Goal: Information Seeking & Learning: Learn about a topic

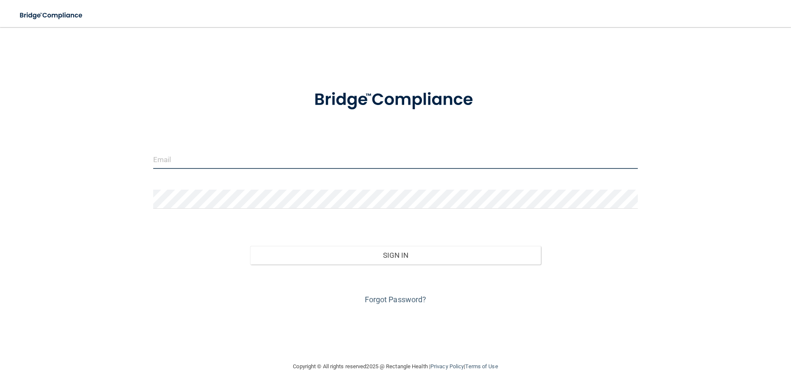
click at [207, 161] on input "email" at bounding box center [395, 159] width 484 height 19
type input "amy.young89@yahoo.com"
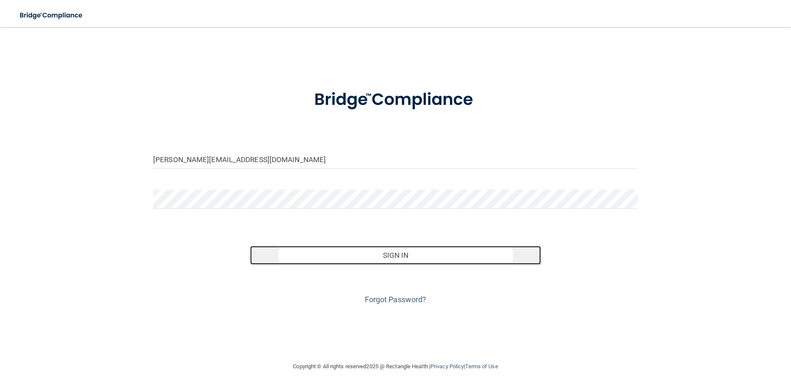
click at [374, 255] on button "Sign In" at bounding box center [395, 255] width 291 height 19
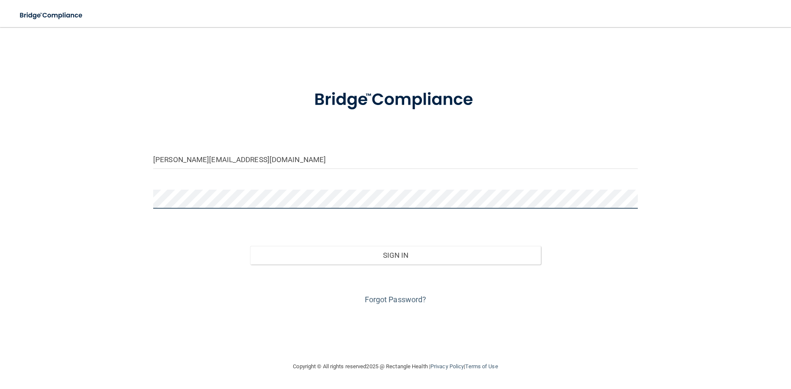
click at [250, 246] on button "Sign In" at bounding box center [395, 255] width 291 height 19
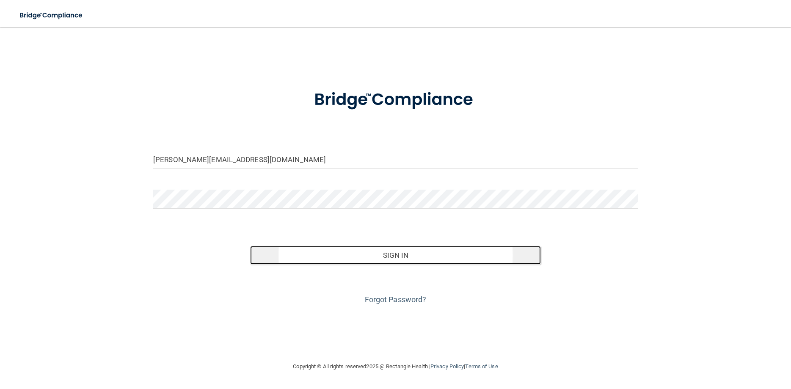
click at [350, 252] on button "Sign In" at bounding box center [395, 255] width 291 height 19
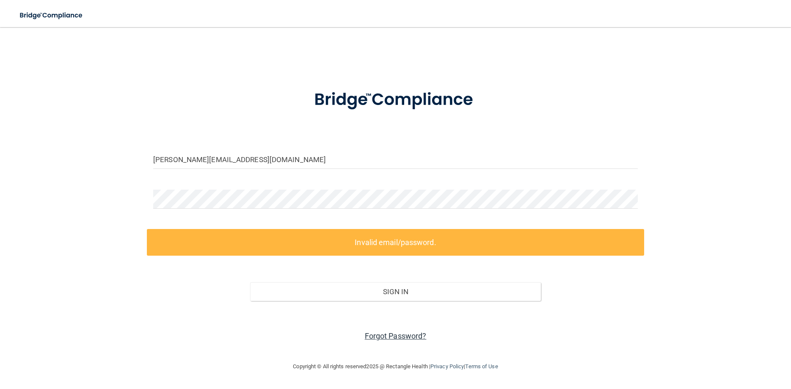
click at [391, 332] on link "Forgot Password?" at bounding box center [396, 335] width 62 height 9
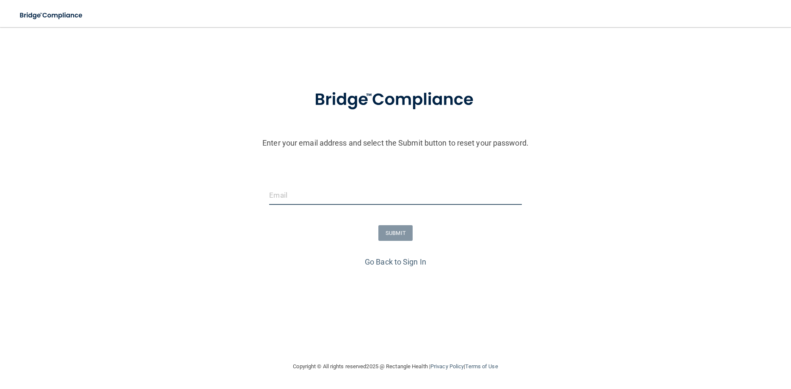
click at [305, 196] on input "email" at bounding box center [395, 195] width 252 height 19
type input "[EMAIL_ADDRESS][DOMAIN_NAME]"
click at [394, 230] on button "SUBMIT" at bounding box center [395, 233] width 34 height 16
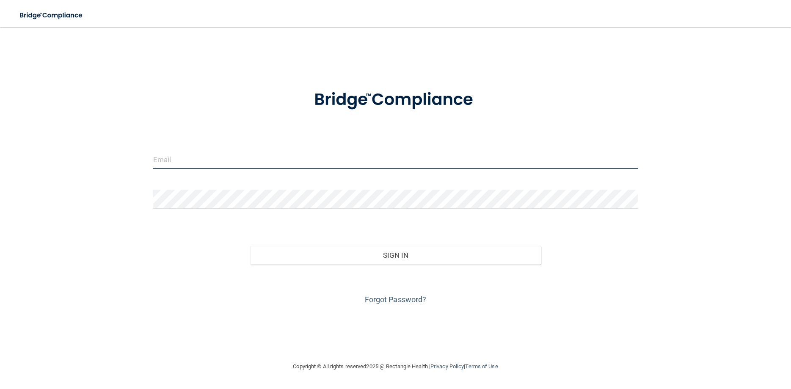
click at [220, 154] on input "email" at bounding box center [395, 159] width 484 height 19
type input "[EMAIL_ADDRESS][DOMAIN_NAME]"
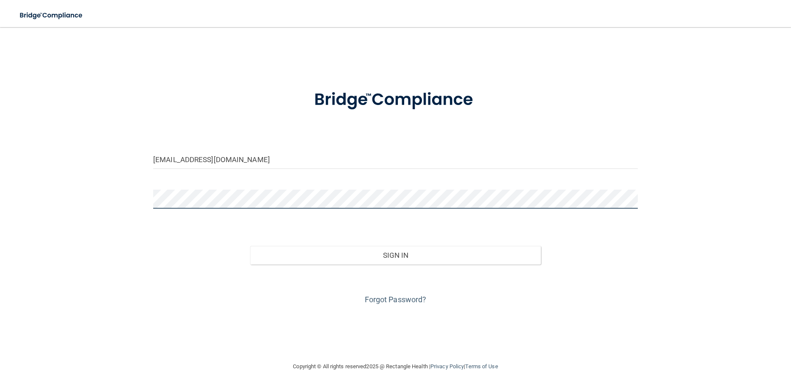
click at [250, 246] on button "Sign In" at bounding box center [395, 255] width 291 height 19
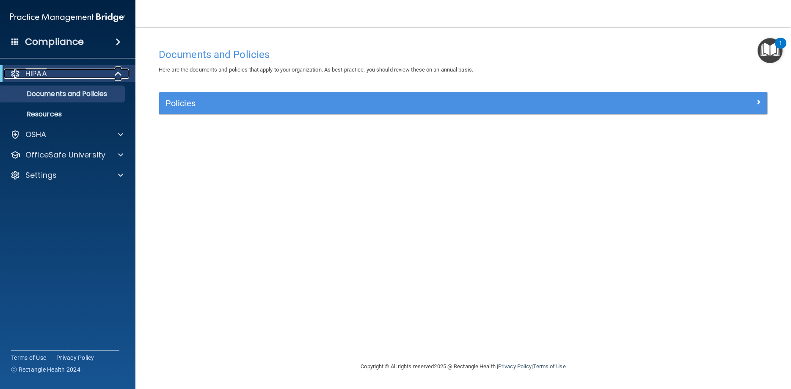
click at [117, 72] on span at bounding box center [118, 74] width 7 height 10
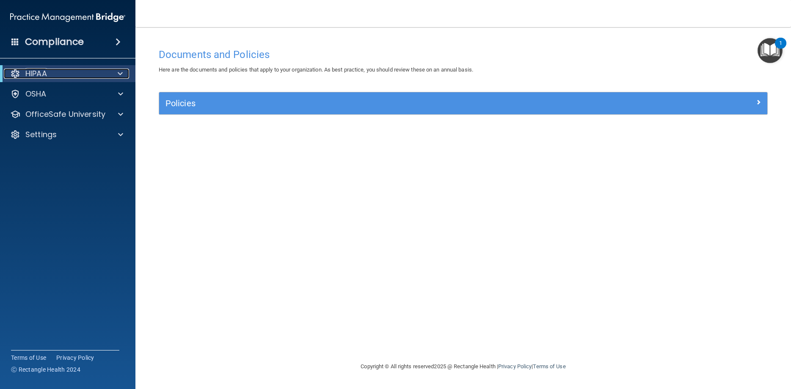
click at [117, 72] on div at bounding box center [118, 74] width 21 height 10
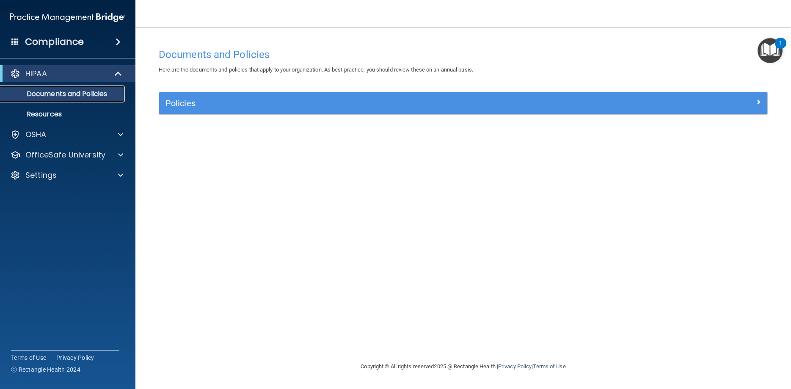
click at [92, 91] on p "Documents and Policies" at bounding box center [62, 94] width 115 height 8
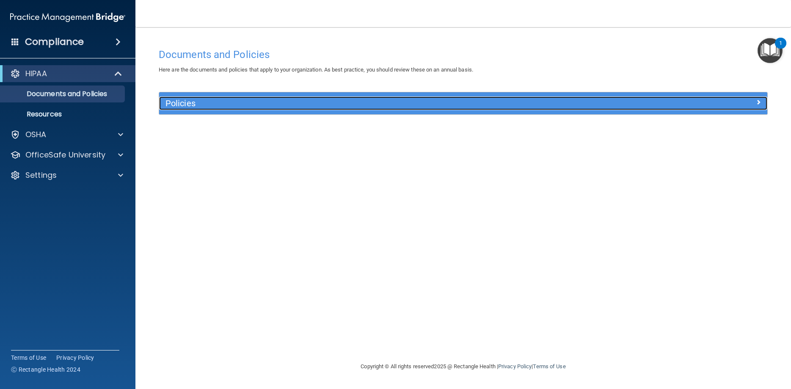
click at [758, 98] on span at bounding box center [758, 102] width 5 height 10
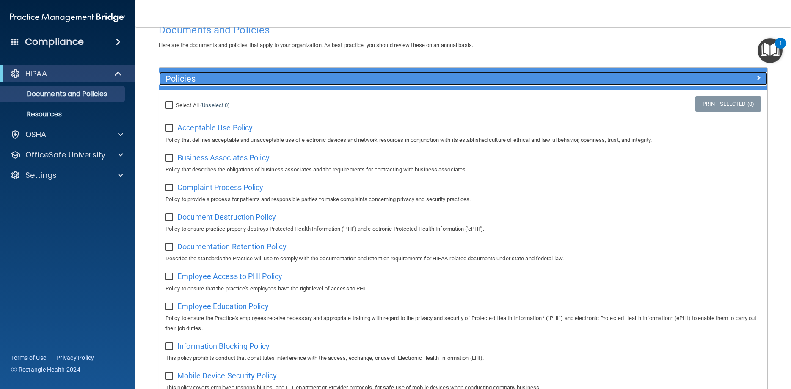
scroll to position [38, 0]
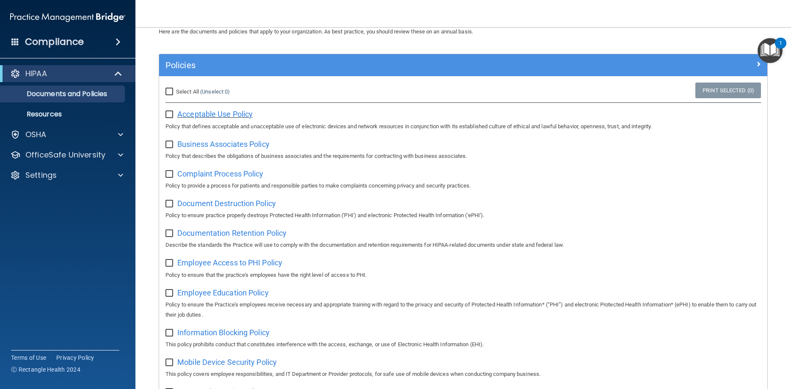
click at [228, 114] on span "Acceptable Use Policy" at bounding box center [214, 114] width 75 height 9
click at [52, 112] on p "Resources" at bounding box center [62, 114] width 115 height 8
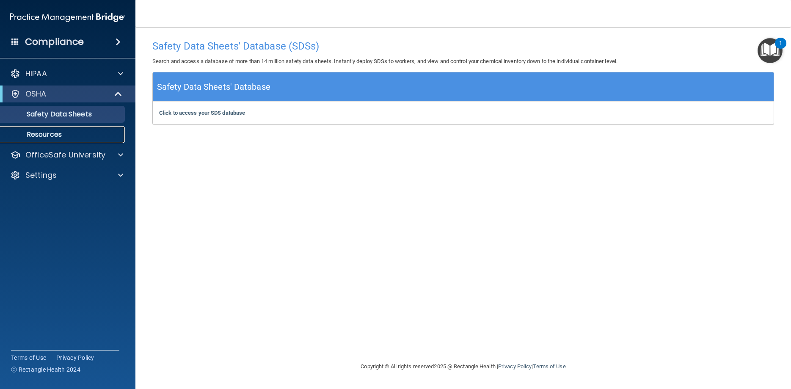
click at [66, 130] on link "Resources" at bounding box center [58, 134] width 133 height 17
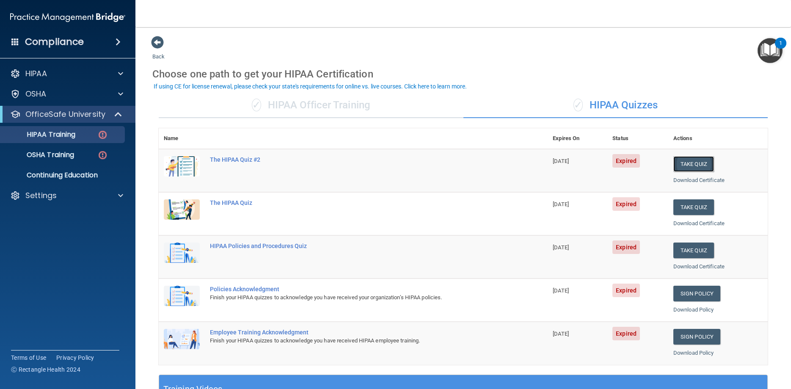
click at [685, 164] on button "Take Quiz" at bounding box center [693, 164] width 41 height 16
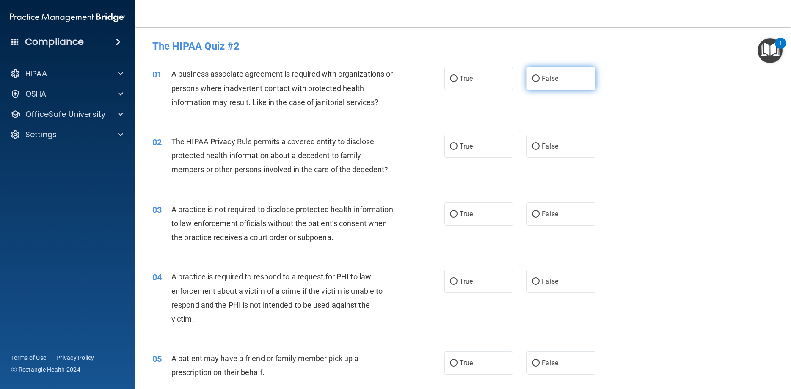
click at [533, 79] on input "False" at bounding box center [536, 79] width 8 height 6
radio input "true"
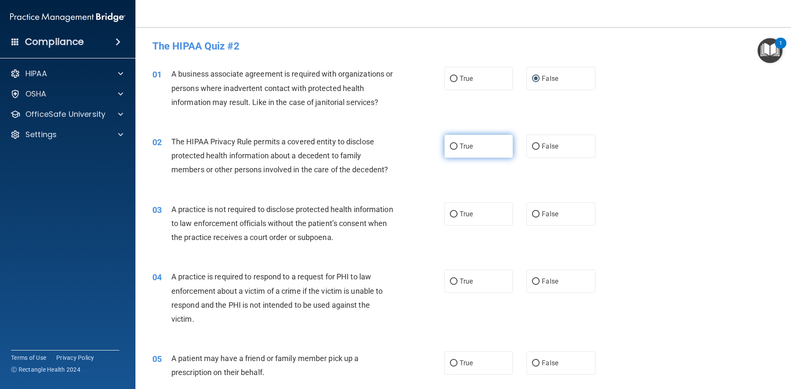
click at [456, 143] on label "True" at bounding box center [478, 146] width 69 height 23
click at [456, 143] on input "True" at bounding box center [454, 146] width 8 height 6
radio input "true"
click at [454, 211] on input "True" at bounding box center [454, 214] width 8 height 6
radio input "true"
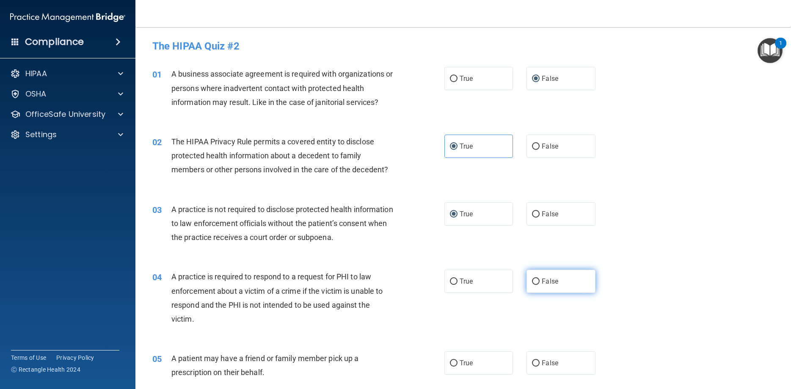
click at [535, 283] on input "False" at bounding box center [536, 281] width 8 height 6
radio input "true"
click at [537, 362] on input "False" at bounding box center [536, 363] width 8 height 6
radio input "true"
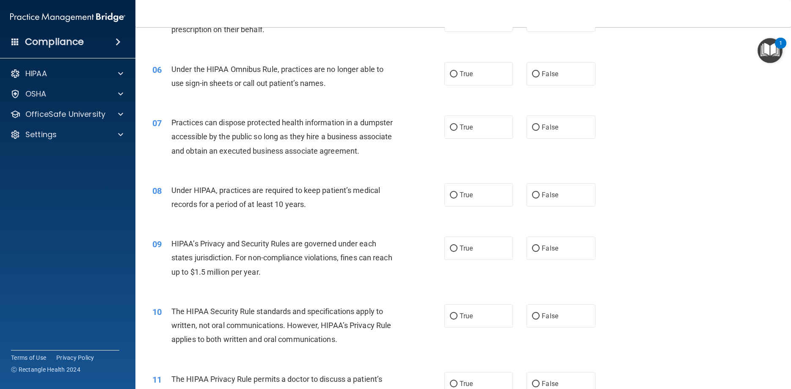
scroll to position [267, 0]
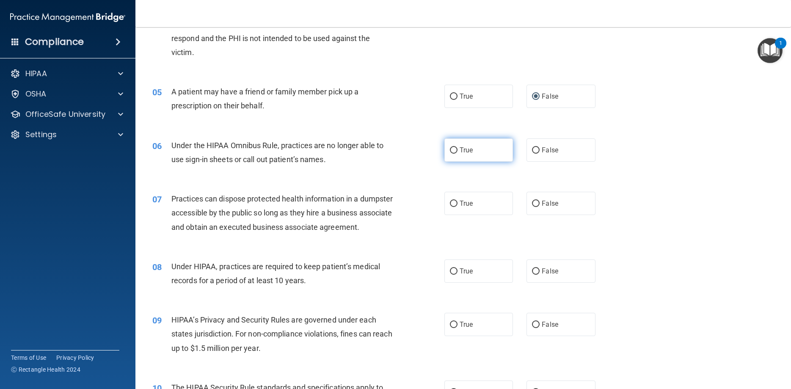
click at [453, 147] on input "True" at bounding box center [454, 150] width 8 height 6
radio input "true"
click at [455, 203] on input "True" at bounding box center [454, 204] width 8 height 6
radio input "true"
click at [536, 275] on input "False" at bounding box center [536, 271] width 8 height 6
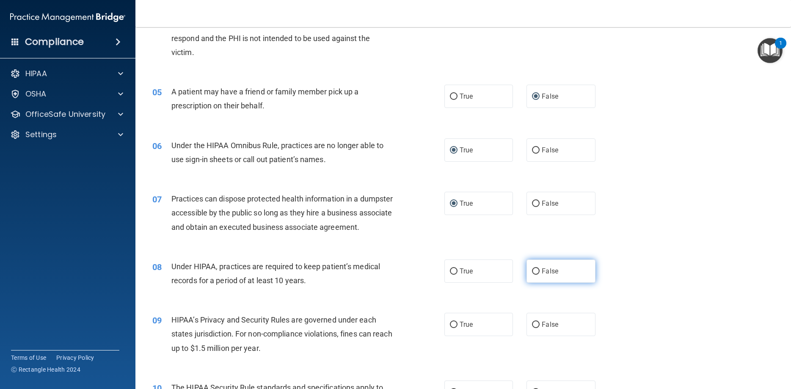
radio input "true"
click at [456, 328] on input "True" at bounding box center [454, 325] width 8 height 6
radio input "true"
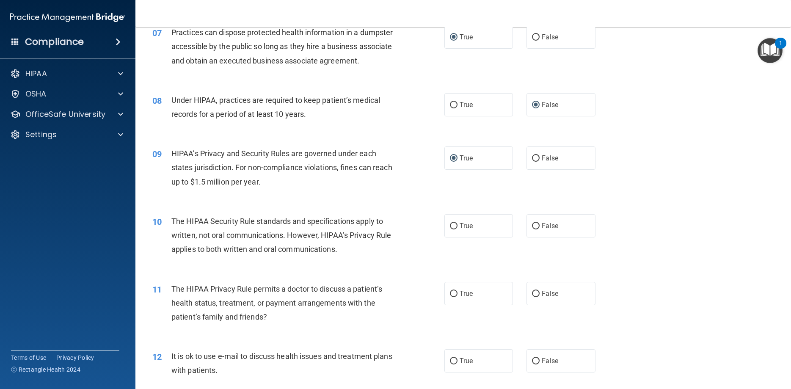
scroll to position [457, 0]
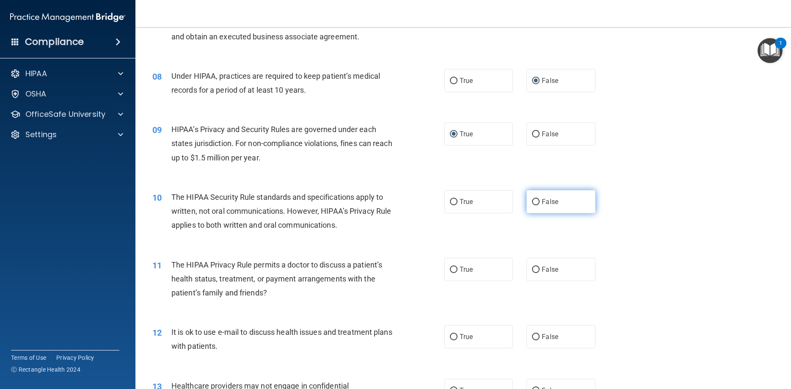
click at [541, 213] on label "False" at bounding box center [560, 201] width 69 height 23
click at [539, 205] on input "False" at bounding box center [536, 202] width 8 height 6
radio input "true"
click at [536, 273] on input "False" at bounding box center [536, 270] width 8 height 6
radio input "true"
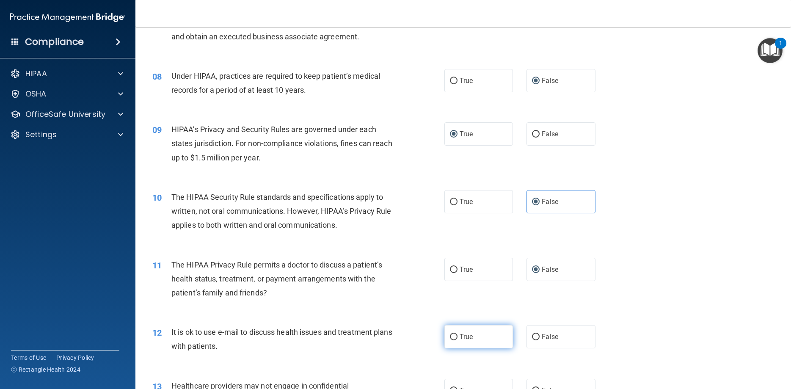
click at [453, 340] on input "True" at bounding box center [454, 337] width 8 height 6
radio input "true"
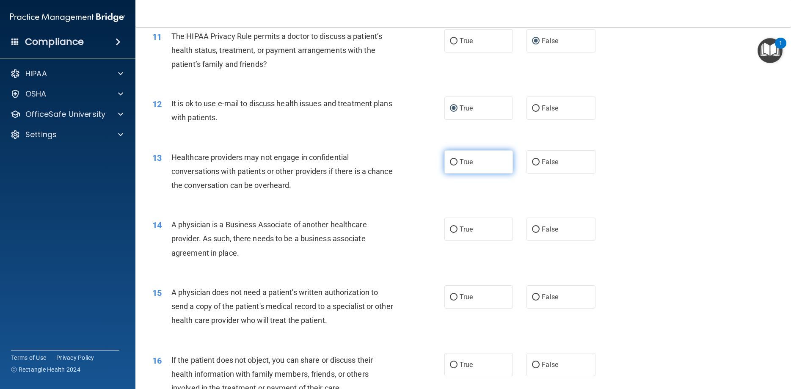
click at [456, 172] on label "True" at bounding box center [478, 161] width 69 height 23
click at [456, 165] on input "True" at bounding box center [454, 162] width 8 height 6
radio input "true"
click at [534, 233] on input "False" at bounding box center [536, 229] width 8 height 6
radio input "true"
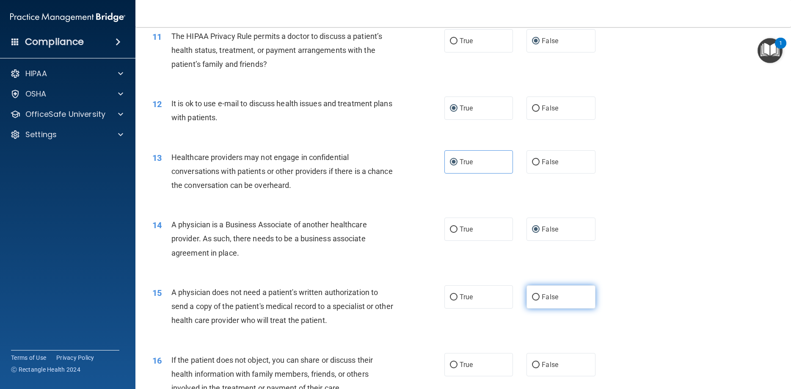
drag, startPoint x: 536, startPoint y: 311, endPoint x: 532, endPoint y: 310, distance: 4.6
click at [536, 300] on input "False" at bounding box center [536, 297] width 8 height 6
radio input "true"
drag, startPoint x: 454, startPoint y: 375, endPoint x: 508, endPoint y: 371, distance: 53.4
click at [473, 374] on label "True" at bounding box center [478, 364] width 69 height 23
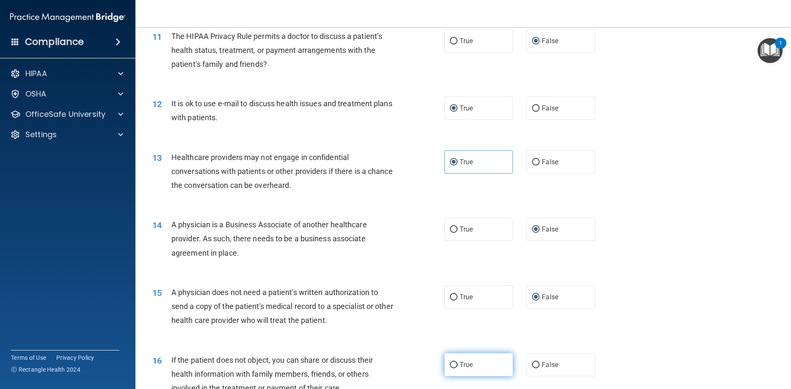
click at [457, 368] on input "True" at bounding box center [454, 365] width 8 height 6
radio input "true"
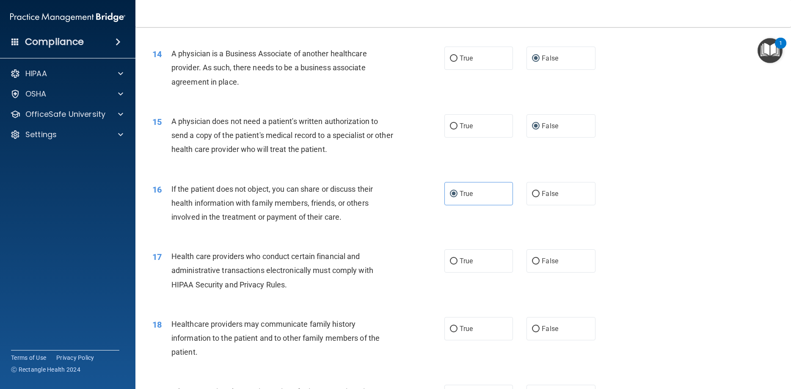
scroll to position [876, 0]
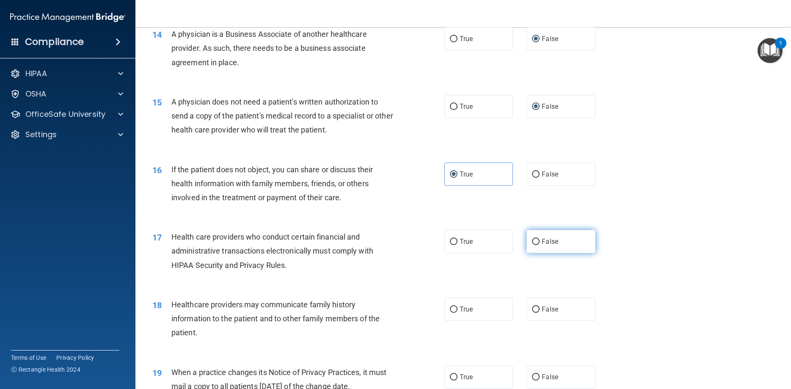
click at [537, 251] on label "False" at bounding box center [560, 241] width 69 height 23
click at [537, 245] on input "False" at bounding box center [536, 242] width 8 height 6
radio input "true"
click at [449, 321] on label "True" at bounding box center [478, 308] width 69 height 23
click at [450, 313] on input "True" at bounding box center [454, 309] width 8 height 6
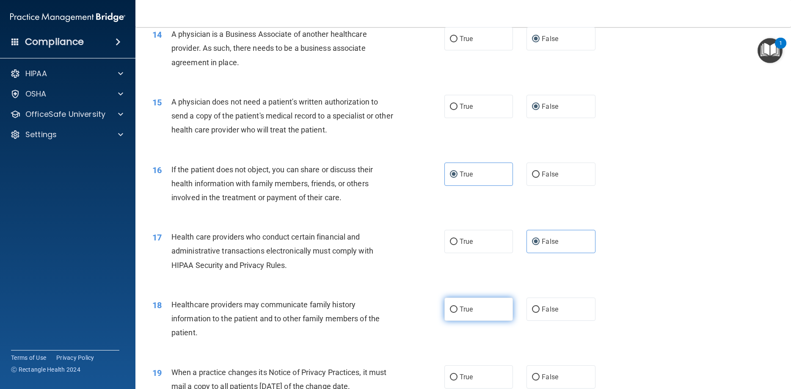
radio input "true"
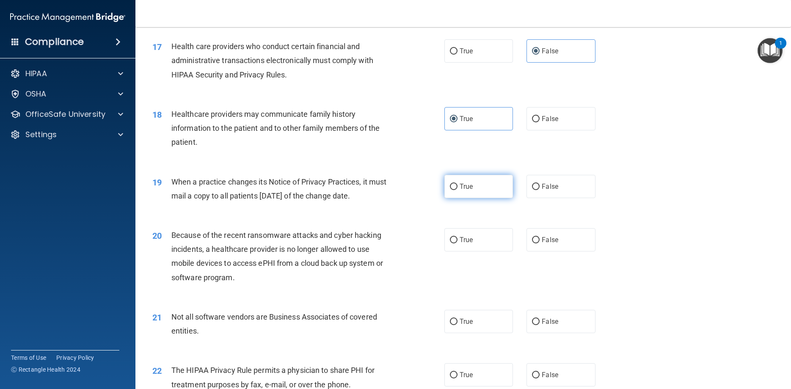
click at [454, 196] on label "True" at bounding box center [478, 186] width 69 height 23
click at [454, 190] on input "True" at bounding box center [454, 187] width 8 height 6
radio input "true"
click at [459, 251] on label "True" at bounding box center [478, 239] width 69 height 23
click at [457, 243] on input "True" at bounding box center [454, 240] width 8 height 6
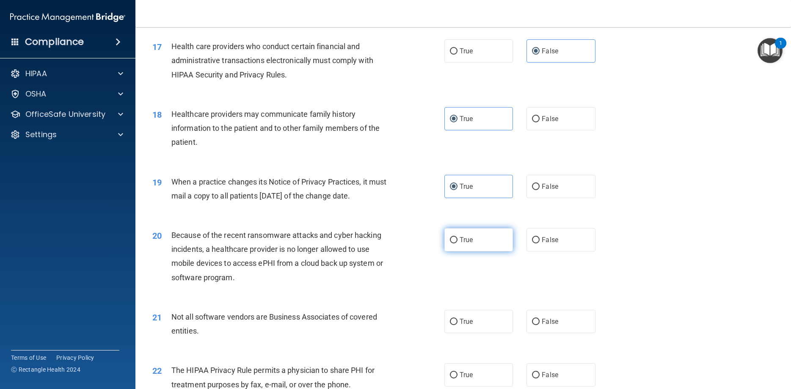
radio input "true"
click at [550, 325] on span "False" at bounding box center [550, 321] width 16 height 8
click at [539, 325] on input "False" at bounding box center [536, 322] width 8 height 6
radio input "true"
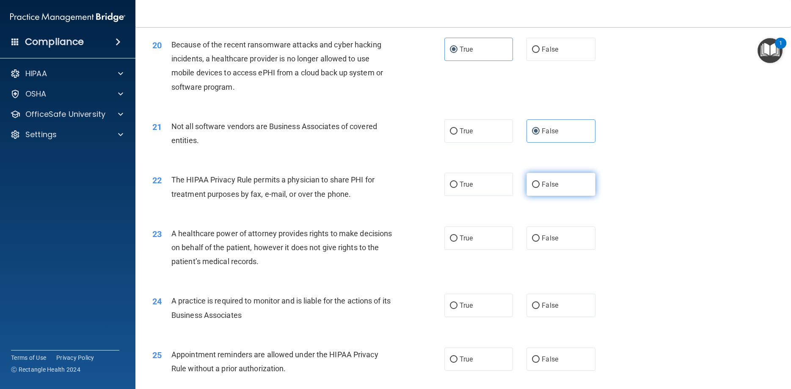
click at [534, 188] on input "False" at bounding box center [536, 184] width 8 height 6
radio input "true"
click at [462, 248] on label "True" at bounding box center [478, 237] width 69 height 23
click at [457, 242] on input "True" at bounding box center [454, 238] width 8 height 6
radio input "true"
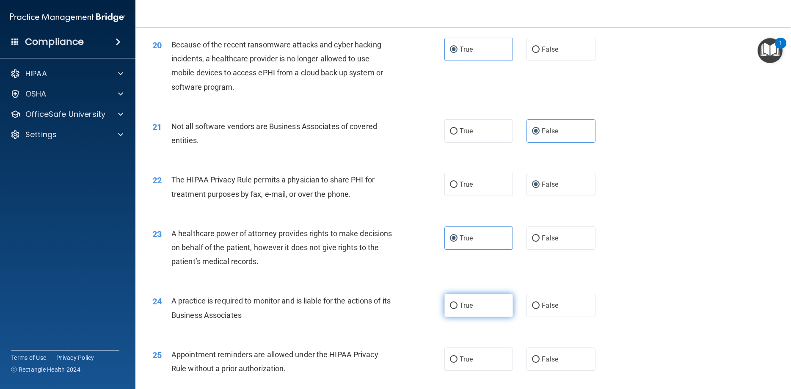
click at [462, 309] on span "True" at bounding box center [465, 305] width 13 height 8
click at [457, 309] on input "True" at bounding box center [454, 305] width 8 height 6
radio input "true"
click at [493, 367] on label "True" at bounding box center [478, 358] width 69 height 23
click at [457, 363] on input "True" at bounding box center [454, 359] width 8 height 6
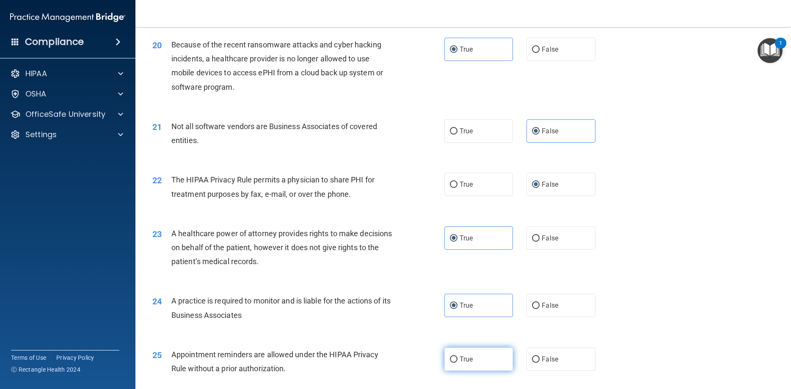
radio input "true"
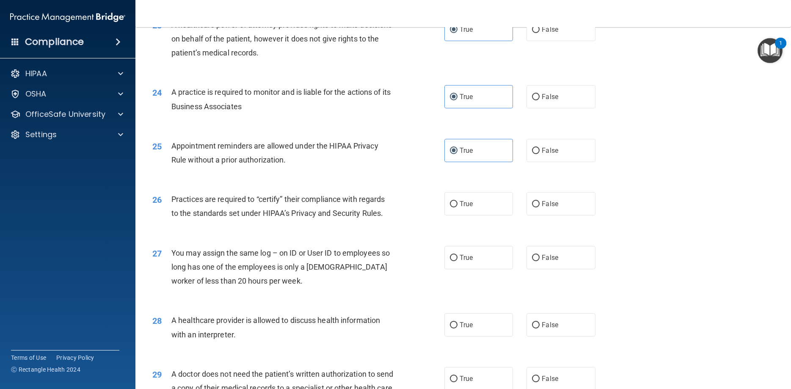
scroll to position [1485, 0]
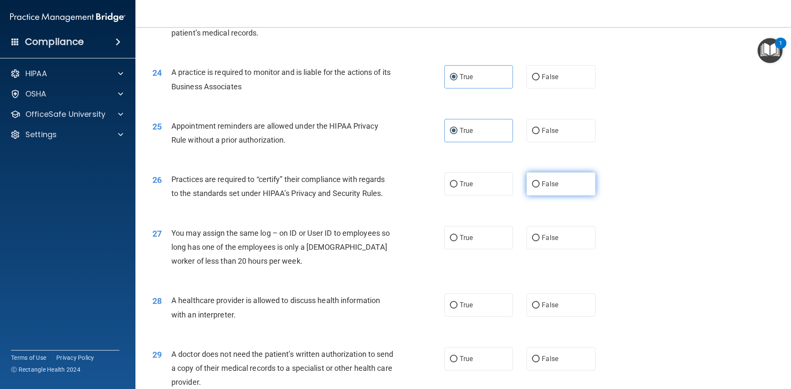
click at [536, 194] on label "False" at bounding box center [560, 183] width 69 height 23
click at [536, 187] on input "False" at bounding box center [536, 184] width 8 height 6
radio input "true"
click at [531, 249] on label "False" at bounding box center [560, 237] width 69 height 23
click at [532, 241] on input "False" at bounding box center [536, 238] width 8 height 6
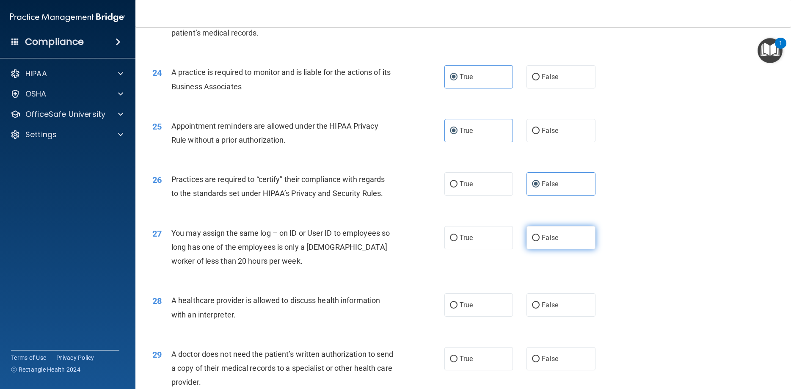
radio input "true"
click at [451, 313] on label "True" at bounding box center [478, 304] width 69 height 23
click at [451, 308] on input "True" at bounding box center [454, 305] width 8 height 6
radio input "true"
click at [532, 370] on label "False" at bounding box center [560, 358] width 69 height 23
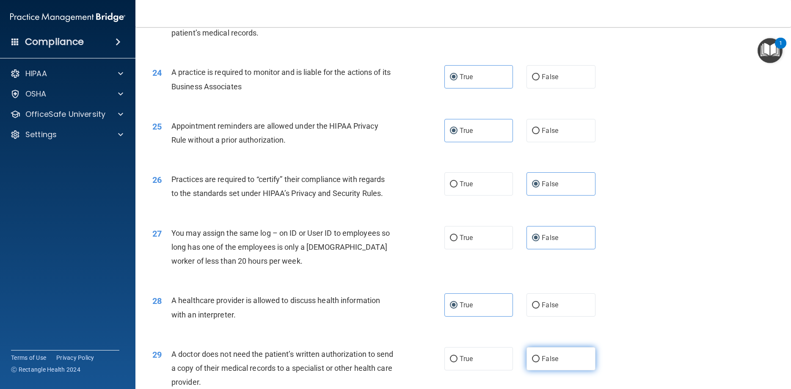
click at [532, 362] on input "False" at bounding box center [536, 359] width 8 height 6
radio input "true"
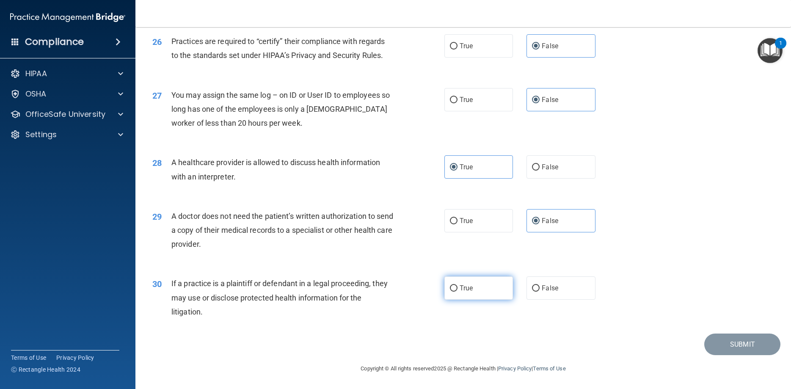
click at [455, 285] on input "True" at bounding box center [454, 288] width 8 height 6
radio input "true"
click at [723, 339] on button "Submit" at bounding box center [742, 344] width 76 height 22
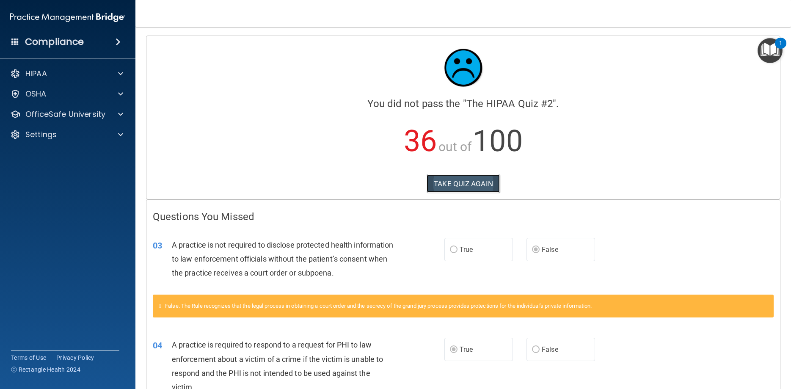
click at [464, 178] on button "TAKE QUIZ AGAIN" at bounding box center [462, 183] width 73 height 19
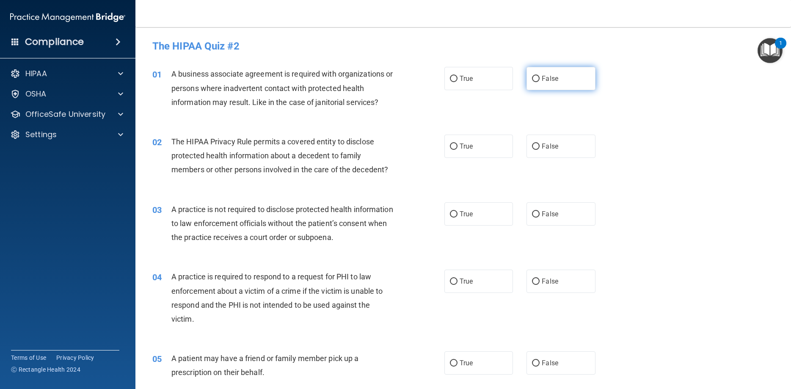
click at [538, 74] on label "False" at bounding box center [560, 78] width 69 height 23
click at [538, 76] on input "False" at bounding box center [536, 79] width 8 height 6
radio input "true"
click at [455, 141] on label "True" at bounding box center [478, 146] width 69 height 23
click at [455, 143] on input "True" at bounding box center [454, 146] width 8 height 6
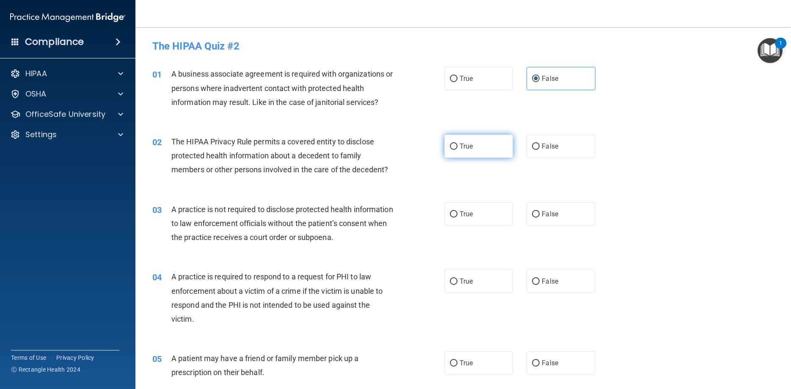
radio input "true"
click at [456, 209] on label "True" at bounding box center [478, 213] width 69 height 23
click at [456, 211] on input "True" at bounding box center [454, 214] width 8 height 6
radio input "true"
click at [535, 279] on input "False" at bounding box center [536, 281] width 8 height 6
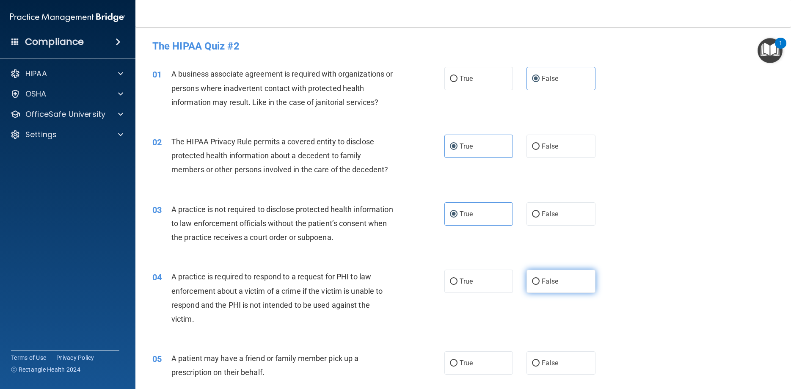
radio input "true"
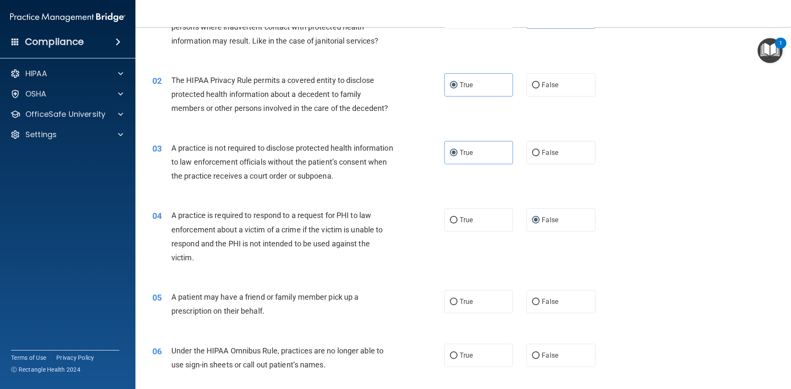
scroll to position [76, 0]
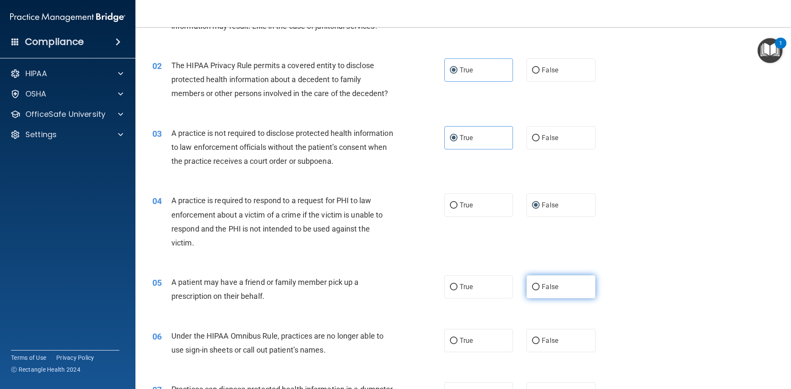
click at [532, 287] on input "False" at bounding box center [536, 287] width 8 height 6
radio input "true"
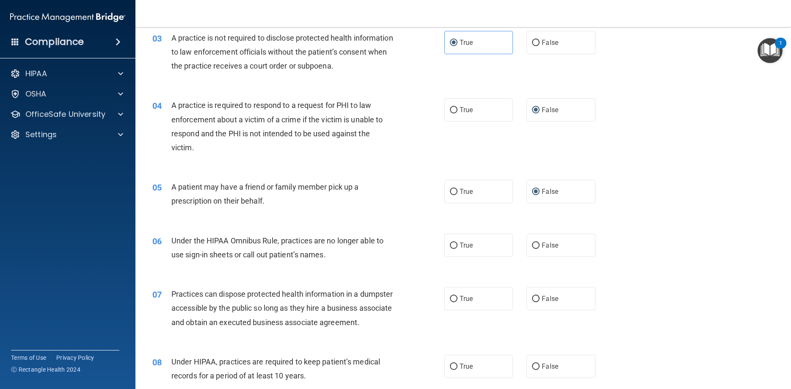
scroll to position [228, 0]
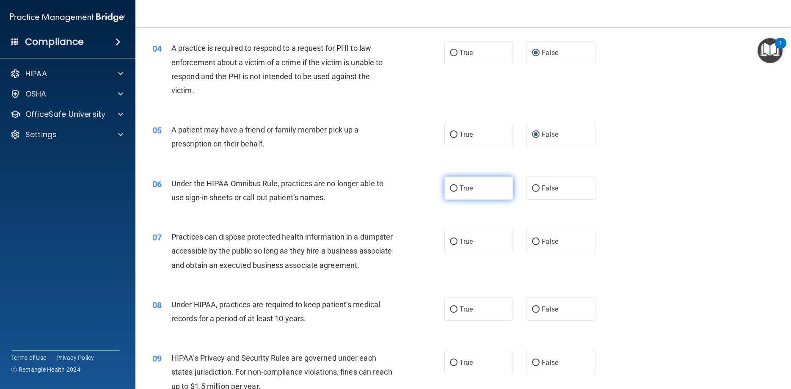
click at [456, 187] on input "True" at bounding box center [454, 188] width 8 height 6
radio input "true"
click at [451, 238] on label "True" at bounding box center [478, 241] width 69 height 23
click at [451, 239] on input "True" at bounding box center [454, 242] width 8 height 6
radio input "true"
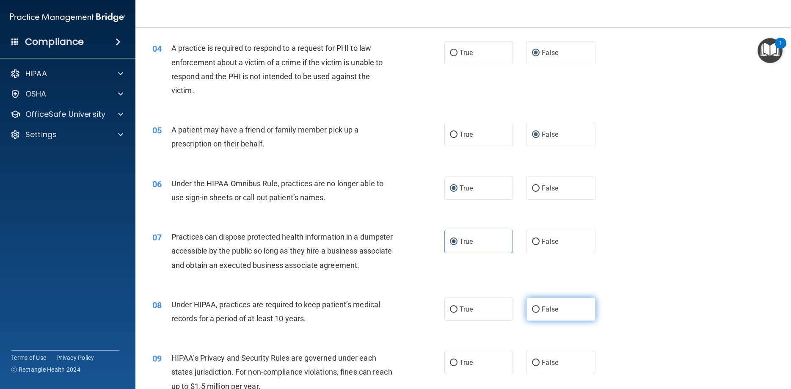
click at [536, 313] on input "False" at bounding box center [536, 309] width 8 height 6
radio input "true"
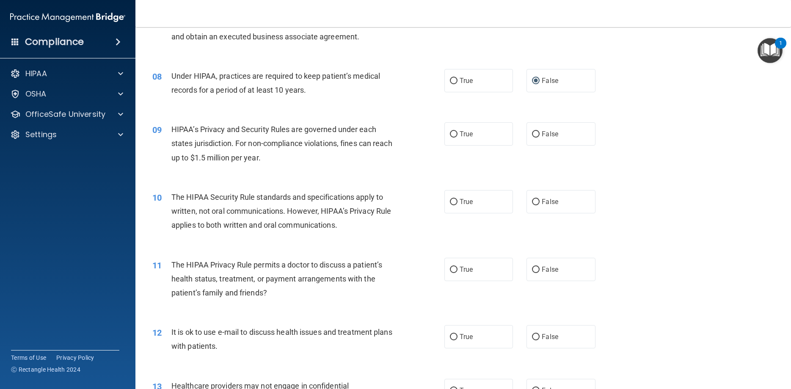
scroll to position [495, 0]
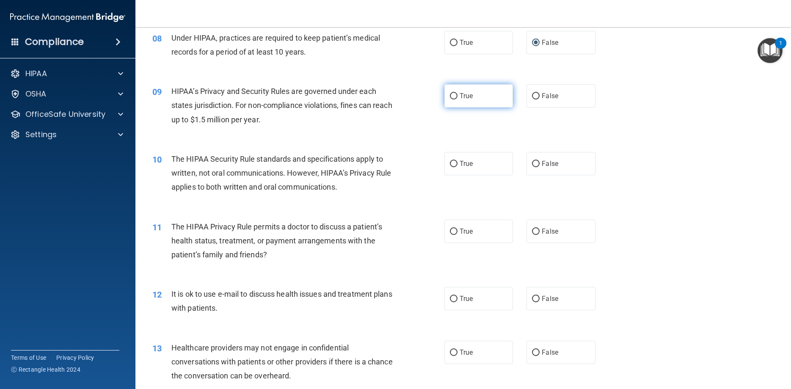
click at [453, 99] on input "True" at bounding box center [454, 96] width 8 height 6
radio input "true"
click at [531, 175] on label "False" at bounding box center [560, 163] width 69 height 23
click at [532, 167] on input "False" at bounding box center [536, 164] width 8 height 6
radio input "true"
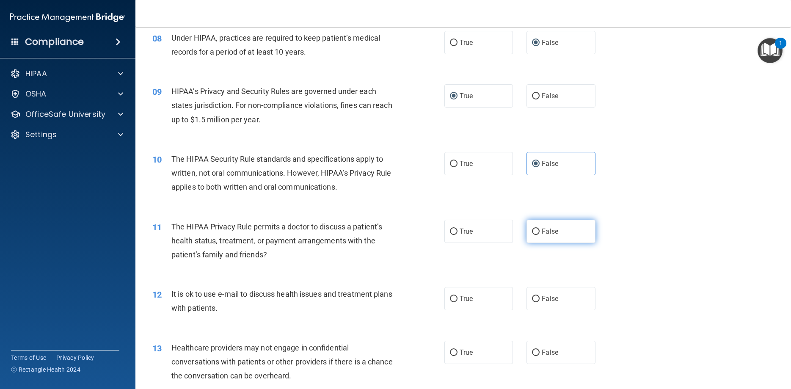
click at [536, 235] on input "False" at bounding box center [536, 231] width 8 height 6
radio input "true"
click at [456, 308] on label "True" at bounding box center [478, 298] width 69 height 23
click at [456, 302] on input "True" at bounding box center [454, 299] width 8 height 6
radio input "true"
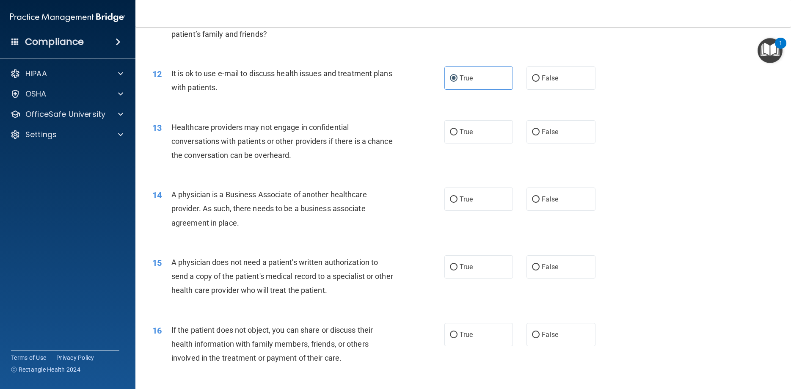
scroll to position [723, 0]
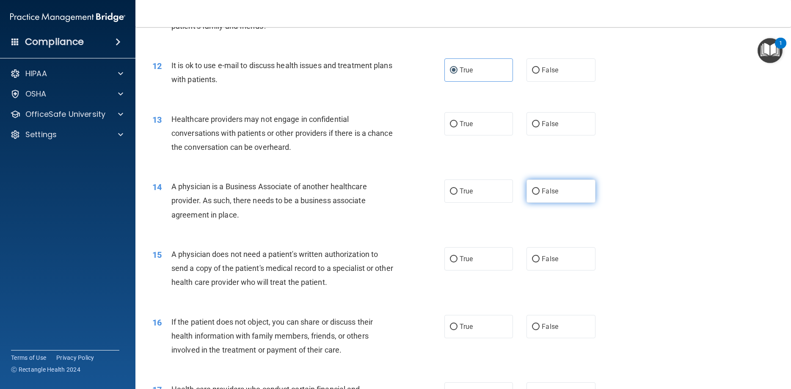
click at [535, 195] on input "False" at bounding box center [536, 191] width 8 height 6
radio input "true"
click at [535, 195] on input "False" at bounding box center [536, 191] width 8 height 6
click at [539, 127] on input "False" at bounding box center [536, 124] width 8 height 6
radio input "true"
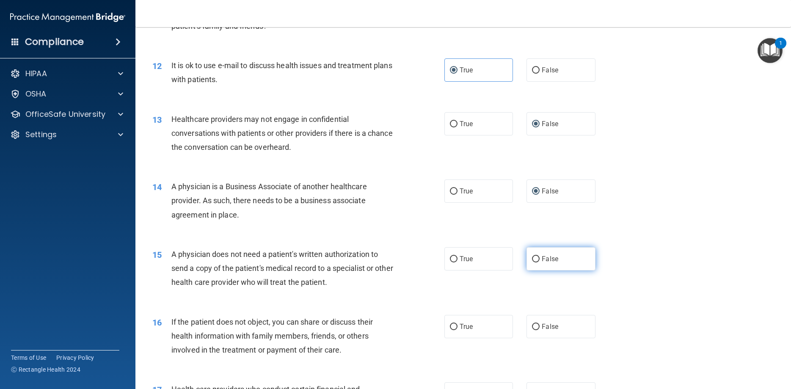
click at [538, 269] on label "False" at bounding box center [560, 258] width 69 height 23
click at [538, 262] on input "False" at bounding box center [536, 259] width 8 height 6
radio input "true"
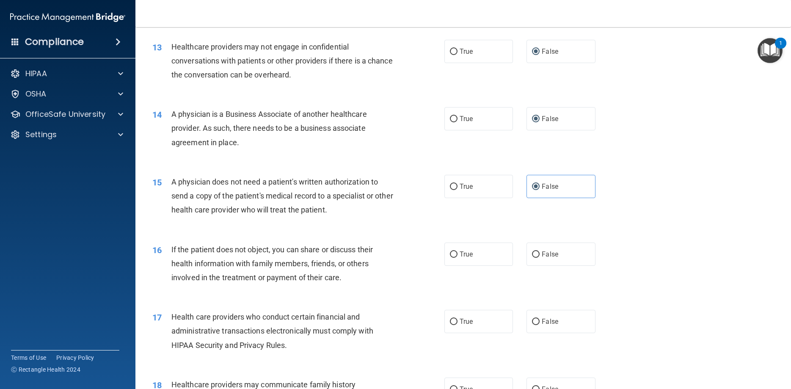
scroll to position [800, 0]
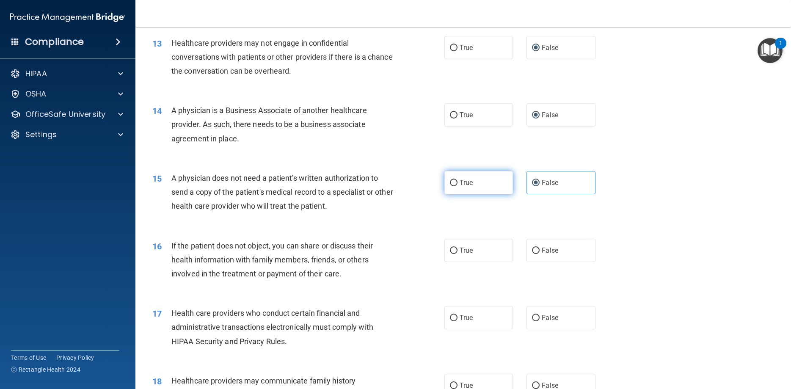
click at [458, 194] on label "True" at bounding box center [478, 182] width 69 height 23
click at [457, 186] on input "True" at bounding box center [454, 183] width 8 height 6
radio input "true"
radio input "false"
click at [458, 262] on label "True" at bounding box center [478, 250] width 69 height 23
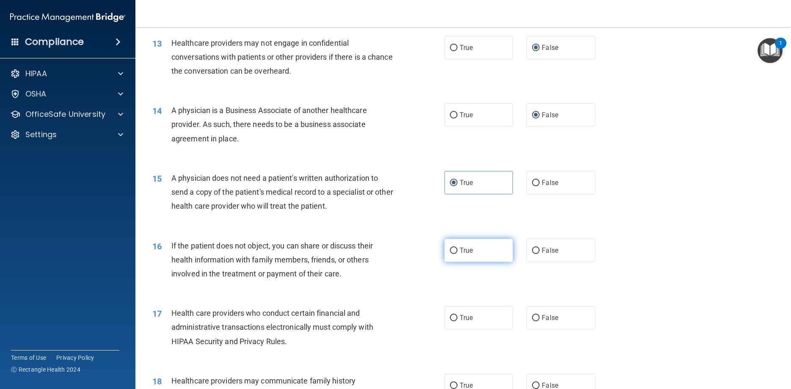
click at [457, 254] on input "True" at bounding box center [454, 250] width 8 height 6
radio input "true"
click at [538, 321] on input "False" at bounding box center [536, 318] width 8 height 6
radio input "true"
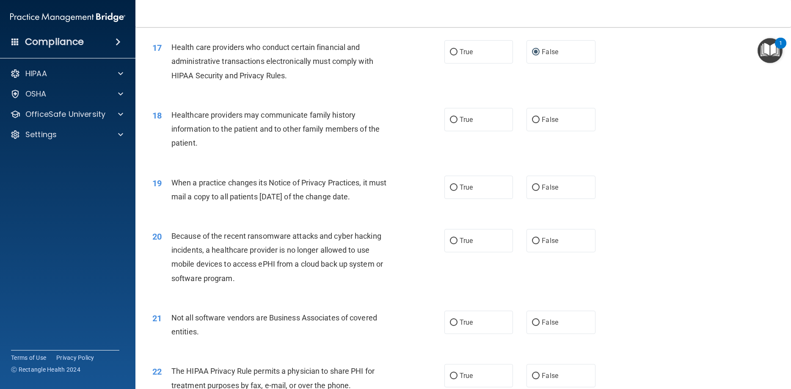
scroll to position [1066, 0]
click at [455, 122] on input "True" at bounding box center [454, 119] width 8 height 6
radio input "true"
click at [452, 190] on input "True" at bounding box center [454, 187] width 8 height 6
radio input "true"
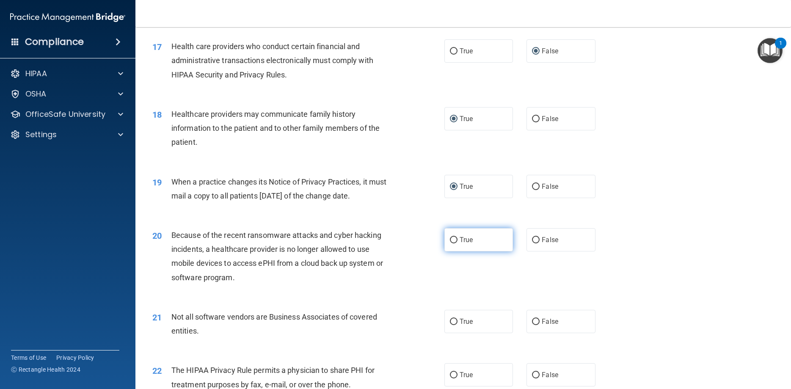
click at [451, 243] on input "True" at bounding box center [454, 240] width 8 height 6
radio input "true"
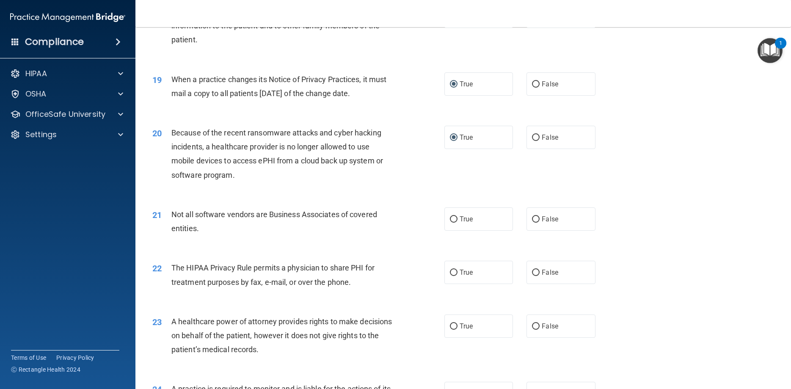
scroll to position [1180, 0]
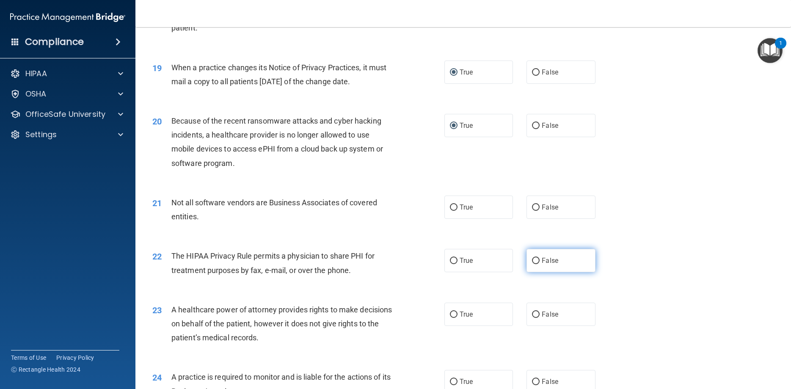
click at [536, 270] on label "False" at bounding box center [560, 260] width 69 height 23
click at [536, 264] on input "False" at bounding box center [536, 261] width 8 height 6
radio input "true"
click at [534, 324] on label "False" at bounding box center [560, 313] width 69 height 23
click at [534, 318] on input "False" at bounding box center [536, 314] width 8 height 6
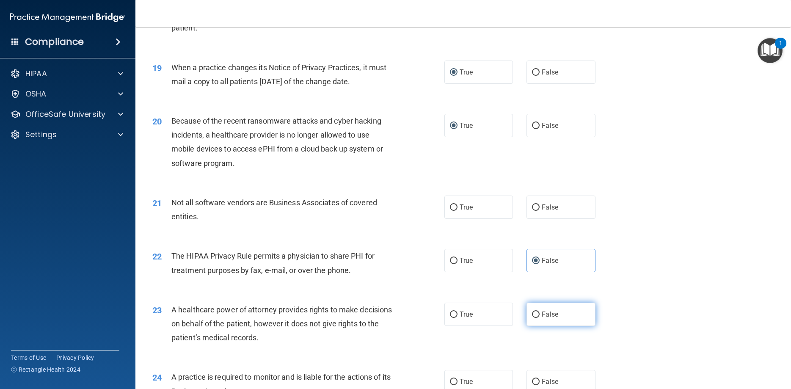
radio input "true"
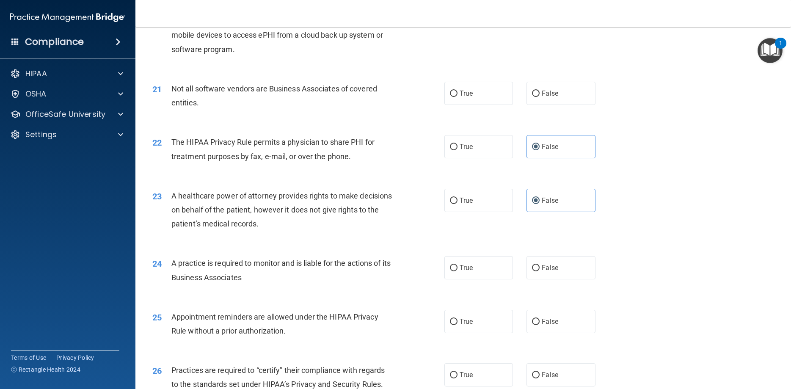
scroll to position [1295, 0]
click at [536, 96] on input "False" at bounding box center [536, 93] width 8 height 6
radio input "true"
click at [456, 203] on input "True" at bounding box center [454, 200] width 8 height 6
radio input "true"
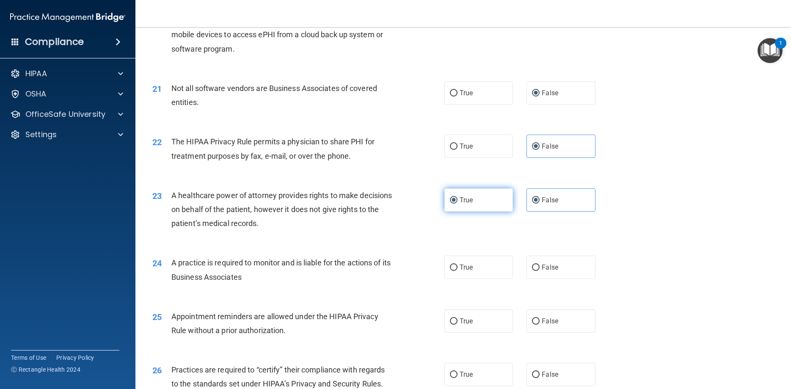
radio input "false"
click at [458, 273] on label "True" at bounding box center [478, 267] width 69 height 23
click at [457, 271] on input "True" at bounding box center [454, 267] width 8 height 6
radio input "true"
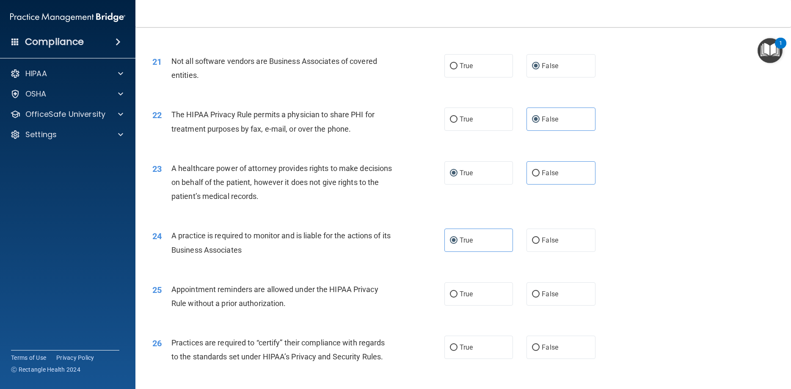
scroll to position [1409, 0]
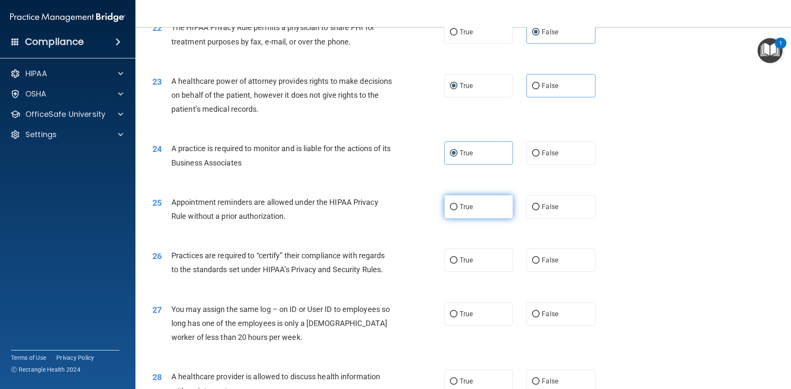
click at [464, 211] on span "True" at bounding box center [465, 207] width 13 height 8
click at [457, 210] on input "True" at bounding box center [454, 207] width 8 height 6
radio input "true"
click at [457, 264] on input "True" at bounding box center [454, 260] width 8 height 6
radio input "true"
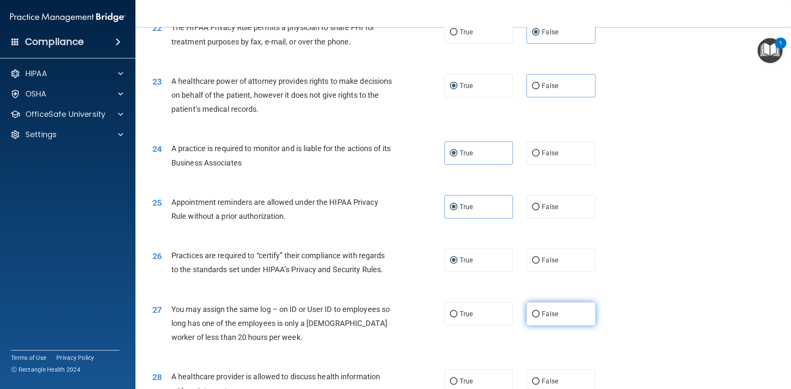
click at [535, 317] on input "False" at bounding box center [536, 314] width 8 height 6
radio input "true"
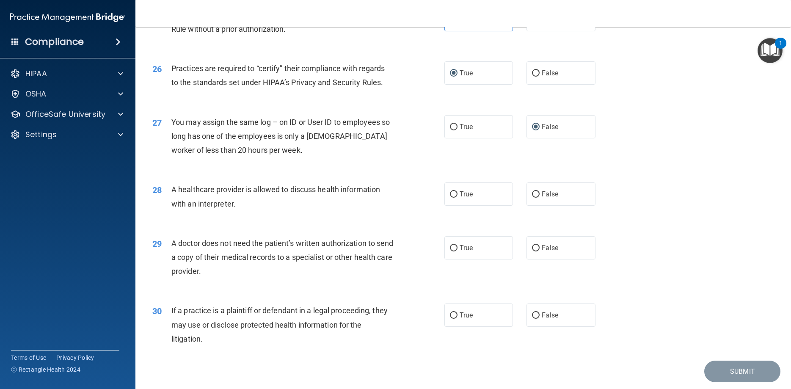
scroll to position [1599, 0]
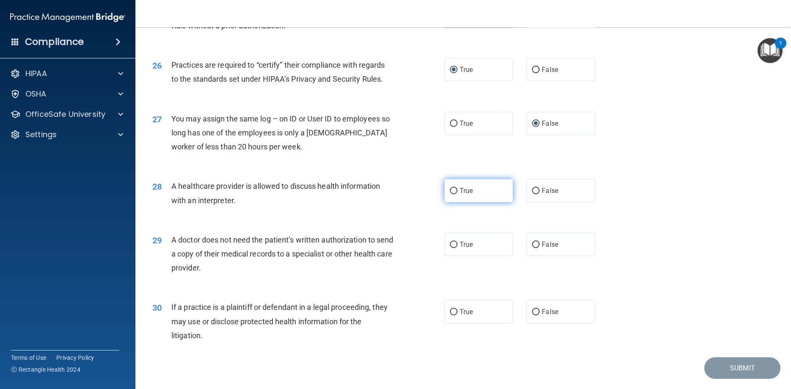
click at [459, 202] on label "True" at bounding box center [478, 190] width 69 height 23
click at [457, 194] on input "True" at bounding box center [454, 191] width 8 height 6
radio input "true"
click at [541, 255] on label "False" at bounding box center [560, 244] width 69 height 23
click at [539, 248] on input "False" at bounding box center [536, 245] width 8 height 6
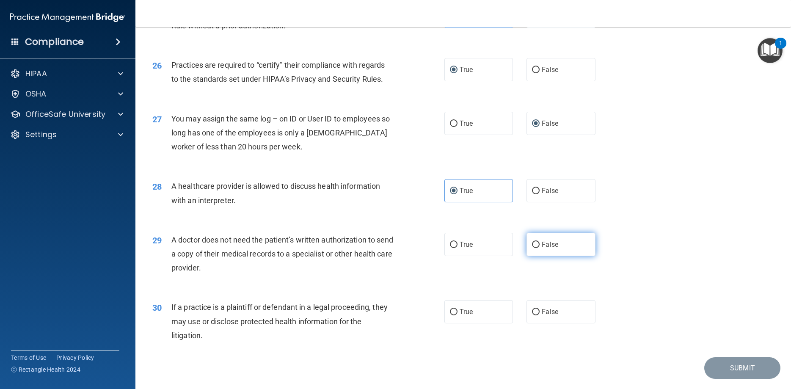
radio input "true"
click at [452, 322] on label "True" at bounding box center [478, 311] width 69 height 23
click at [452, 315] on input "True" at bounding box center [454, 312] width 8 height 6
radio input "true"
click at [740, 377] on button "Submit" at bounding box center [742, 368] width 76 height 22
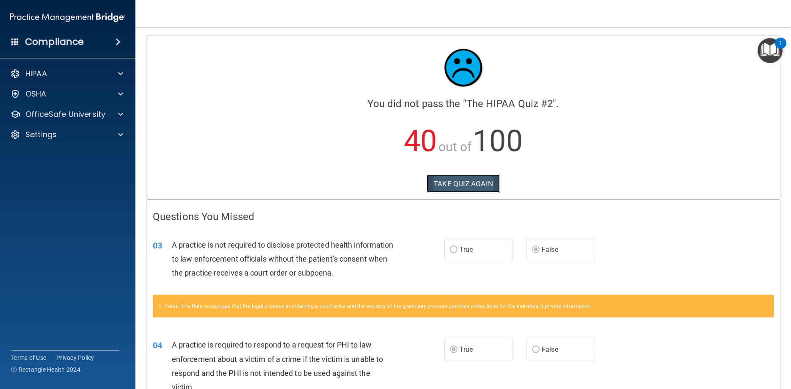
click at [487, 179] on button "TAKE QUIZ AGAIN" at bounding box center [462, 183] width 73 height 19
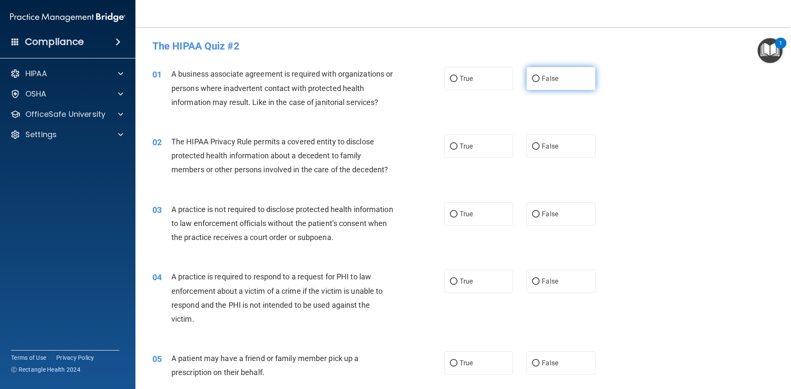
click at [538, 77] on input "False" at bounding box center [536, 79] width 8 height 6
radio input "true"
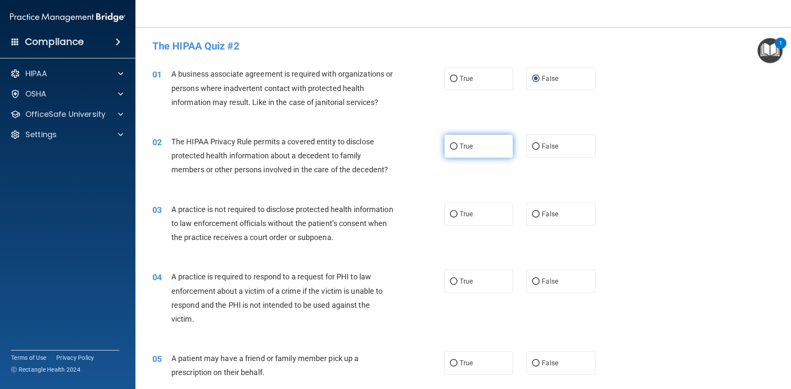
click at [454, 144] on input "True" at bounding box center [454, 146] width 8 height 6
radio input "true"
click at [538, 209] on label "False" at bounding box center [560, 213] width 69 height 23
click at [538, 211] on input "False" at bounding box center [536, 214] width 8 height 6
radio input "true"
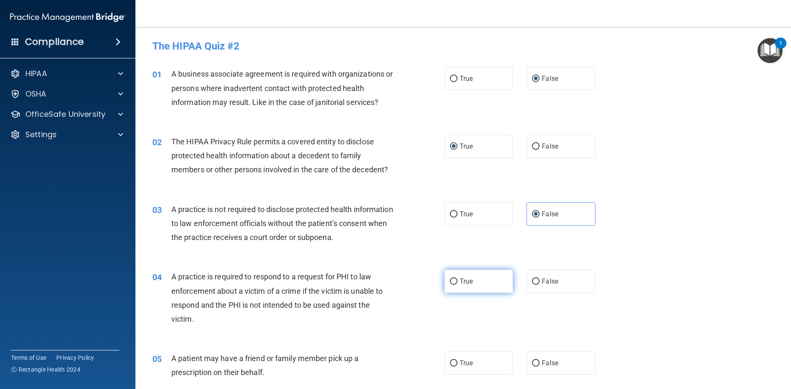
click at [451, 280] on input "True" at bounding box center [454, 281] width 8 height 6
radio input "true"
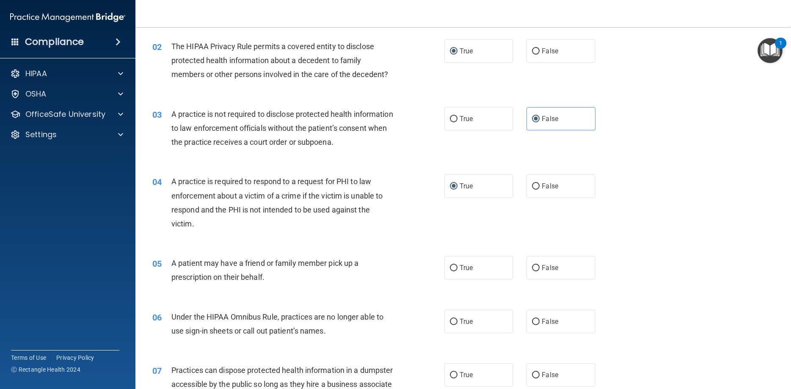
scroll to position [114, 0]
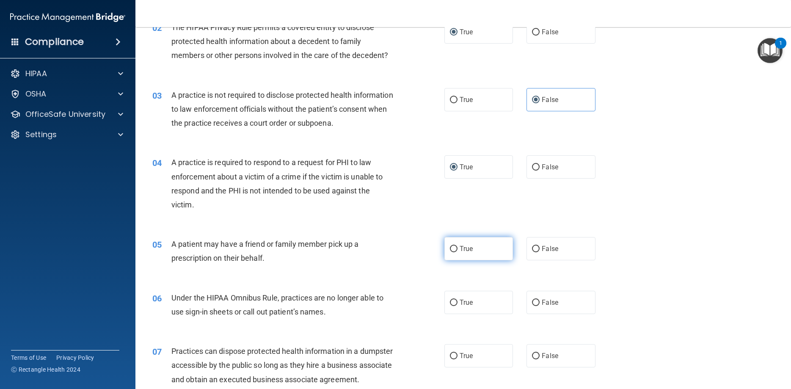
click at [456, 247] on input "True" at bounding box center [454, 249] width 8 height 6
radio input "true"
click at [533, 301] on input "False" at bounding box center [536, 303] width 8 height 6
radio input "true"
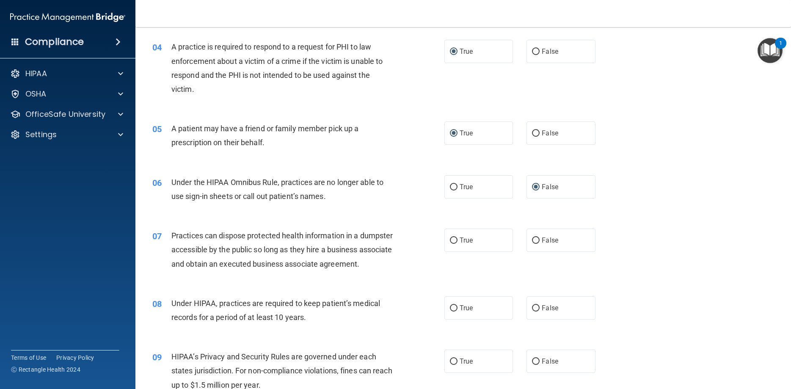
scroll to position [267, 0]
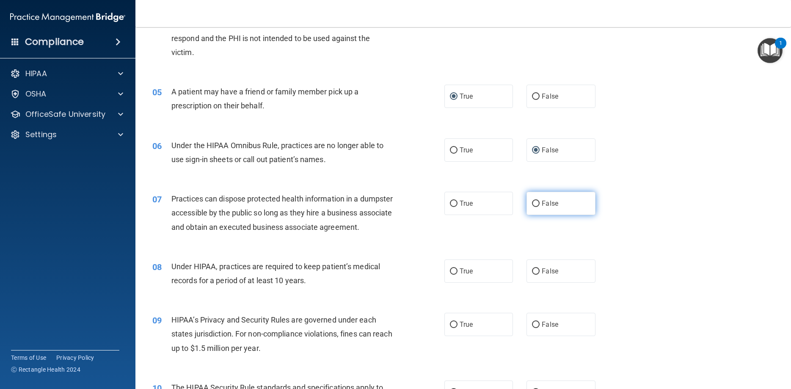
click at [536, 202] on input "False" at bounding box center [536, 204] width 8 height 6
radio input "true"
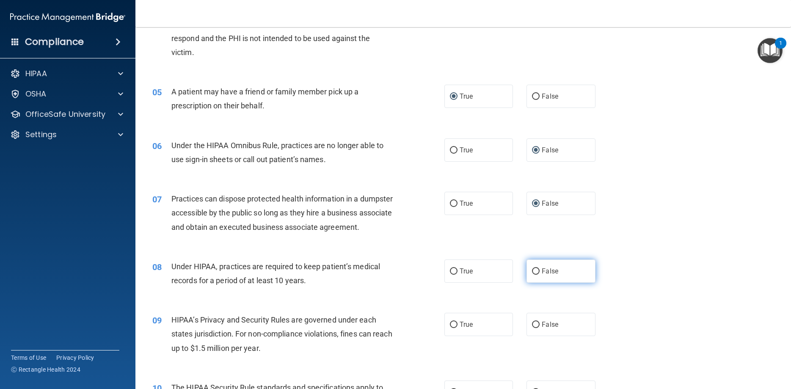
click at [533, 275] on input "False" at bounding box center [536, 271] width 8 height 6
radio input "true"
click at [532, 336] on label "False" at bounding box center [560, 324] width 69 height 23
click at [532, 328] on input "False" at bounding box center [536, 325] width 8 height 6
radio input "true"
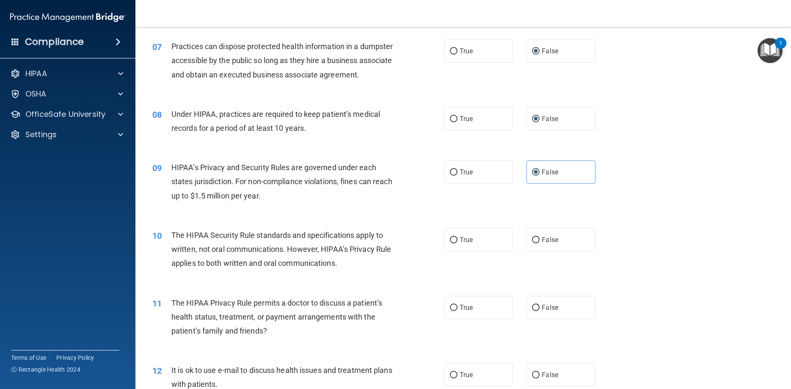
scroll to position [533, 0]
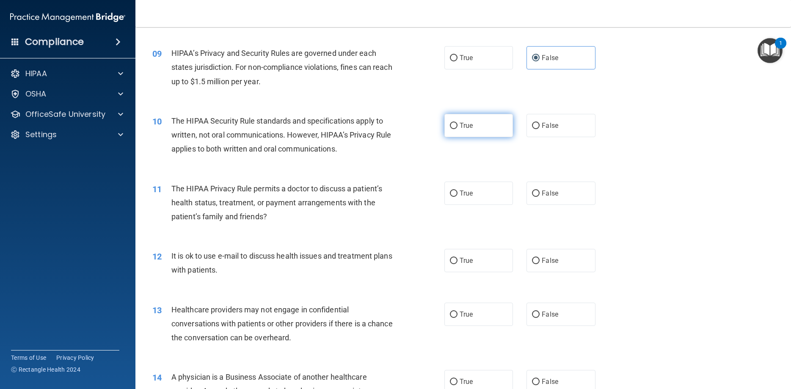
click at [462, 135] on label "True" at bounding box center [478, 125] width 69 height 23
click at [457, 129] on input "True" at bounding box center [454, 126] width 8 height 6
radio input "true"
click at [455, 197] on input "True" at bounding box center [454, 193] width 8 height 6
radio input "true"
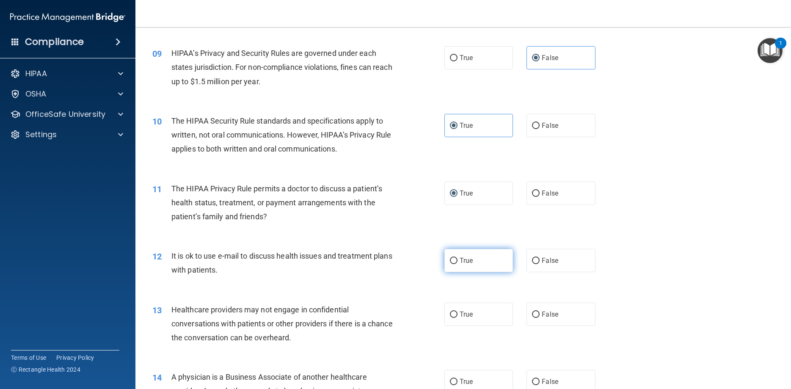
click at [454, 264] on input "True" at bounding box center [454, 261] width 8 height 6
radio input "true"
click at [455, 323] on label "True" at bounding box center [478, 313] width 69 height 23
click at [455, 318] on input "True" at bounding box center [454, 314] width 8 height 6
radio input "true"
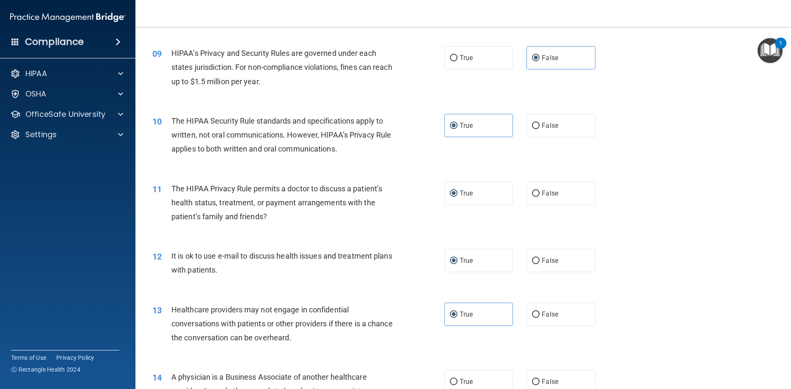
scroll to position [723, 0]
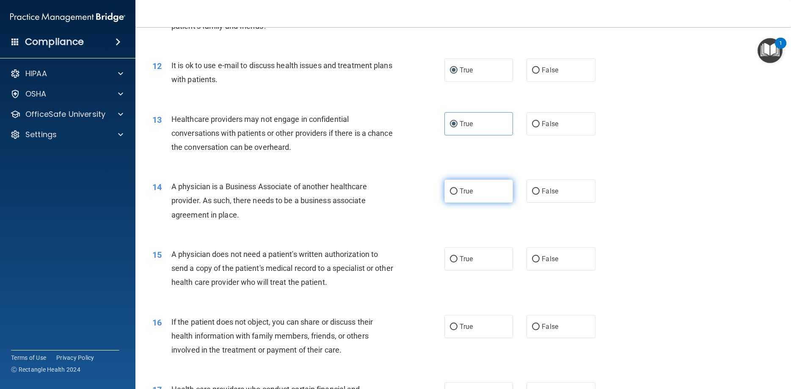
click at [451, 195] on input "True" at bounding box center [454, 191] width 8 height 6
radio input "true"
click at [456, 270] on label "True" at bounding box center [478, 258] width 69 height 23
click at [456, 262] on input "True" at bounding box center [454, 259] width 8 height 6
radio input "true"
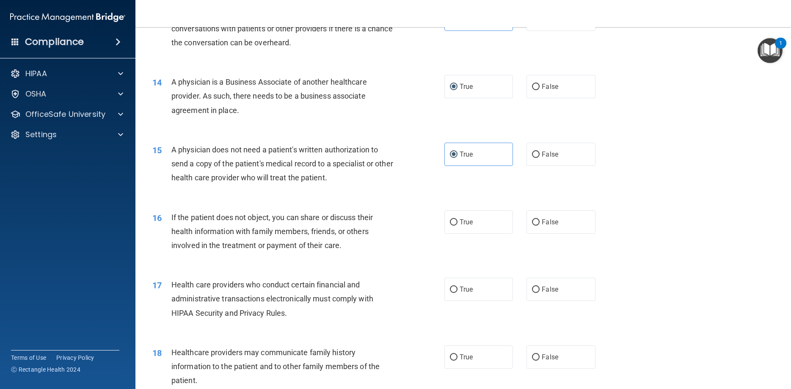
scroll to position [838, 0]
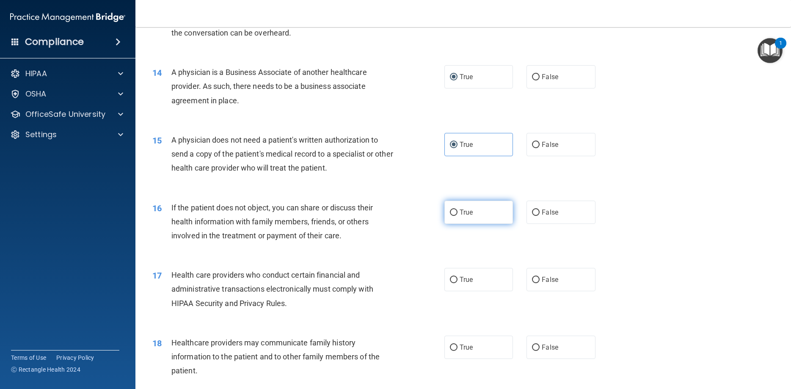
click at [454, 216] on input "True" at bounding box center [454, 212] width 8 height 6
radio input "true"
click at [456, 287] on label "True" at bounding box center [478, 279] width 69 height 23
click at [456, 283] on input "True" at bounding box center [454, 280] width 8 height 6
radio input "true"
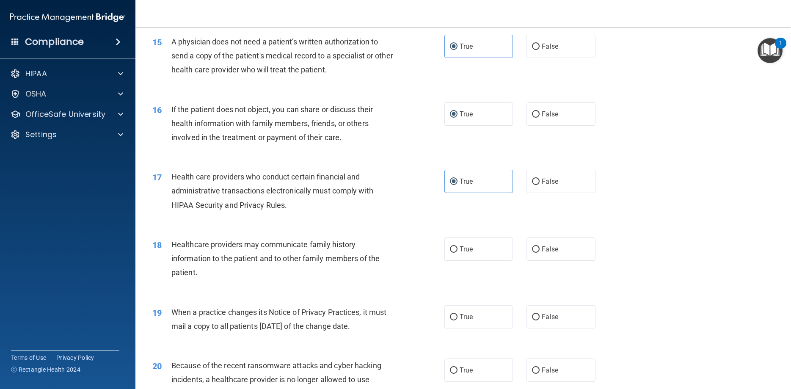
scroll to position [990, 0]
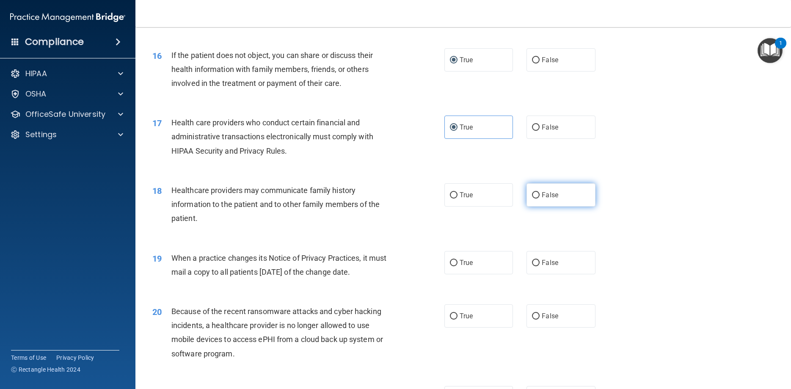
click at [531, 205] on label "False" at bounding box center [560, 194] width 69 height 23
click at [532, 198] on input "False" at bounding box center [536, 195] width 8 height 6
radio input "true"
click at [534, 273] on label "False" at bounding box center [560, 262] width 69 height 23
click at [534, 266] on input "False" at bounding box center [536, 263] width 8 height 6
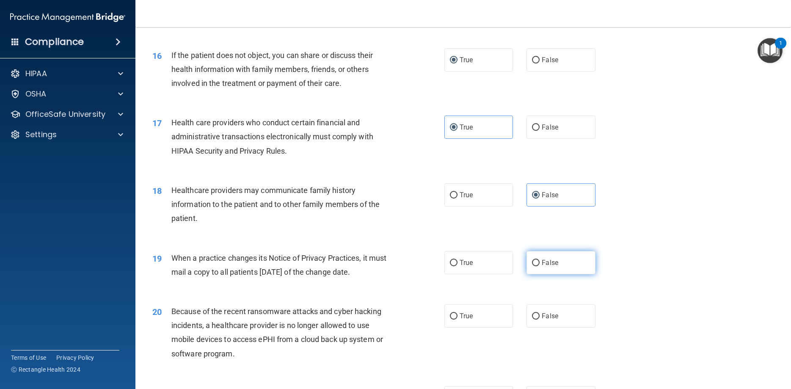
radio input "true"
click at [536, 319] on input "False" at bounding box center [536, 316] width 8 height 6
radio input "true"
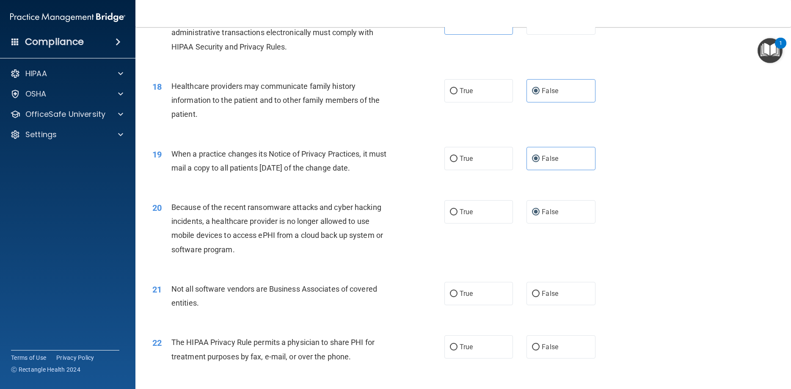
scroll to position [1142, 0]
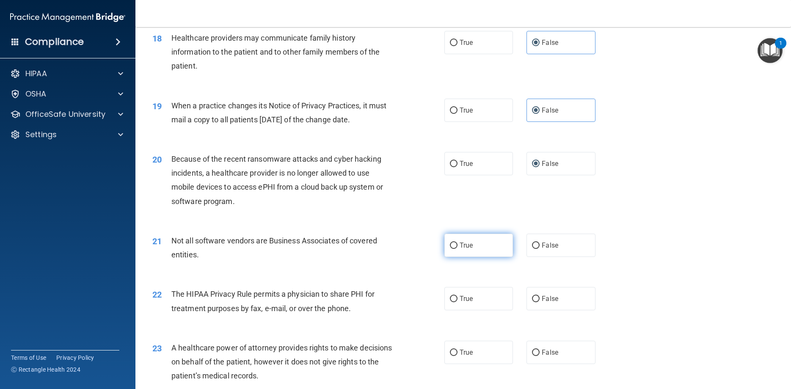
click at [455, 249] on input "True" at bounding box center [454, 245] width 8 height 6
radio input "true"
click at [456, 302] on input "True" at bounding box center [454, 299] width 8 height 6
radio input "true"
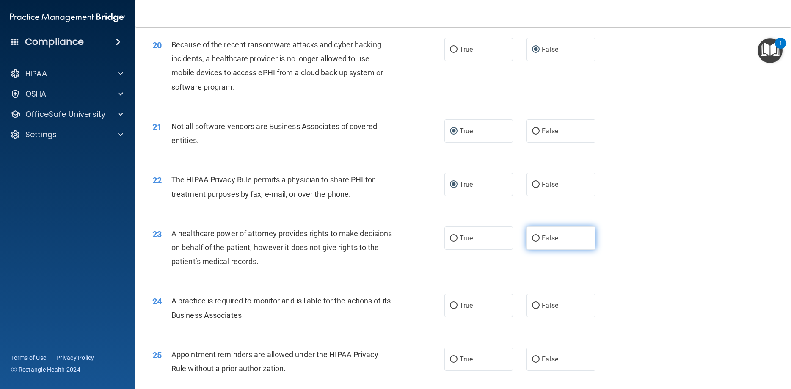
click at [536, 242] on input "False" at bounding box center [536, 238] width 8 height 6
radio input "true"
click at [539, 316] on label "False" at bounding box center [560, 305] width 69 height 23
click at [539, 309] on input "False" at bounding box center [536, 305] width 8 height 6
radio input "true"
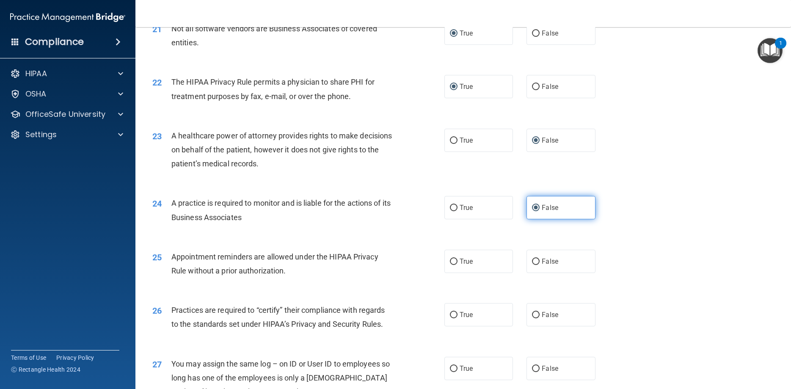
scroll to position [1371, 0]
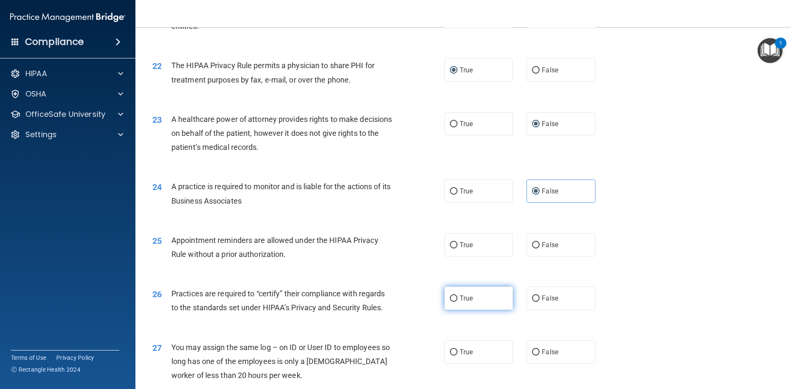
click at [461, 302] on span "True" at bounding box center [465, 298] width 13 height 8
click at [457, 302] on input "True" at bounding box center [454, 298] width 8 height 6
radio input "true"
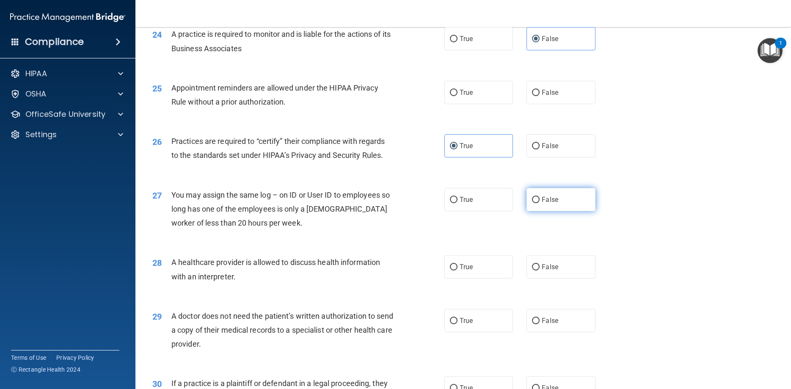
click at [534, 203] on input "False" at bounding box center [536, 200] width 8 height 6
radio input "true"
click at [533, 157] on label "False" at bounding box center [560, 145] width 69 height 23
click at [533, 149] on input "False" at bounding box center [536, 146] width 8 height 6
radio input "true"
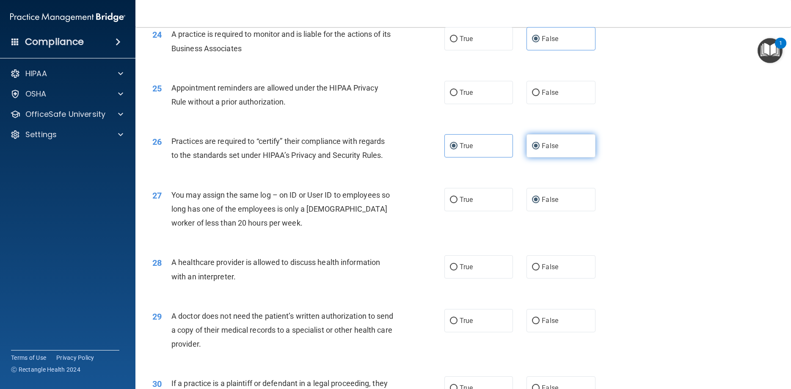
radio input "false"
click at [455, 331] on label "True" at bounding box center [478, 320] width 69 height 23
click at [455, 324] on input "True" at bounding box center [454, 321] width 8 height 6
radio input "true"
click at [455, 270] on input "True" at bounding box center [454, 267] width 8 height 6
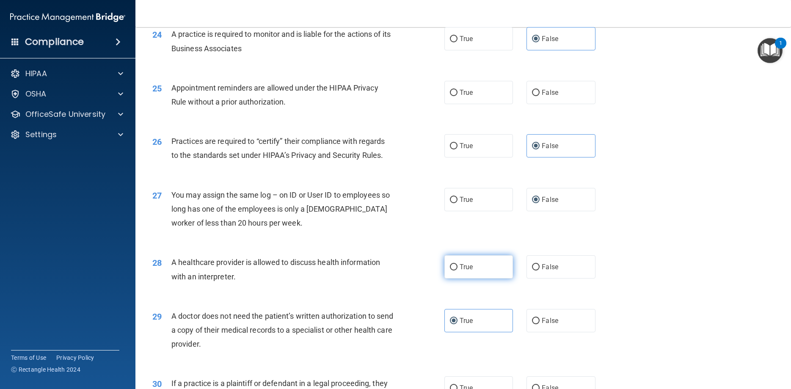
radio input "true"
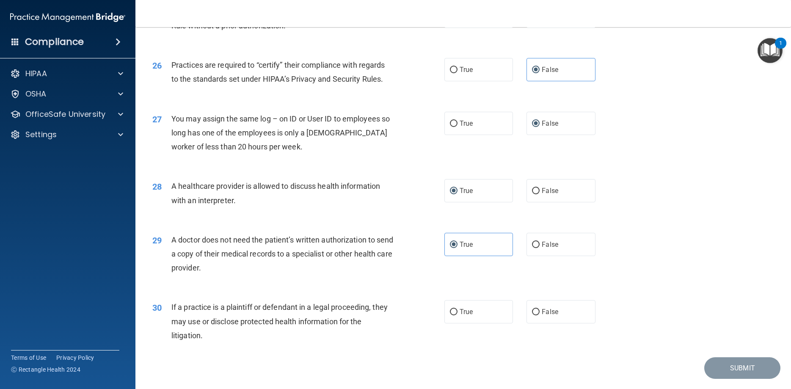
scroll to position [1637, 0]
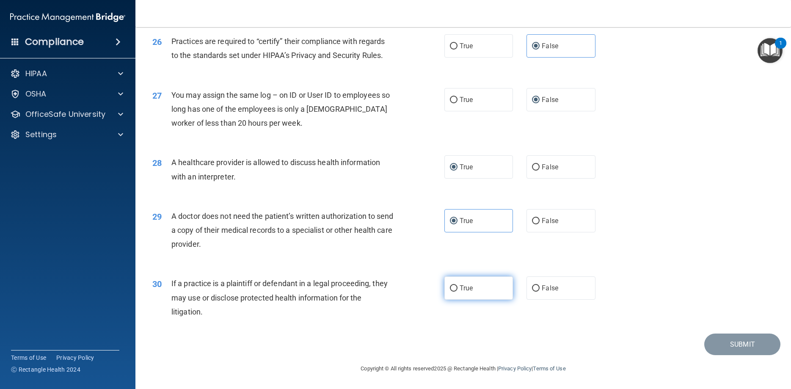
click at [453, 288] on input "True" at bounding box center [454, 288] width 8 height 6
radio input "true"
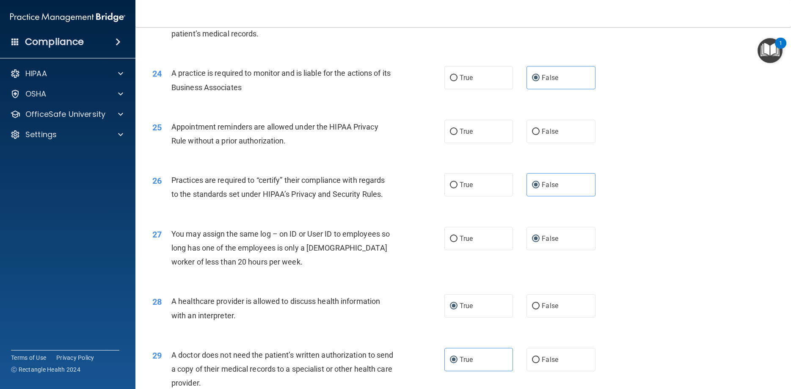
scroll to position [1447, 0]
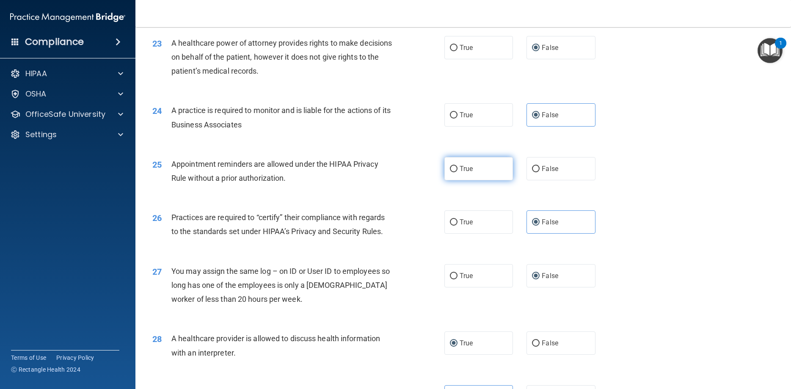
click at [478, 180] on label "True" at bounding box center [478, 168] width 69 height 23
click at [457, 172] on input "True" at bounding box center [454, 169] width 8 height 6
radio input "true"
click at [654, 191] on div "25 Appointment reminders are allowed under the HIPAA Privacy Rule without a pri…" at bounding box center [463, 172] width 634 height 53
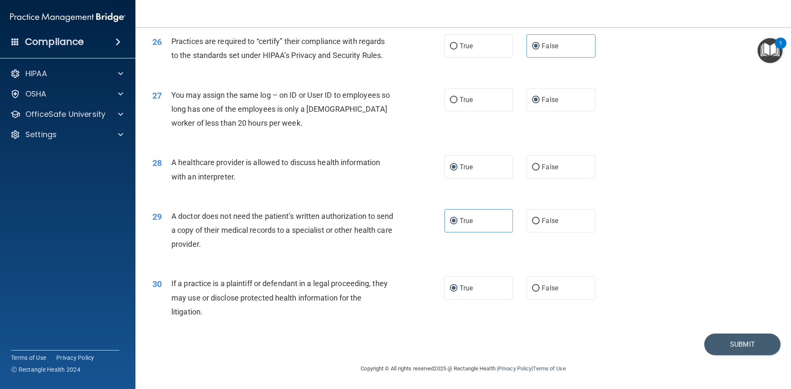
scroll to position [1637, 0]
click at [751, 347] on button "Submit" at bounding box center [742, 344] width 76 height 22
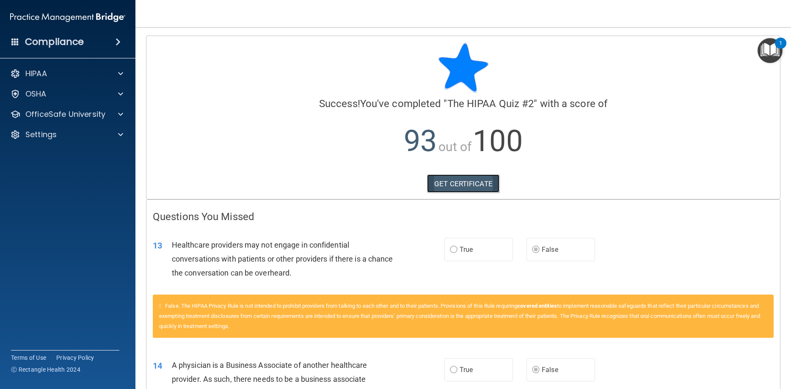
click at [481, 179] on link "GET CERTIFICATE" at bounding box center [463, 183] width 72 height 19
click at [80, 71] on div "HIPAA" at bounding box center [56, 74] width 105 height 10
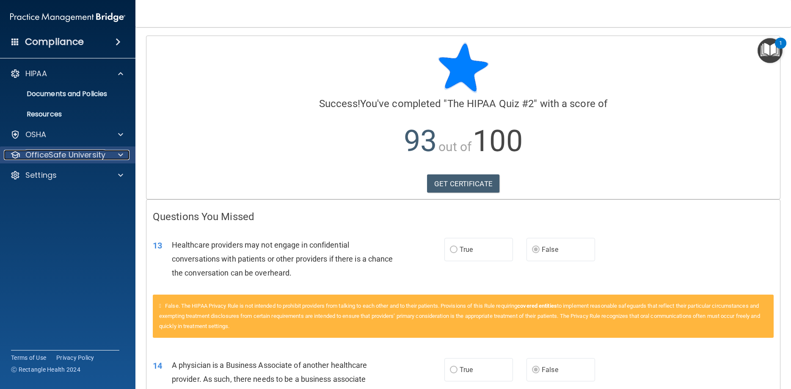
click at [107, 151] on div "OfficeSafe University" at bounding box center [56, 155] width 105 height 10
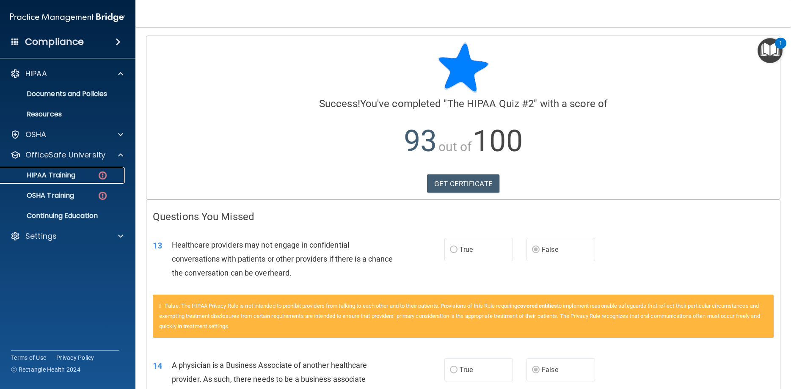
click at [92, 170] on link "HIPAA Training" at bounding box center [58, 175] width 133 height 17
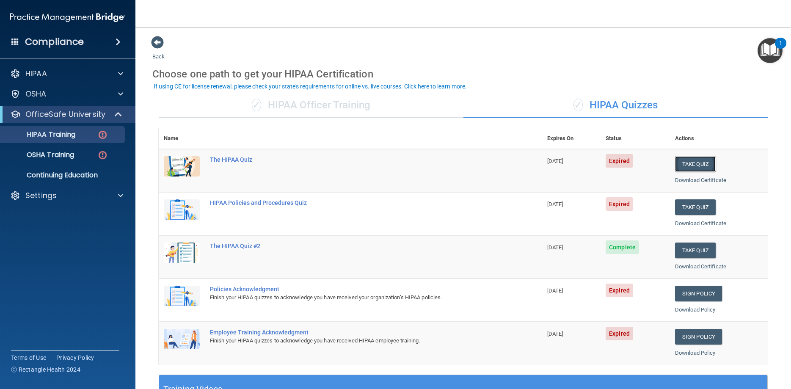
click at [680, 161] on button "Take Quiz" at bounding box center [695, 164] width 41 height 16
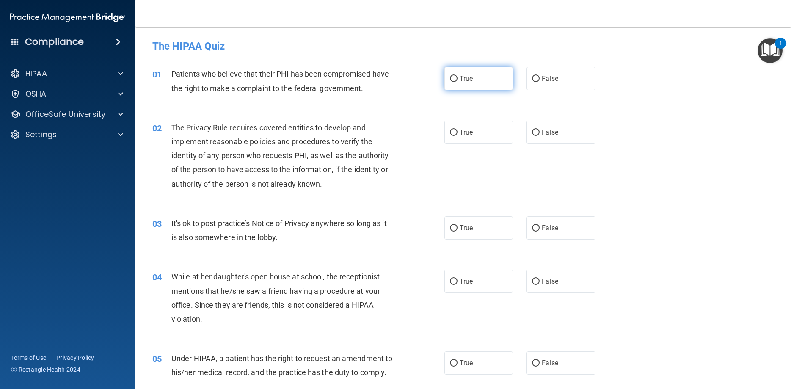
click at [459, 74] on label "True" at bounding box center [478, 78] width 69 height 23
click at [457, 76] on input "True" at bounding box center [454, 79] width 8 height 6
radio input "true"
click at [453, 131] on input "True" at bounding box center [454, 132] width 8 height 6
radio input "true"
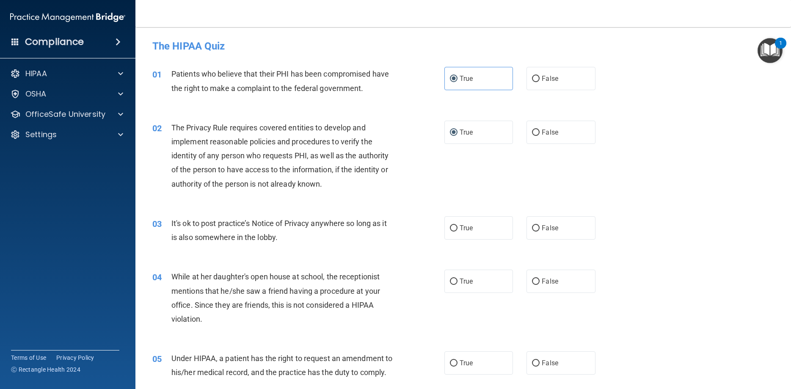
scroll to position [76, 0]
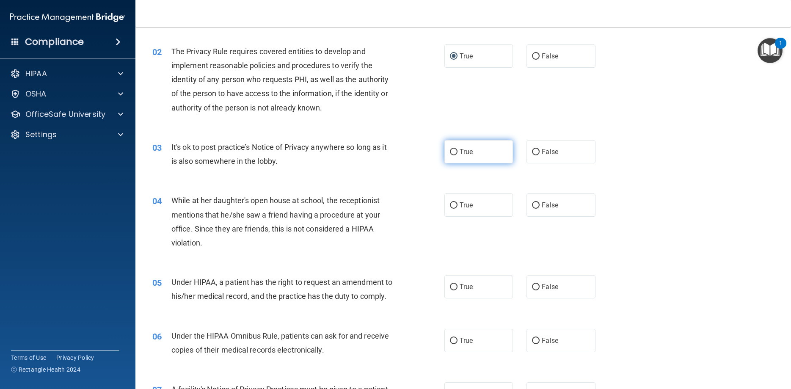
click at [453, 146] on label "True" at bounding box center [478, 151] width 69 height 23
click at [453, 149] on input "True" at bounding box center [454, 152] width 8 height 6
radio input "true"
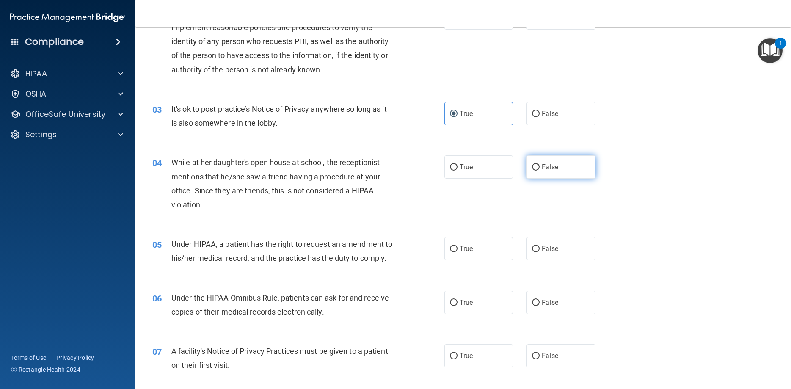
click at [535, 163] on label "False" at bounding box center [560, 166] width 69 height 23
click at [535, 164] on input "False" at bounding box center [536, 167] width 8 height 6
radio input "true"
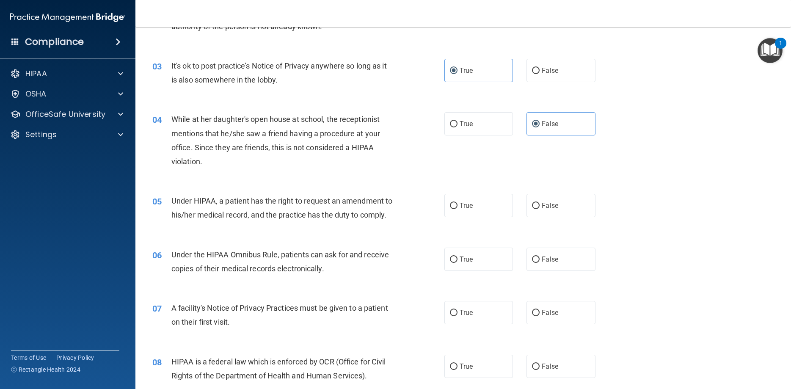
scroll to position [190, 0]
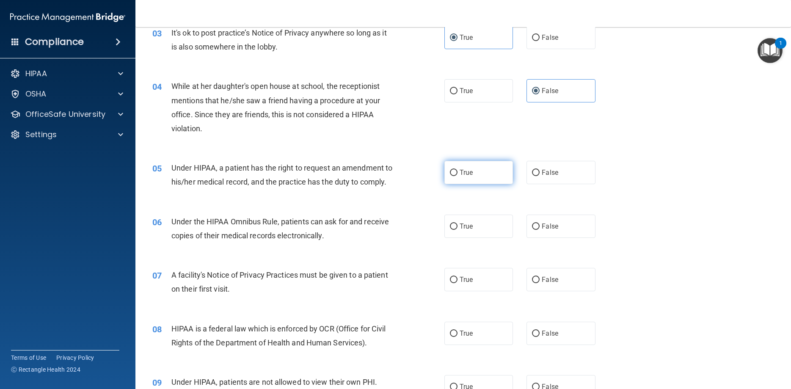
click at [459, 173] on label "True" at bounding box center [478, 172] width 69 height 23
click at [457, 173] on input "True" at bounding box center [454, 173] width 8 height 6
radio input "true"
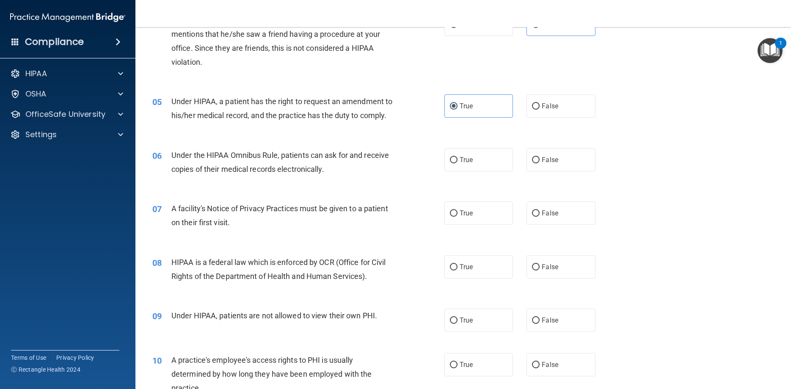
scroll to position [267, 0]
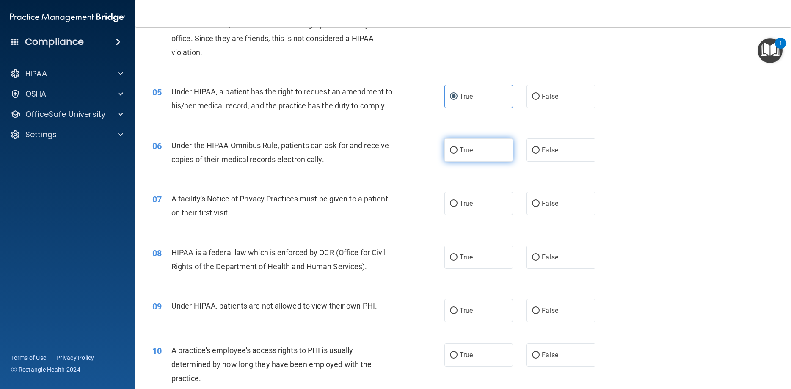
click at [458, 149] on label "True" at bounding box center [478, 149] width 69 height 23
click at [457, 149] on input "True" at bounding box center [454, 150] width 8 height 6
radio input "true"
click at [453, 201] on input "True" at bounding box center [454, 204] width 8 height 6
radio input "true"
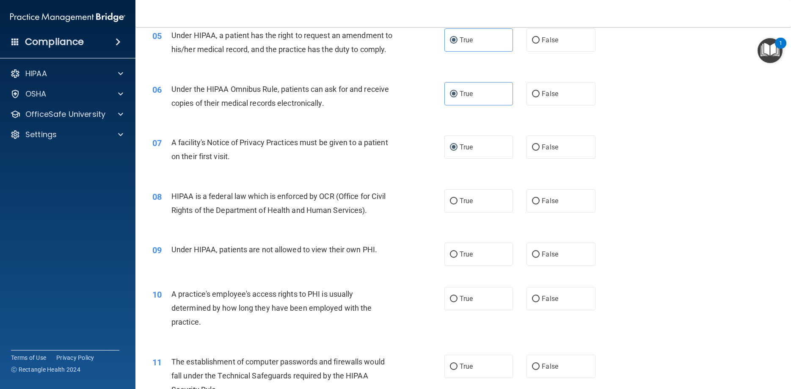
scroll to position [381, 0]
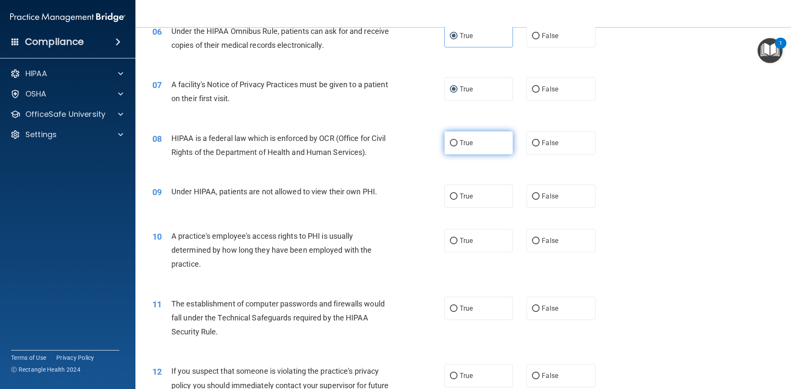
click at [458, 142] on label "True" at bounding box center [478, 142] width 69 height 23
click at [457, 142] on input "True" at bounding box center [454, 143] width 8 height 6
radio input "true"
click at [541, 193] on label "False" at bounding box center [560, 195] width 69 height 23
click at [539, 193] on input "False" at bounding box center [536, 196] width 8 height 6
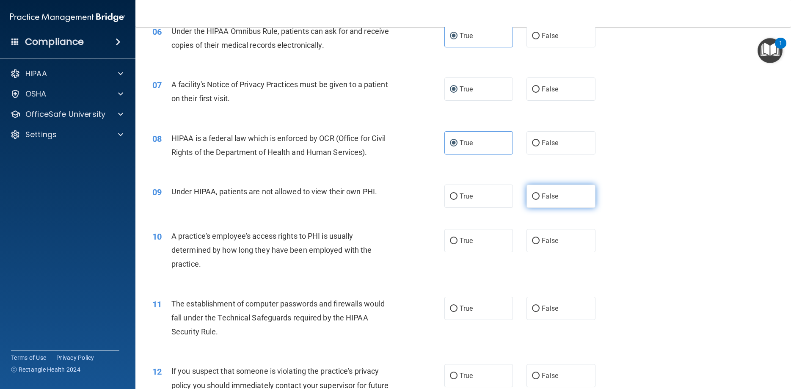
radio input "true"
click at [538, 246] on label "False" at bounding box center [560, 240] width 69 height 23
click at [538, 244] on input "False" at bounding box center [536, 241] width 8 height 6
radio input "true"
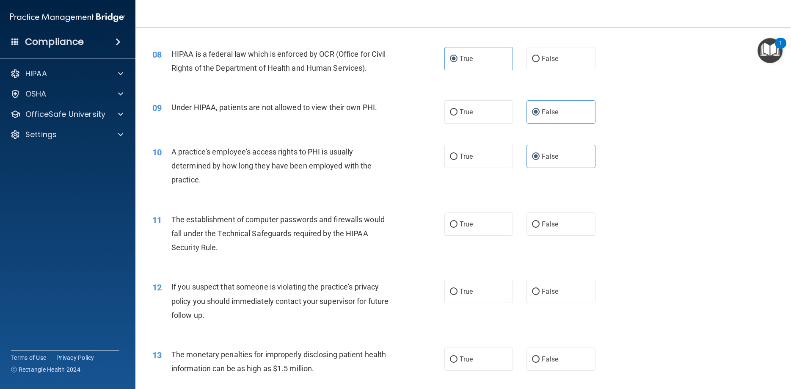
scroll to position [533, 0]
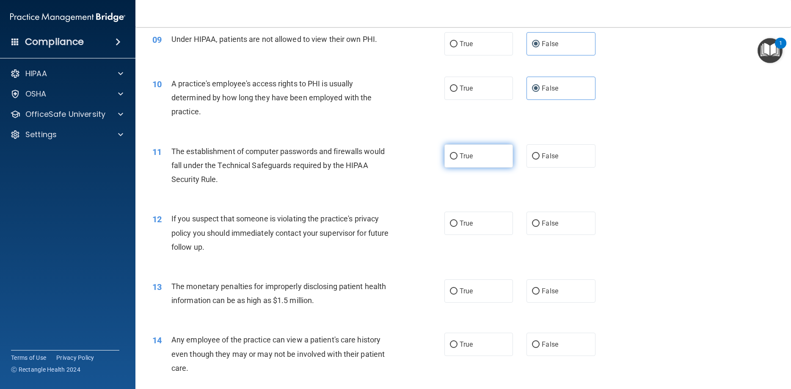
click at [457, 156] on label "True" at bounding box center [478, 155] width 69 height 23
click at [457, 156] on input "True" at bounding box center [454, 156] width 8 height 6
radio input "true"
click at [462, 221] on span "True" at bounding box center [465, 223] width 13 height 8
click at [457, 221] on input "True" at bounding box center [454, 223] width 8 height 6
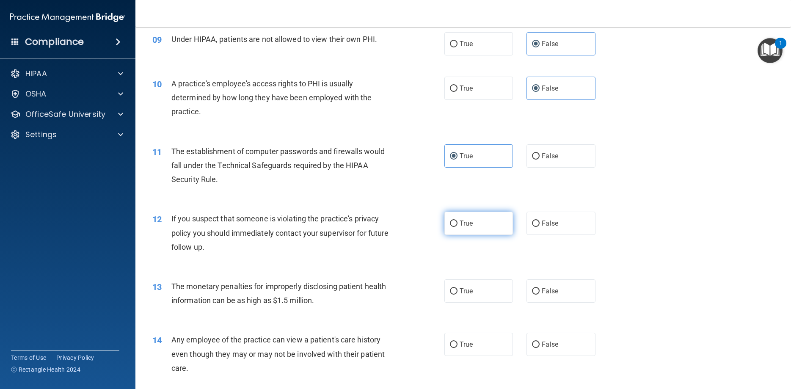
radio input "true"
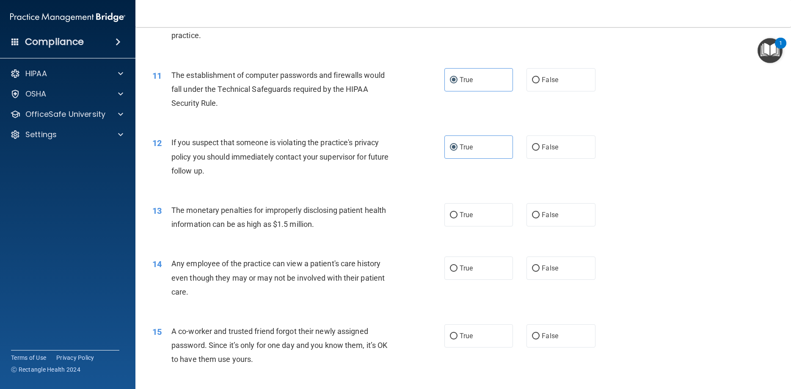
scroll to position [647, 0]
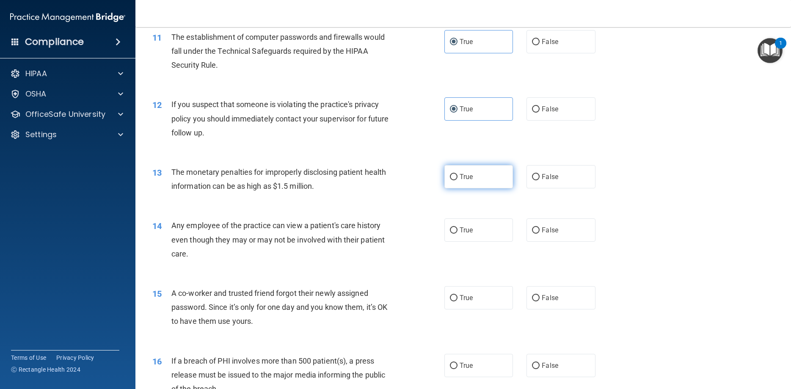
click at [462, 179] on span "True" at bounding box center [465, 177] width 13 height 8
click at [457, 179] on input "True" at bounding box center [454, 177] width 8 height 6
radio input "true"
click at [533, 230] on input "False" at bounding box center [536, 230] width 8 height 6
radio input "true"
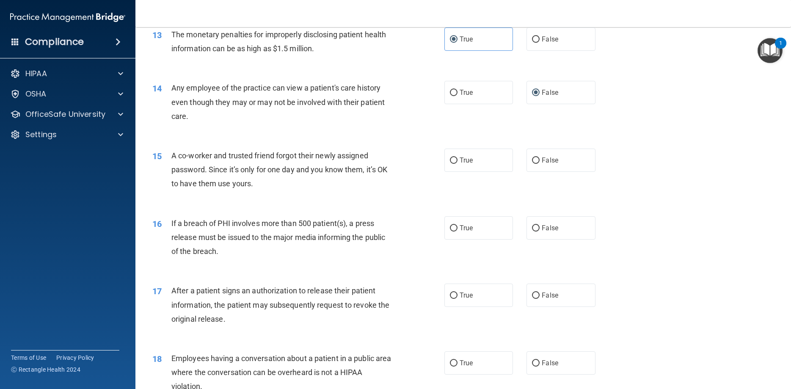
scroll to position [800, 0]
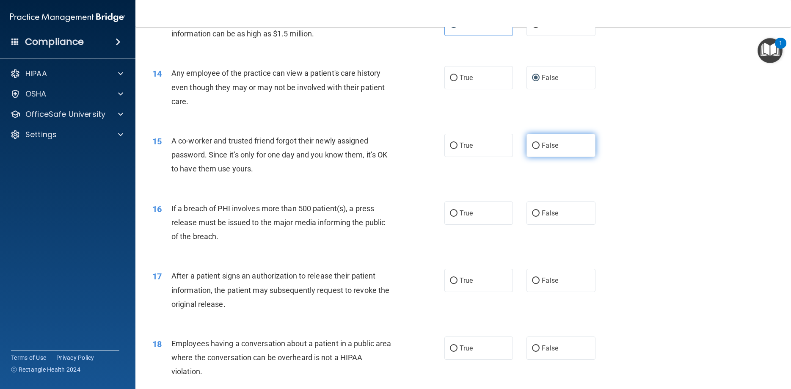
click at [533, 142] on label "False" at bounding box center [560, 145] width 69 height 23
click at [533, 143] on input "False" at bounding box center [536, 146] width 8 height 6
radio input "true"
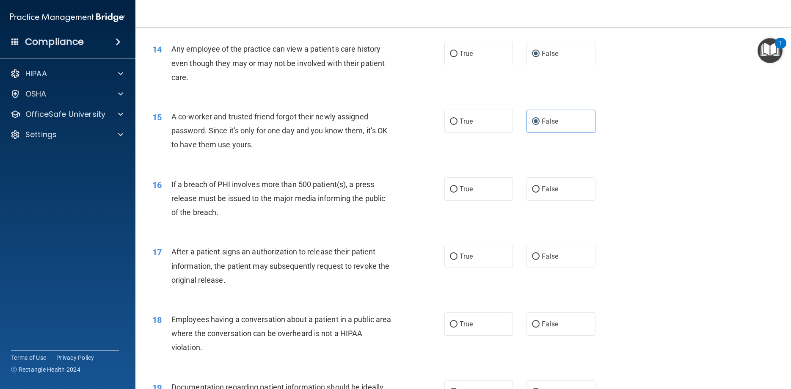
scroll to position [838, 0]
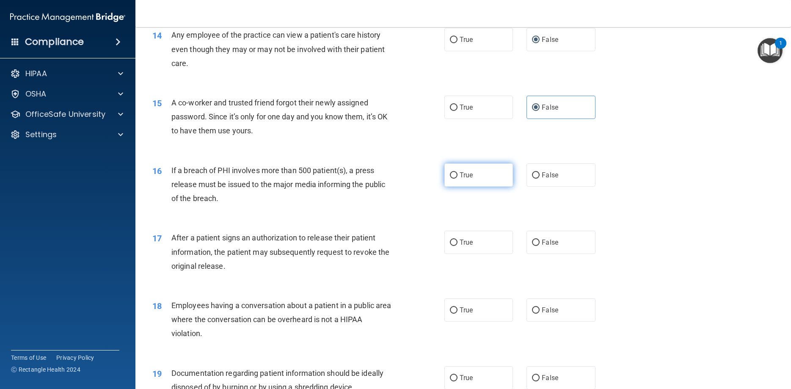
click at [458, 174] on label "True" at bounding box center [478, 174] width 69 height 23
click at [457, 174] on input "True" at bounding box center [454, 175] width 8 height 6
radio input "true"
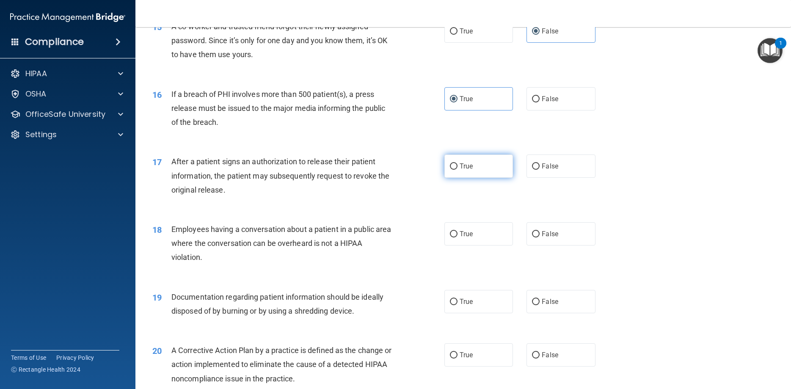
click at [455, 165] on input "True" at bounding box center [454, 166] width 8 height 6
radio input "true"
click at [535, 230] on label "False" at bounding box center [560, 233] width 69 height 23
click at [535, 231] on input "False" at bounding box center [536, 234] width 8 height 6
radio input "true"
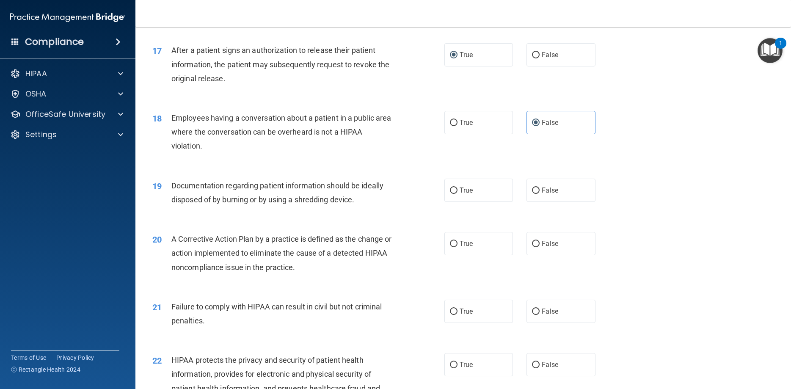
scroll to position [1028, 0]
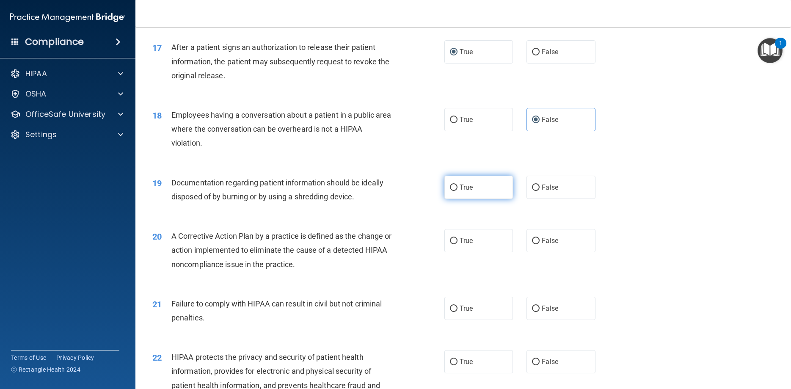
click at [451, 184] on input "True" at bounding box center [454, 187] width 8 height 6
radio input "true"
click at [464, 239] on span "True" at bounding box center [465, 240] width 13 height 8
click at [457, 239] on input "True" at bounding box center [454, 241] width 8 height 6
radio input "true"
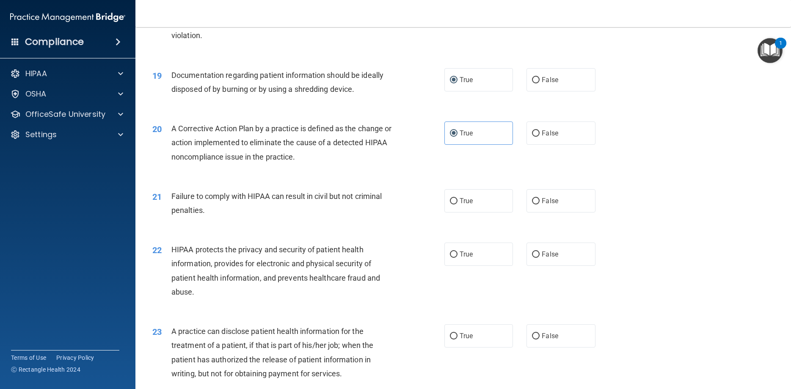
scroll to position [1142, 0]
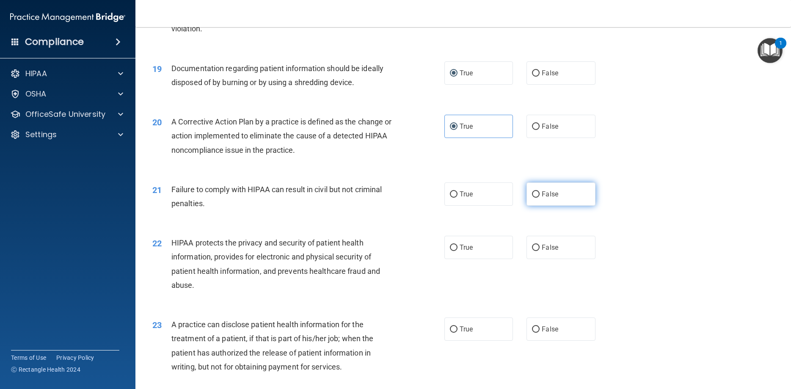
click at [533, 195] on input "False" at bounding box center [536, 194] width 8 height 6
radio input "true"
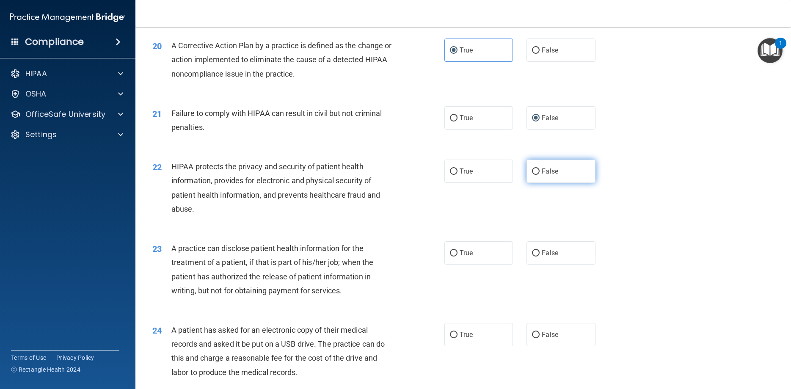
click at [535, 167] on label "False" at bounding box center [560, 170] width 69 height 23
click at [535, 168] on input "False" at bounding box center [536, 171] width 8 height 6
radio input "true"
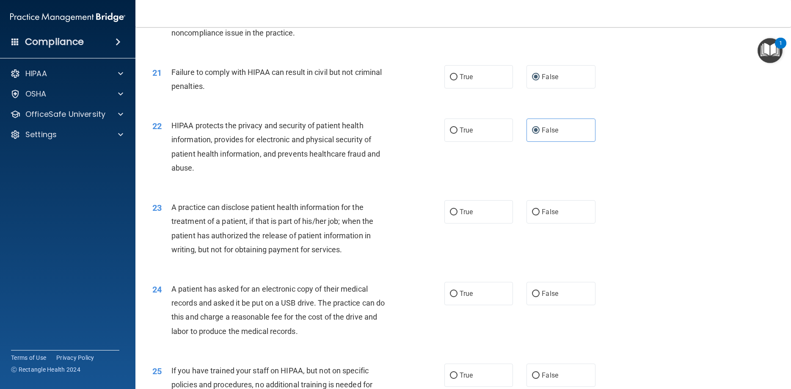
scroll to position [1295, 0]
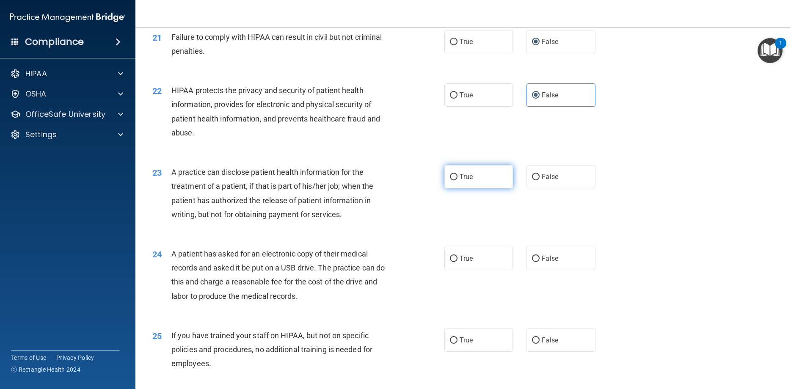
click at [450, 175] on input "True" at bounding box center [454, 177] width 8 height 6
radio input "true"
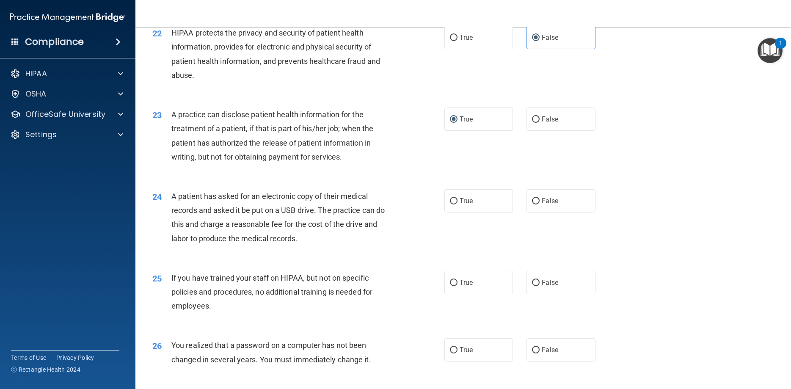
scroll to position [1371, 0]
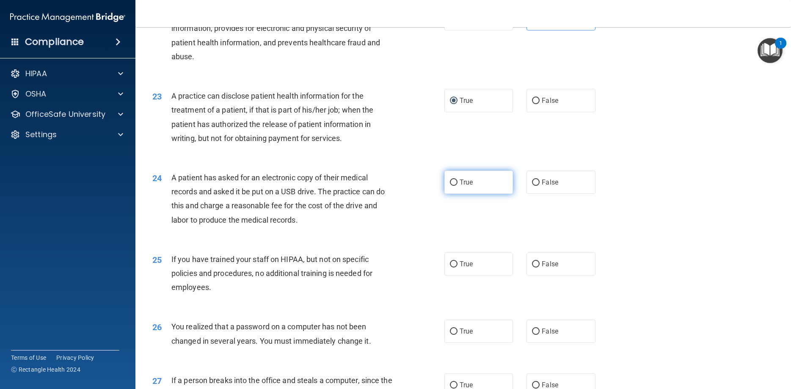
click at [464, 178] on label "True" at bounding box center [478, 181] width 69 height 23
click at [457, 179] on input "True" at bounding box center [454, 182] width 8 height 6
radio input "true"
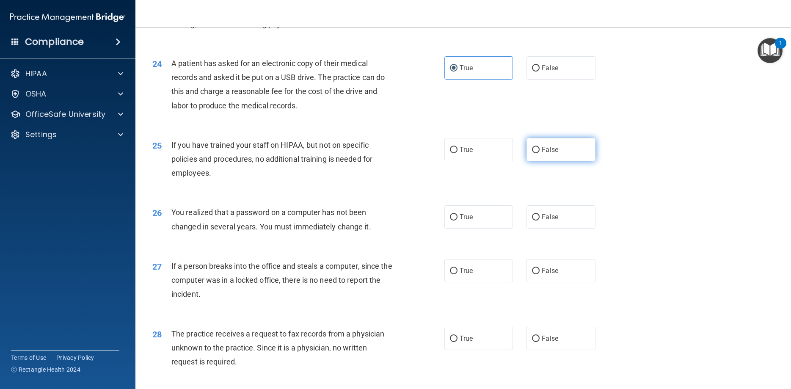
click at [535, 148] on input "False" at bounding box center [536, 150] width 8 height 6
radio input "true"
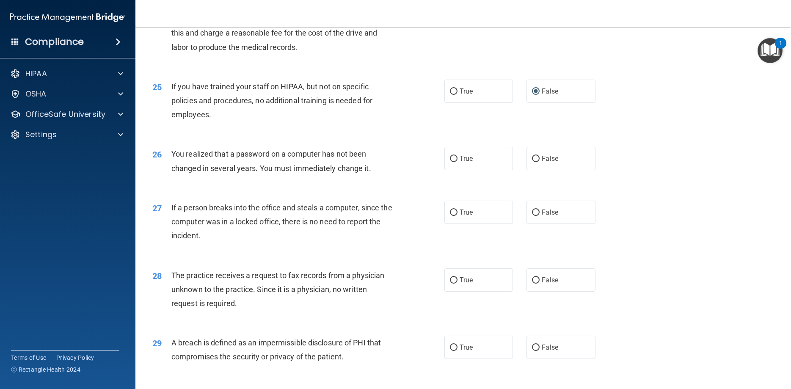
scroll to position [1561, 0]
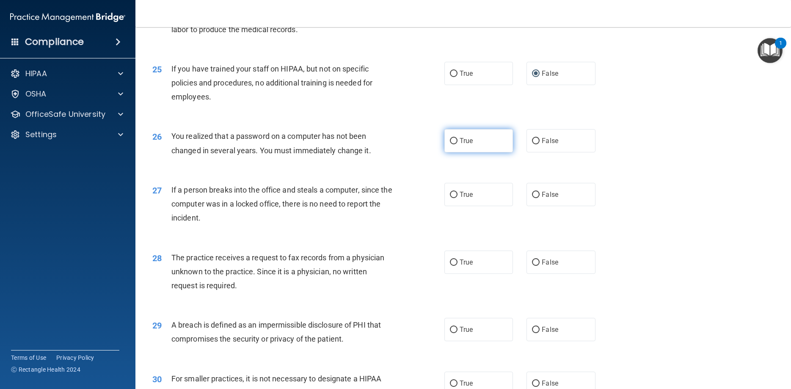
click at [462, 140] on span "True" at bounding box center [465, 141] width 13 height 8
click at [457, 140] on input "True" at bounding box center [454, 141] width 8 height 6
radio input "true"
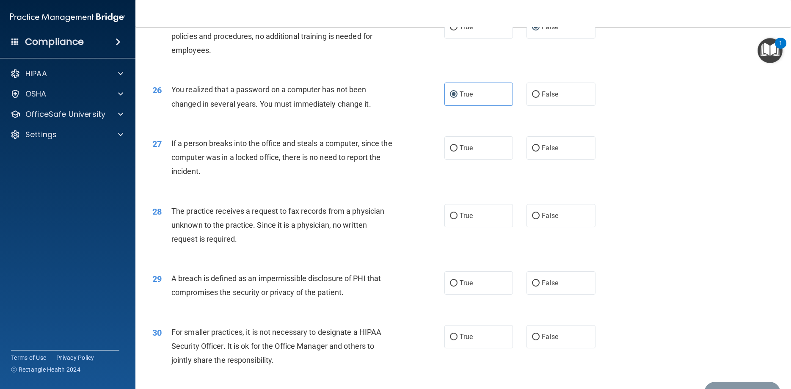
scroll to position [1637, 0]
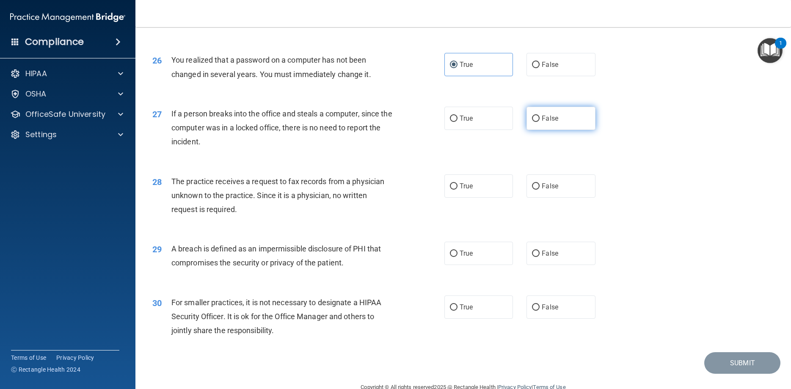
click at [542, 116] on span "False" at bounding box center [550, 118] width 16 height 8
click at [539, 116] on input "False" at bounding box center [536, 118] width 8 height 6
radio input "true"
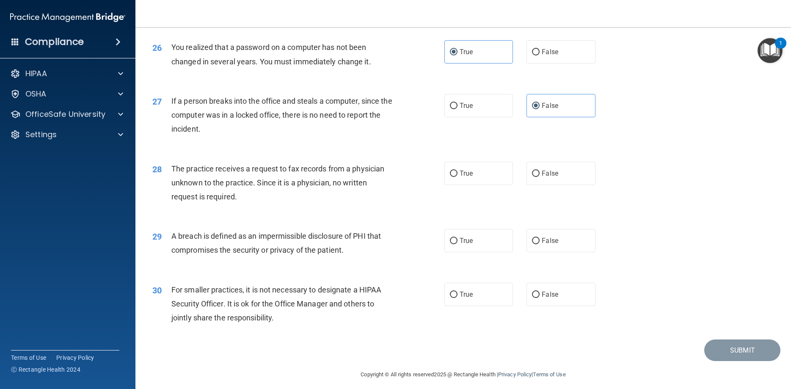
scroll to position [1656, 0]
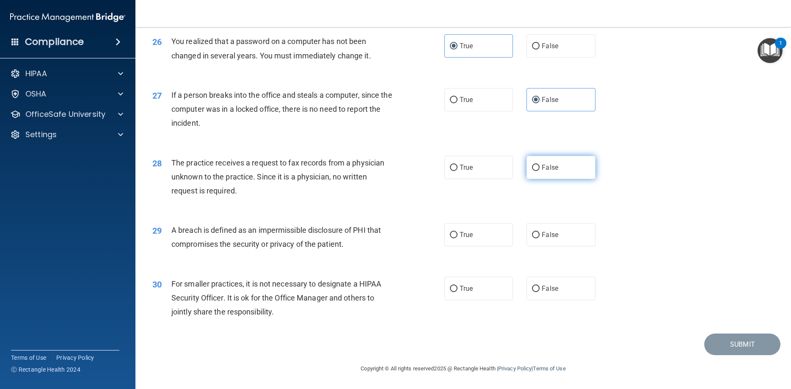
click at [534, 165] on input "False" at bounding box center [536, 168] width 8 height 6
radio input "true"
click at [452, 234] on input "True" at bounding box center [454, 235] width 8 height 6
radio input "true"
click at [537, 288] on input "False" at bounding box center [536, 289] width 8 height 6
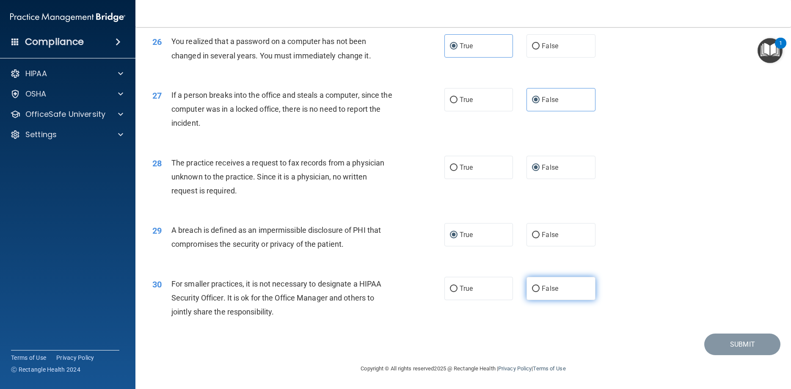
radio input "true"
click at [759, 347] on button "Submit" at bounding box center [742, 344] width 76 height 22
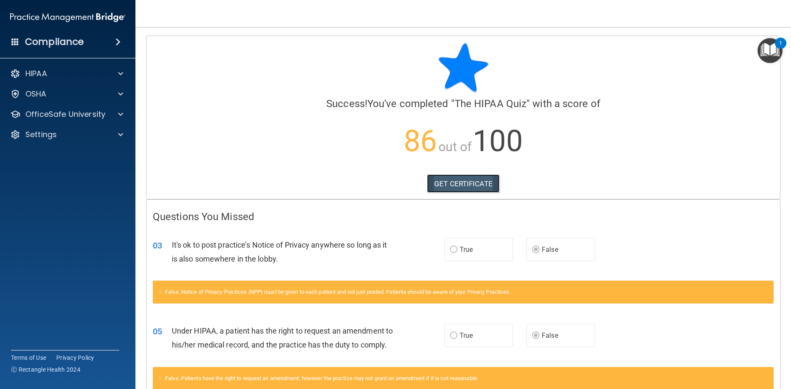
click at [477, 183] on link "GET CERTIFICATE" at bounding box center [463, 183] width 72 height 19
click at [107, 113] on div "OfficeSafe University" at bounding box center [56, 114] width 105 height 10
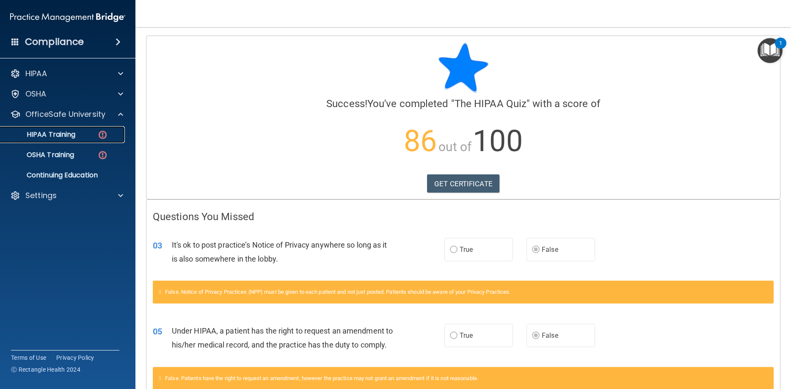
click at [91, 131] on div "HIPAA Training" at bounding box center [62, 134] width 115 height 8
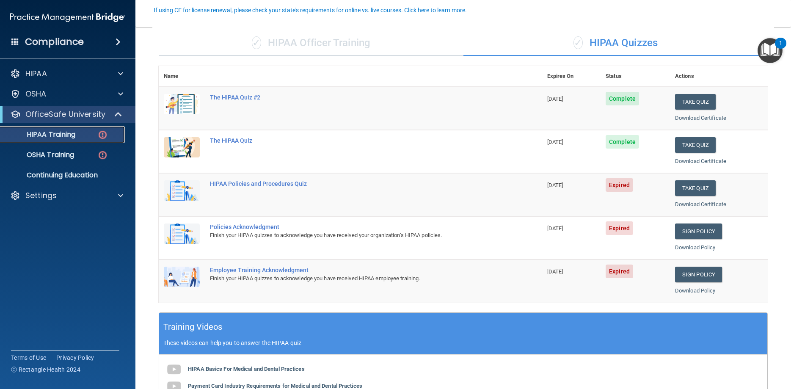
scroll to position [76, 0]
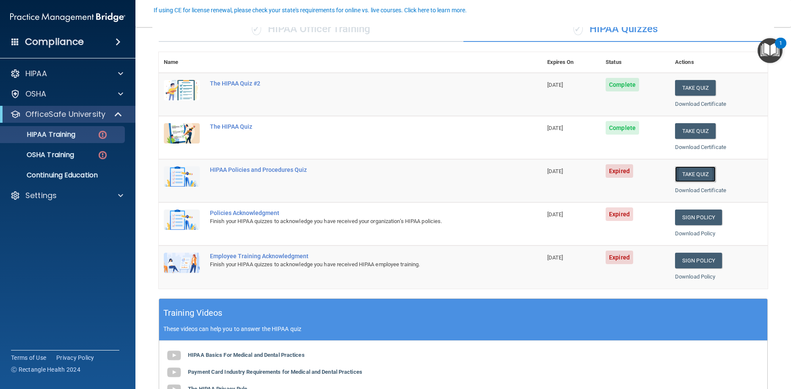
click at [686, 172] on button "Take Quiz" at bounding box center [695, 174] width 41 height 16
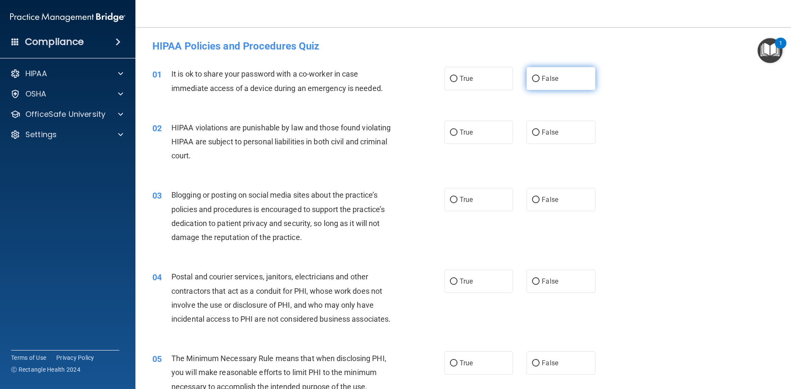
click at [530, 75] on label "False" at bounding box center [560, 78] width 69 height 23
click at [532, 76] on input "False" at bounding box center [536, 79] width 8 height 6
radio input "true"
click at [464, 128] on label "True" at bounding box center [478, 132] width 69 height 23
click at [457, 129] on input "True" at bounding box center [454, 132] width 8 height 6
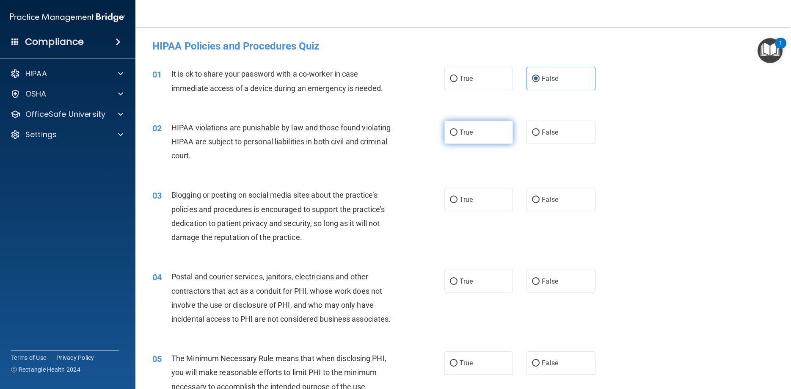
radio input "true"
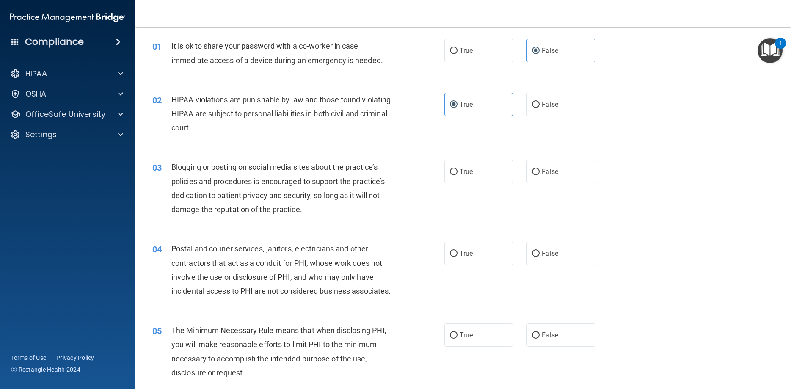
scroll to position [38, 0]
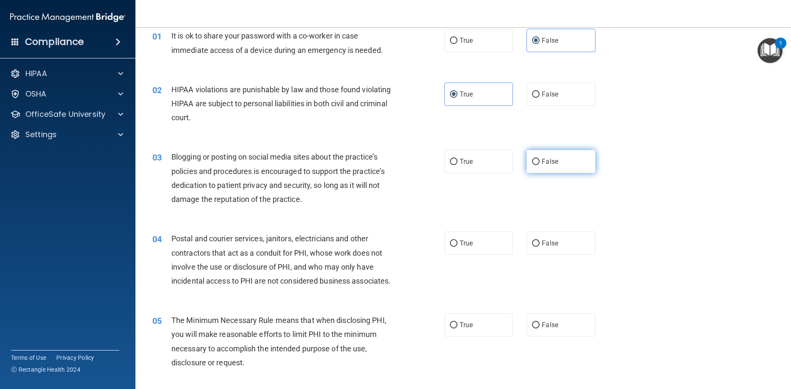
click at [539, 159] on input "False" at bounding box center [536, 162] width 8 height 6
radio input "true"
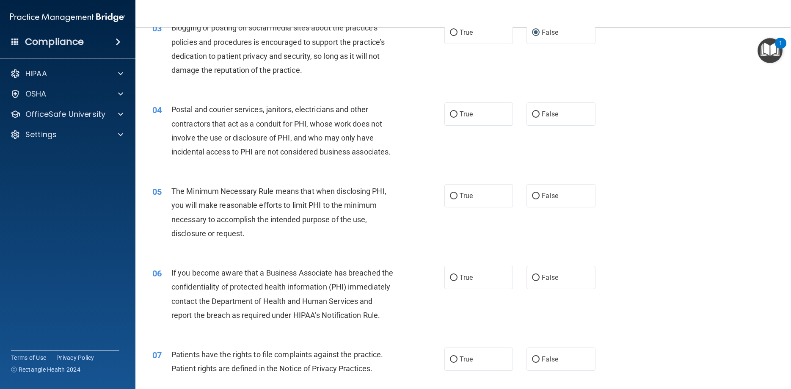
scroll to position [190, 0]
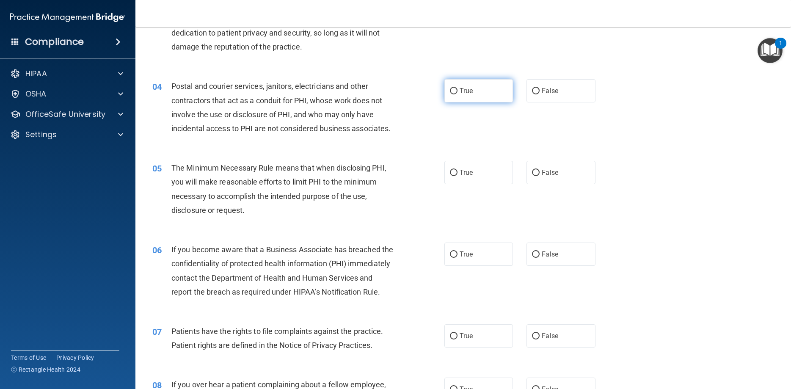
drag, startPoint x: 452, startPoint y: 91, endPoint x: 445, endPoint y: 99, distance: 10.8
click at [452, 91] on input "True" at bounding box center [454, 91] width 8 height 6
radio input "true"
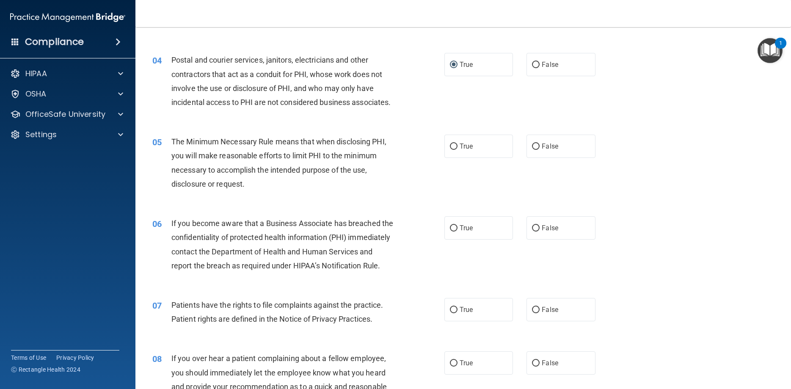
scroll to position [228, 0]
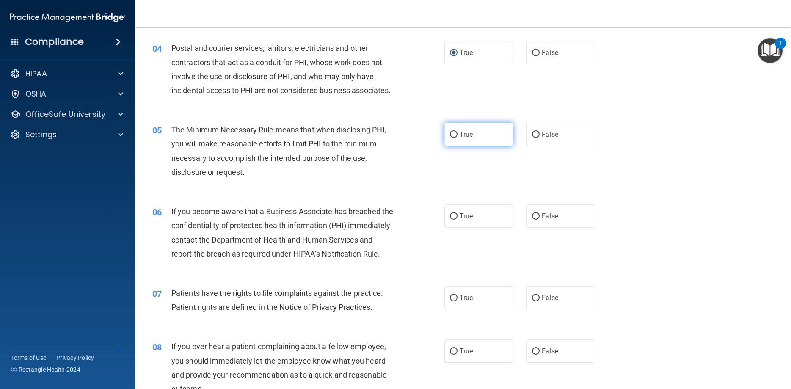
click at [454, 145] on label "True" at bounding box center [478, 134] width 69 height 23
click at [454, 138] on input "True" at bounding box center [454, 135] width 8 height 6
radio input "true"
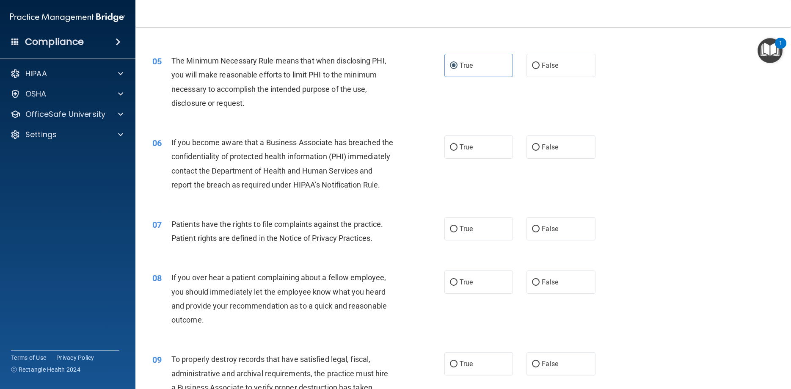
scroll to position [343, 0]
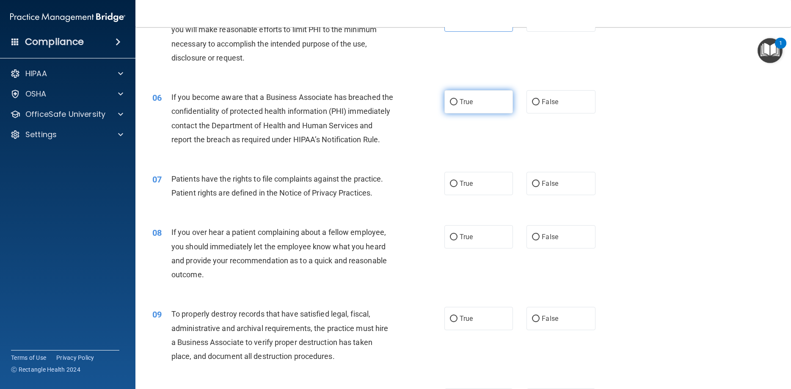
click at [453, 105] on input "True" at bounding box center [454, 102] width 8 height 6
radio input "true"
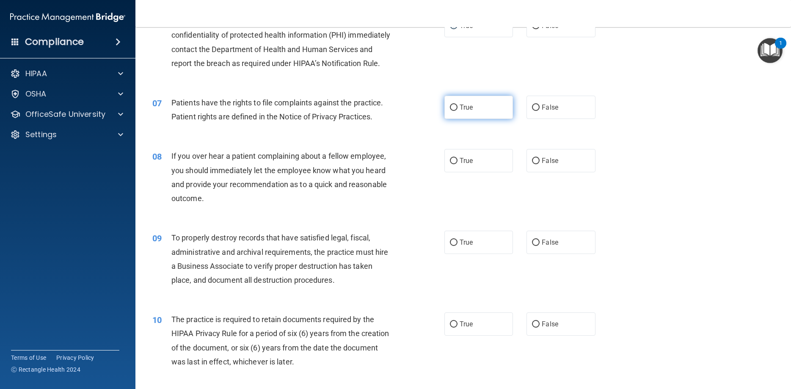
click at [456, 111] on input "True" at bounding box center [454, 107] width 8 height 6
radio input "true"
click at [453, 164] on input "True" at bounding box center [454, 161] width 8 height 6
radio input "true"
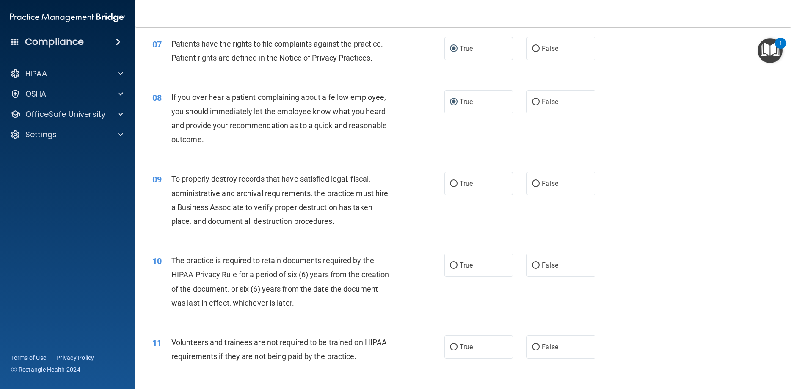
scroll to position [533, 0]
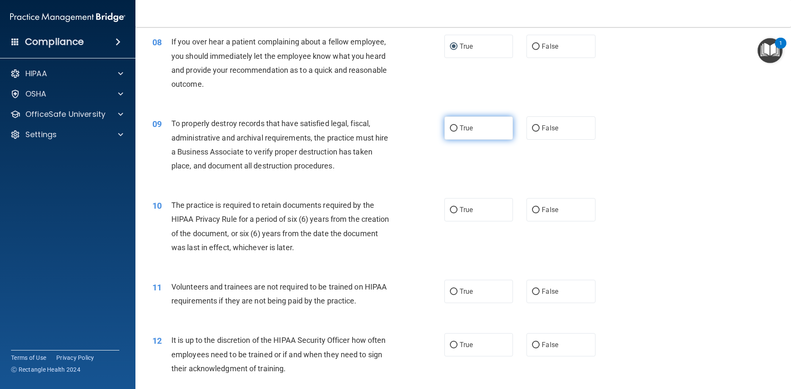
click at [458, 140] on label "True" at bounding box center [478, 127] width 69 height 23
click at [457, 132] on input "True" at bounding box center [454, 128] width 8 height 6
radio input "true"
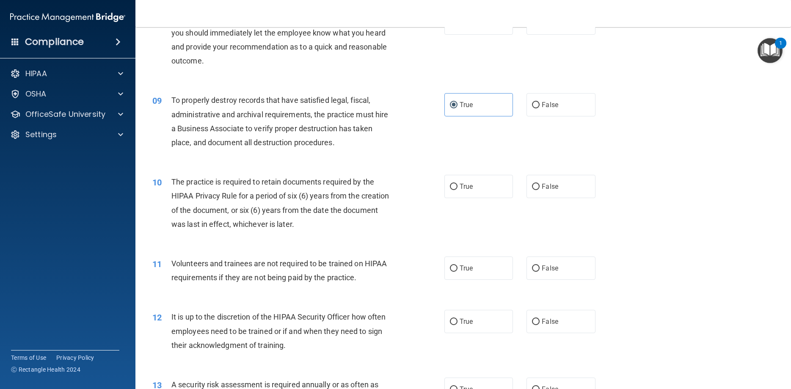
scroll to position [609, 0]
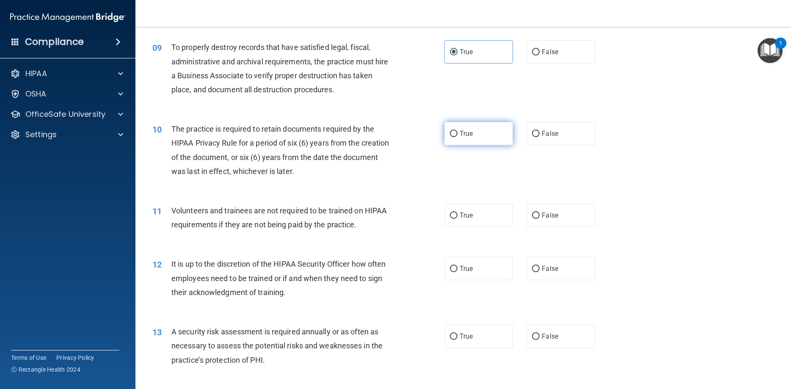
click at [455, 137] on input "True" at bounding box center [454, 134] width 8 height 6
radio input "true"
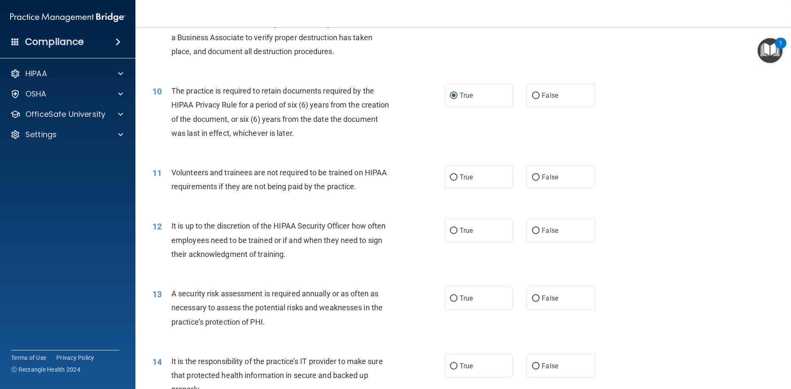
scroll to position [685, 0]
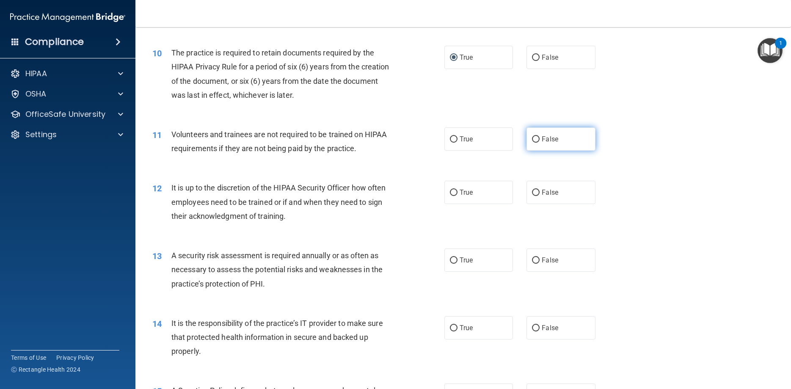
click at [537, 143] on input "False" at bounding box center [536, 139] width 8 height 6
radio input "true"
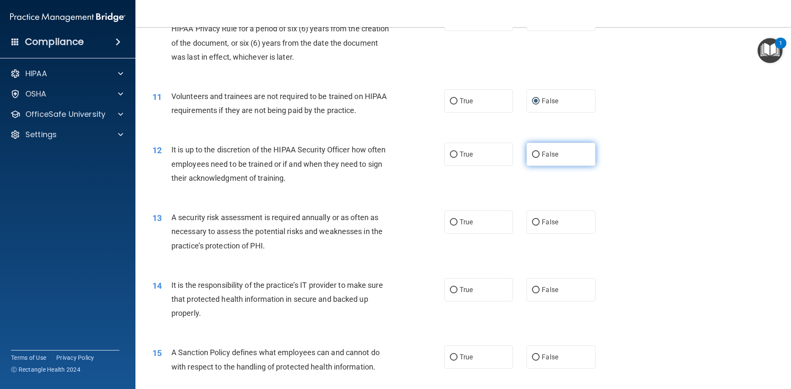
click at [546, 158] on span "False" at bounding box center [550, 154] width 16 height 8
click at [539, 158] on input "False" at bounding box center [536, 154] width 8 height 6
radio input "true"
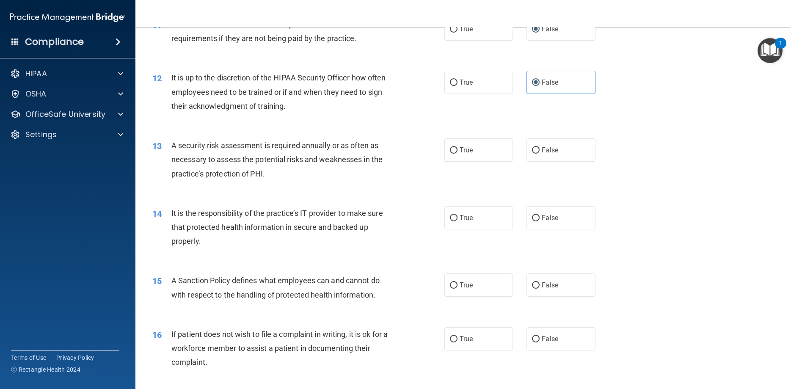
scroll to position [876, 0]
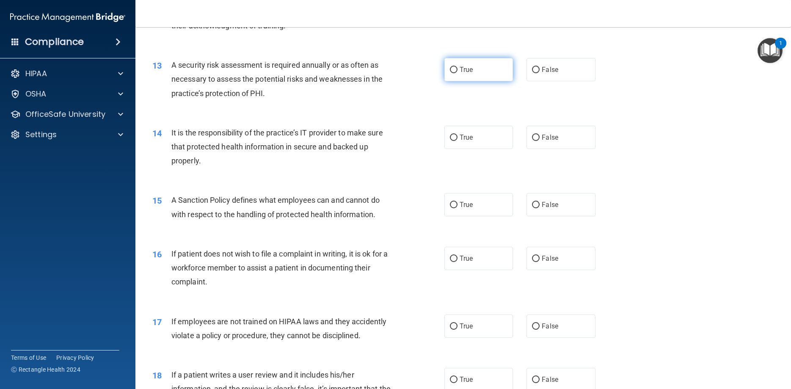
click at [469, 74] on span "True" at bounding box center [465, 70] width 13 height 8
click at [457, 73] on input "True" at bounding box center [454, 70] width 8 height 6
radio input "true"
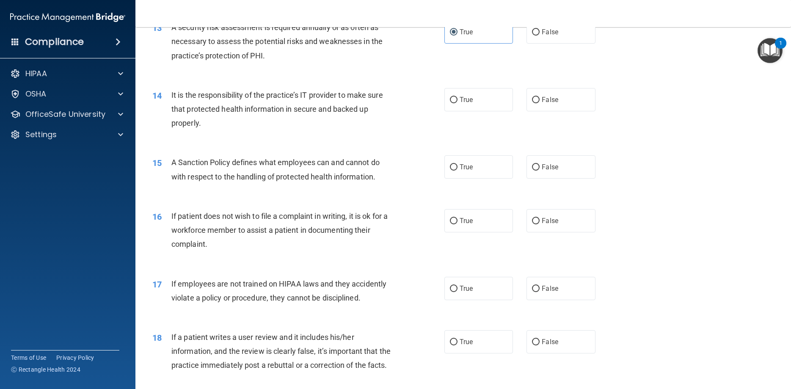
scroll to position [914, 0]
click at [455, 103] on input "True" at bounding box center [454, 99] width 8 height 6
radio input "true"
click at [454, 170] on input "True" at bounding box center [454, 167] width 8 height 6
radio input "true"
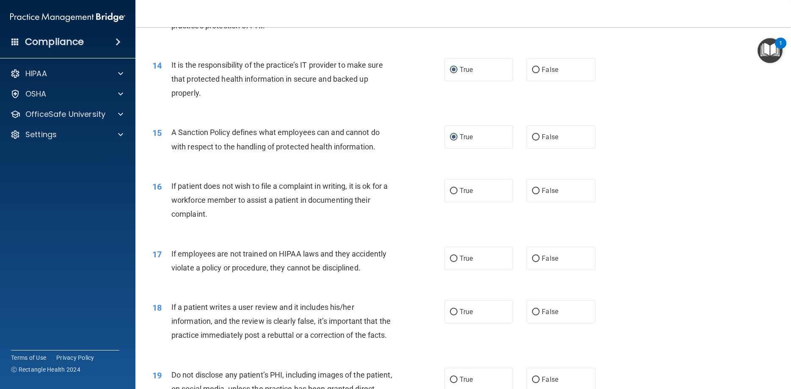
scroll to position [1028, 0]
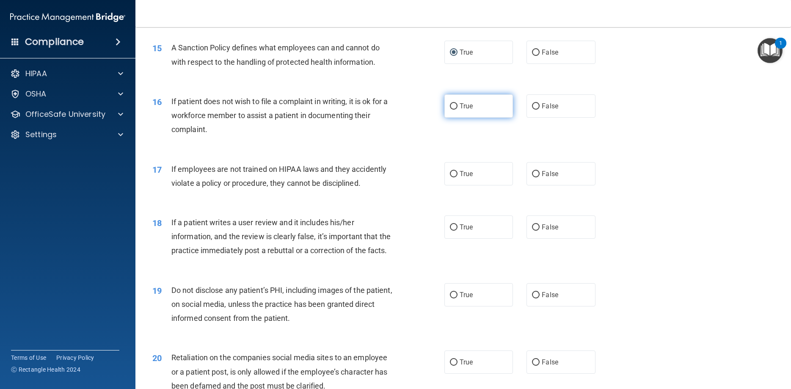
click at [453, 118] on label "True" at bounding box center [478, 105] width 69 height 23
click at [453, 110] on input "True" at bounding box center [454, 106] width 8 height 6
radio input "true"
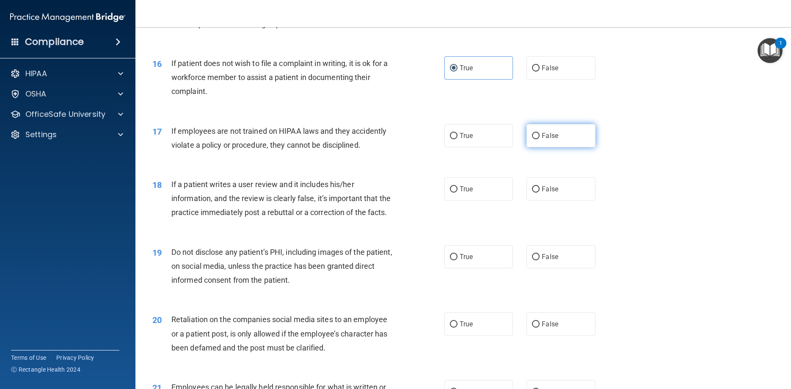
click at [539, 147] on label "False" at bounding box center [560, 135] width 69 height 23
click at [539, 139] on input "False" at bounding box center [536, 136] width 8 height 6
radio input "true"
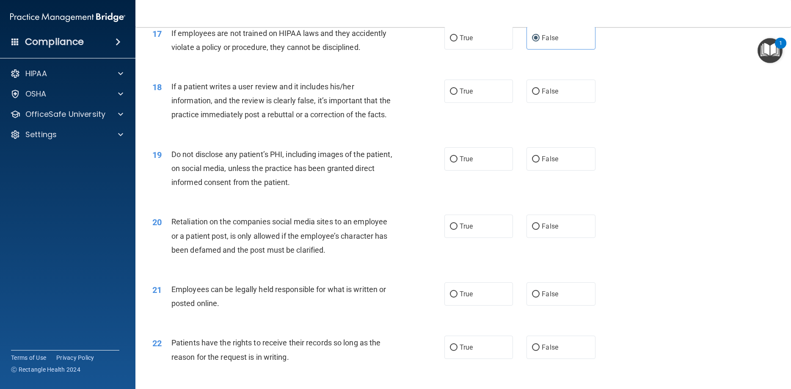
scroll to position [1180, 0]
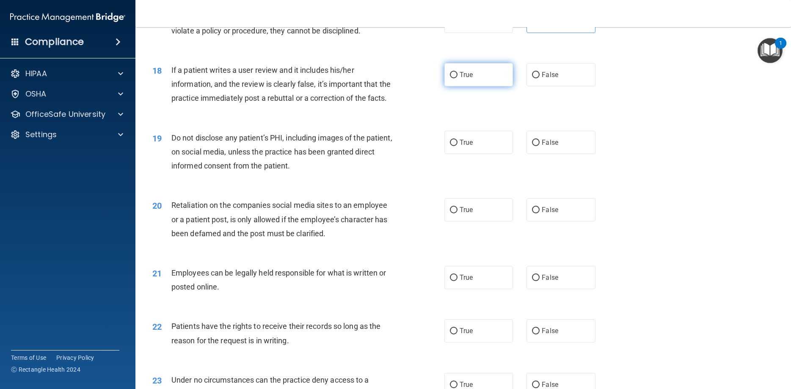
click at [454, 78] on input "True" at bounding box center [454, 75] width 8 height 6
radio input "true"
click at [454, 146] on input "True" at bounding box center [454, 143] width 8 height 6
radio input "true"
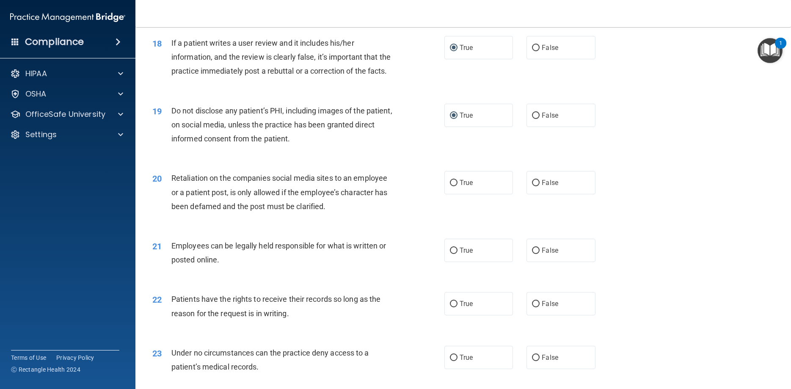
scroll to position [1218, 0]
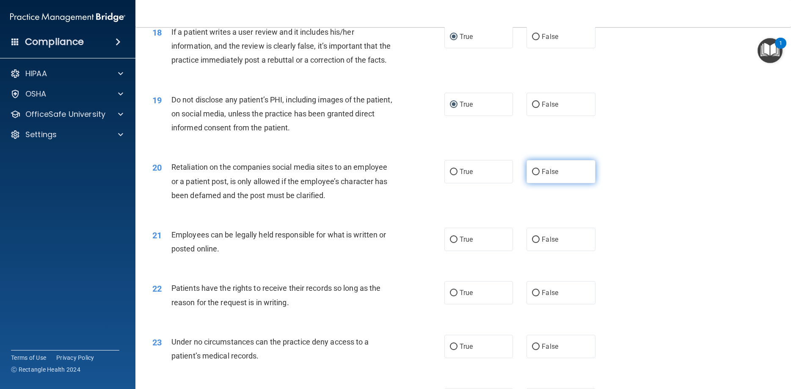
click at [536, 175] on input "False" at bounding box center [536, 172] width 8 height 6
radio input "true"
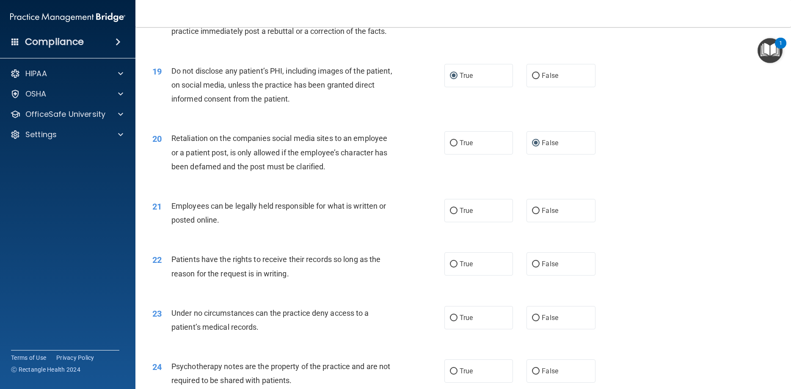
scroll to position [1333, 0]
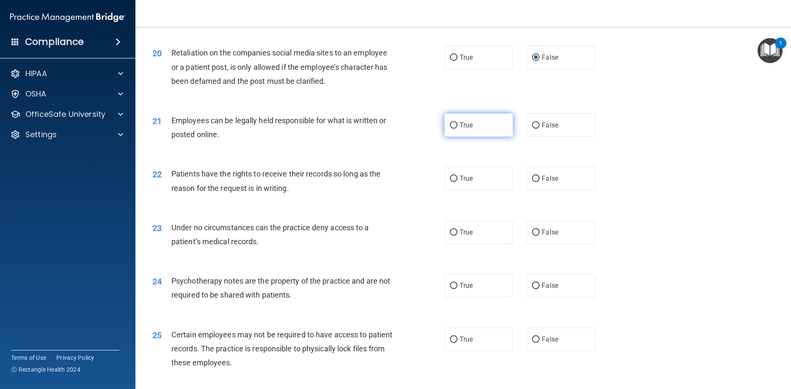
click at [466, 129] on span "True" at bounding box center [465, 125] width 13 height 8
click at [457, 129] on input "True" at bounding box center [454, 125] width 8 height 6
radio input "true"
click at [453, 182] on input "True" at bounding box center [454, 179] width 8 height 6
radio input "true"
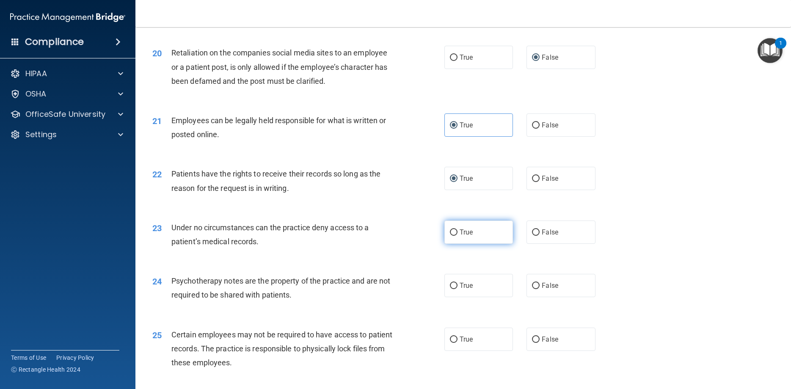
click at [449, 244] on label "True" at bounding box center [478, 231] width 69 height 23
click at [450, 236] on input "True" at bounding box center [454, 232] width 8 height 6
radio input "true"
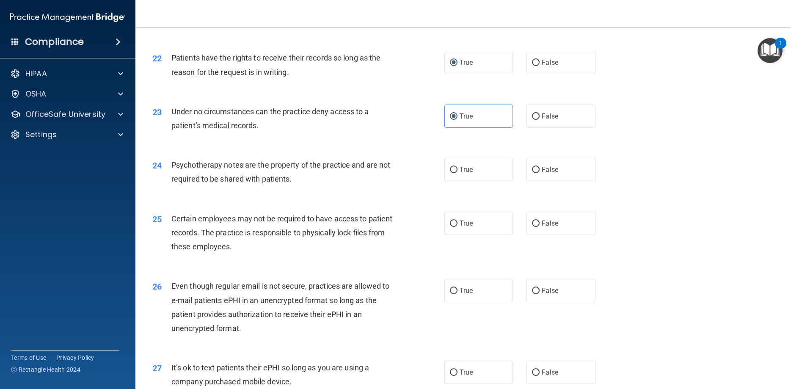
scroll to position [1485, 0]
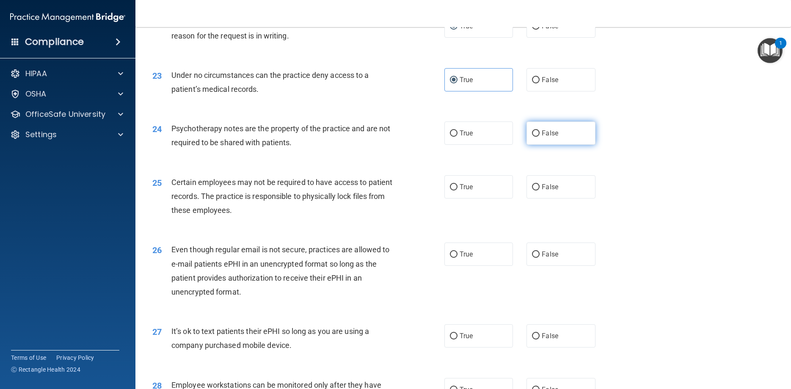
click at [533, 137] on input "False" at bounding box center [536, 133] width 8 height 6
radio input "true"
click at [454, 198] on label "True" at bounding box center [478, 186] width 69 height 23
click at [454, 190] on input "True" at bounding box center [454, 187] width 8 height 6
radio input "true"
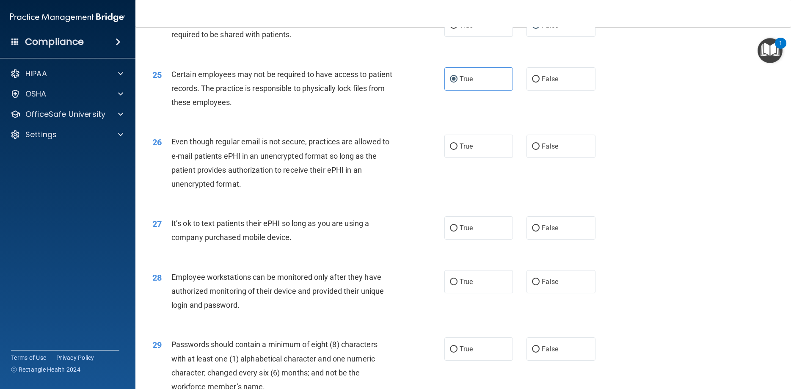
scroll to position [1599, 0]
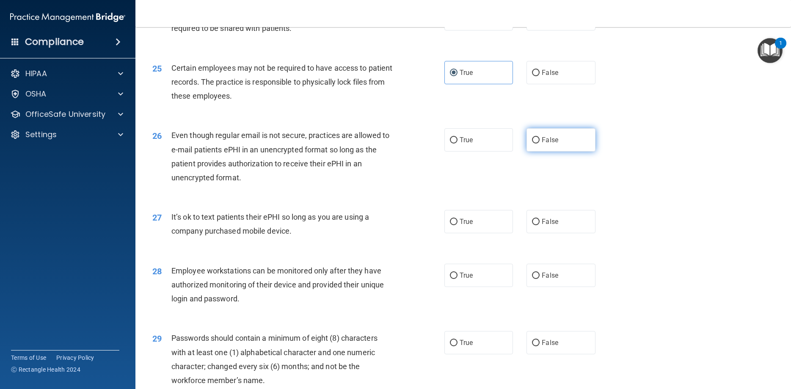
click at [538, 143] on input "False" at bounding box center [536, 140] width 8 height 6
radio input "true"
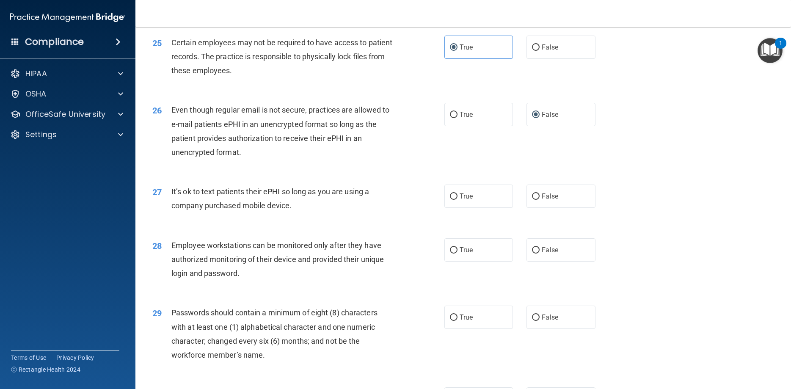
scroll to position [1637, 0]
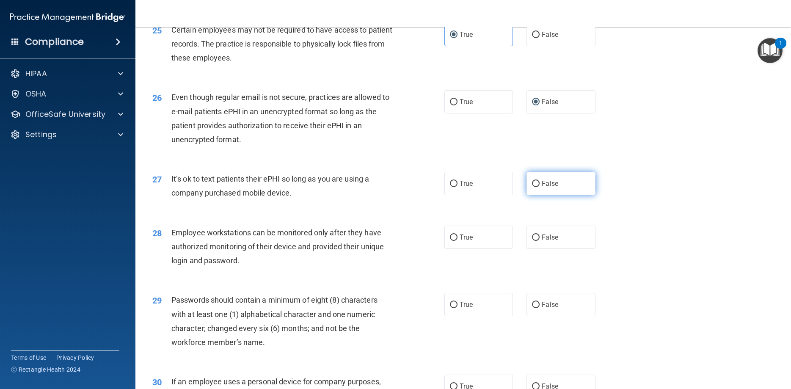
click at [549, 187] on span "False" at bounding box center [550, 183] width 16 height 8
click at [539, 187] on input "False" at bounding box center [536, 184] width 8 height 6
radio input "true"
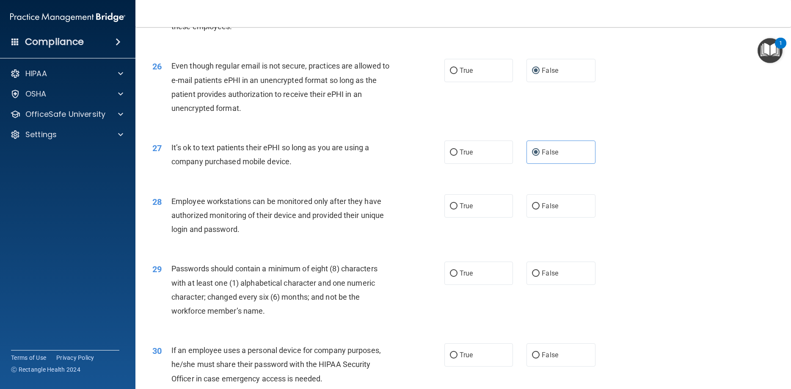
scroll to position [1752, 0]
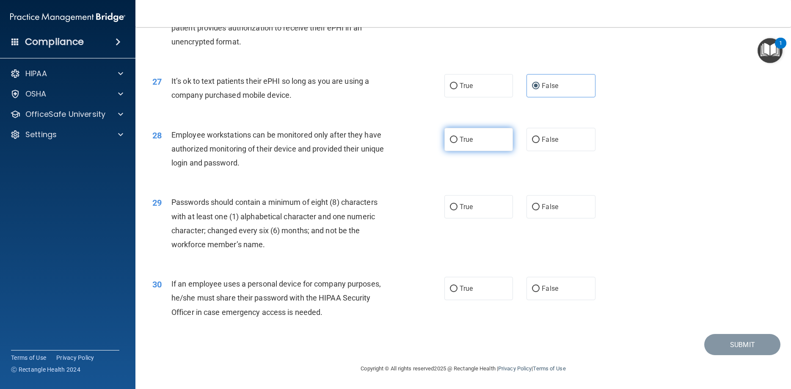
click at [451, 143] on input "True" at bounding box center [454, 140] width 8 height 6
radio input "true"
click at [452, 210] on input "True" at bounding box center [454, 207] width 8 height 6
radio input "true"
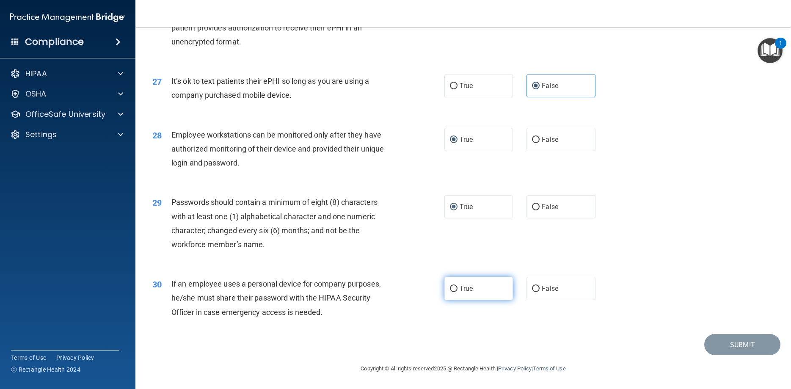
click at [452, 287] on input "True" at bounding box center [454, 289] width 8 height 6
radio input "true"
click at [767, 341] on button "Submit" at bounding box center [742, 345] width 76 height 22
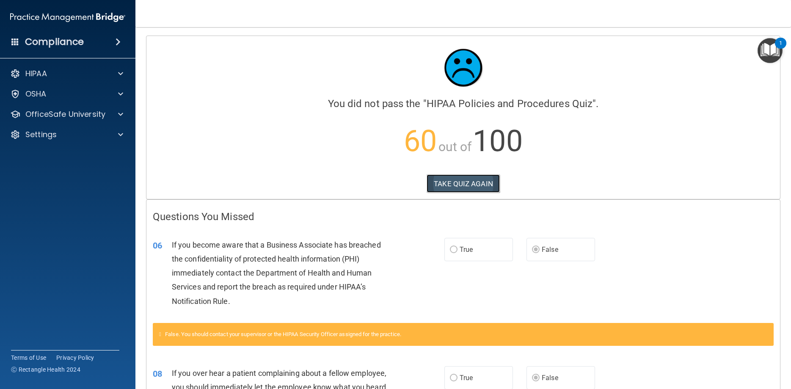
click at [481, 183] on button "TAKE QUIZ AGAIN" at bounding box center [462, 183] width 73 height 19
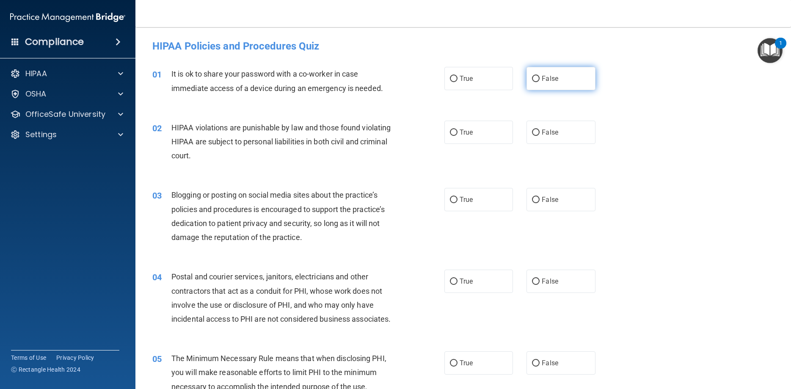
click at [538, 81] on input "False" at bounding box center [536, 79] width 8 height 6
radio input "true"
click at [454, 132] on input "True" at bounding box center [454, 132] width 8 height 6
radio input "true"
click at [535, 198] on input "False" at bounding box center [536, 200] width 8 height 6
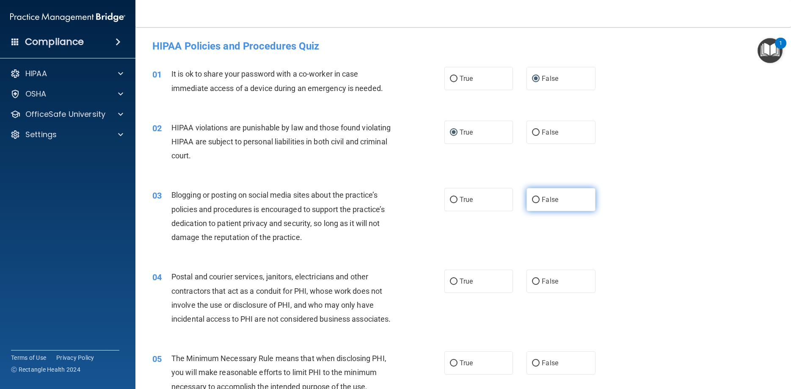
radio input "true"
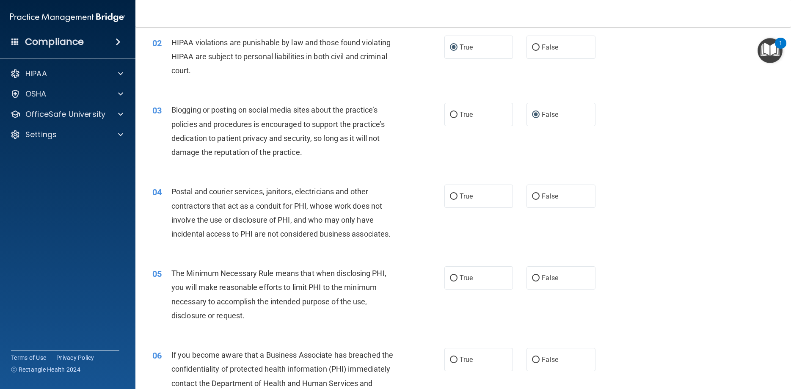
scroll to position [114, 0]
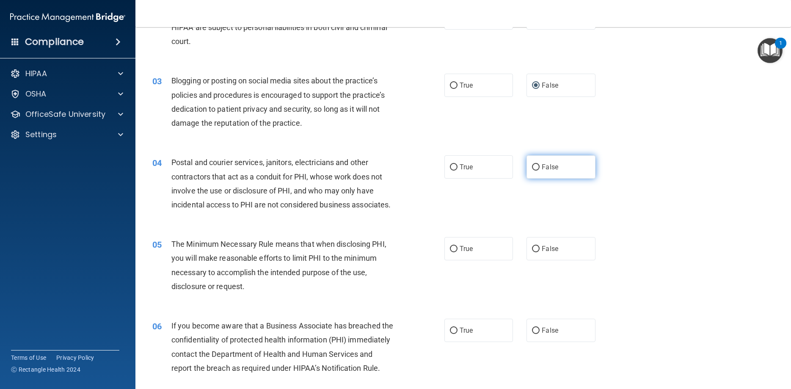
click at [538, 165] on input "False" at bounding box center [536, 167] width 8 height 6
radio input "true"
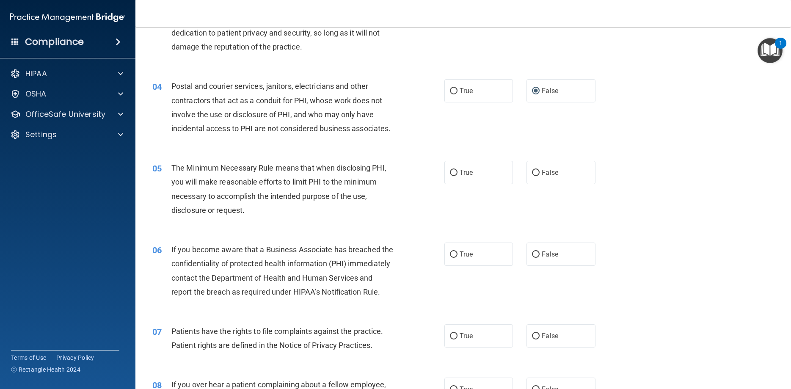
scroll to position [228, 0]
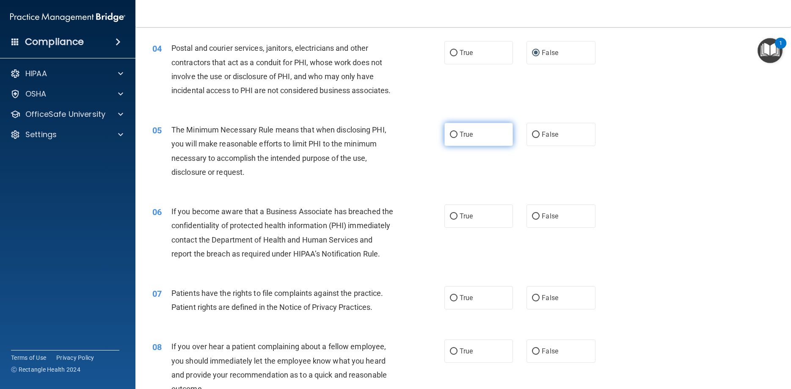
click at [453, 146] on label "True" at bounding box center [478, 134] width 69 height 23
click at [453, 138] on input "True" at bounding box center [454, 135] width 8 height 6
radio input "true"
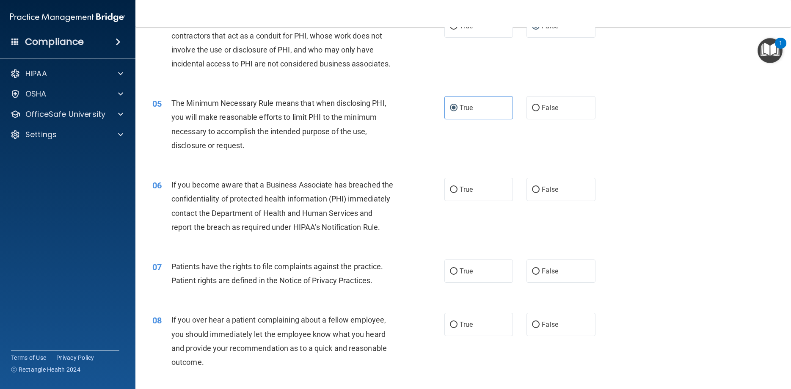
scroll to position [267, 0]
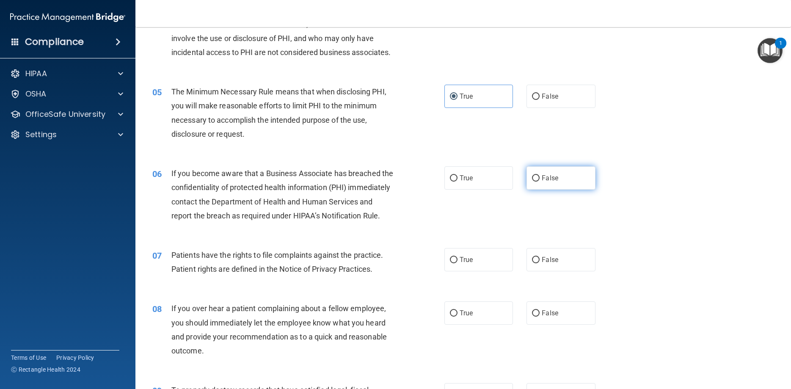
click at [533, 181] on input "False" at bounding box center [536, 178] width 8 height 6
radio input "true"
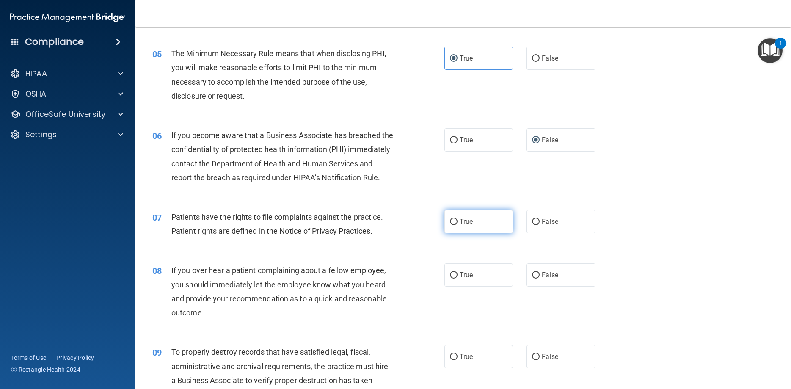
click at [454, 225] on input "True" at bounding box center [454, 222] width 8 height 6
radio input "true"
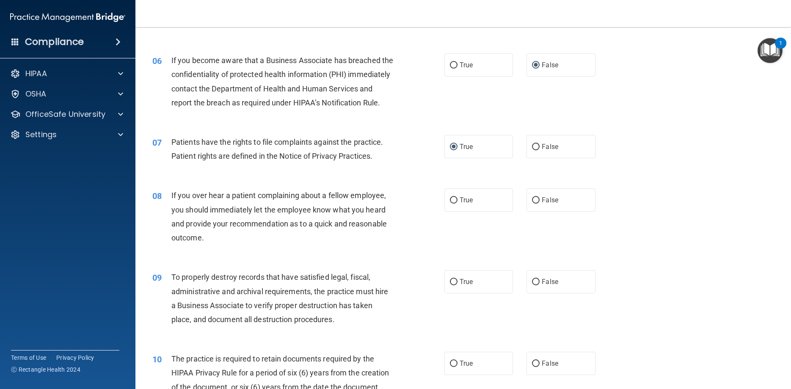
scroll to position [381, 0]
click at [532, 202] on input "False" at bounding box center [536, 199] width 8 height 6
radio input "true"
click at [537, 284] on input "False" at bounding box center [536, 281] width 8 height 6
radio input "true"
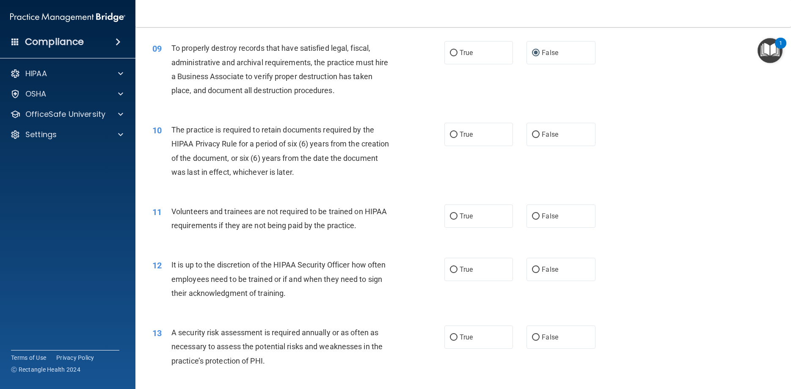
scroll to position [609, 0]
click at [460, 137] on span "True" at bounding box center [465, 133] width 13 height 8
click at [457, 137] on input "True" at bounding box center [454, 134] width 8 height 6
radio input "true"
click at [533, 227] on label "False" at bounding box center [560, 214] width 69 height 23
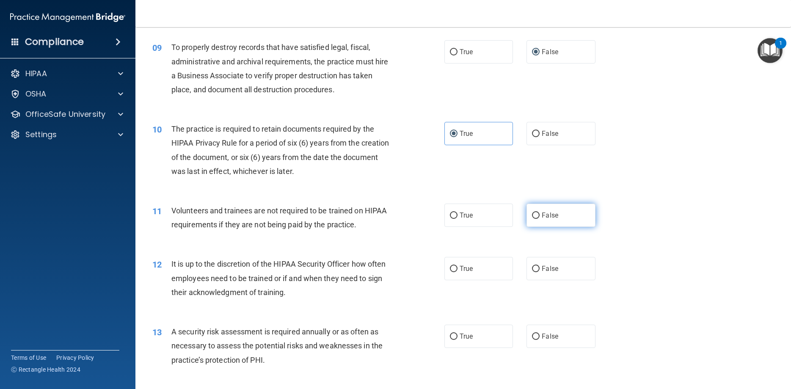
click at [533, 219] on input "False" at bounding box center [536, 215] width 8 height 6
radio input "true"
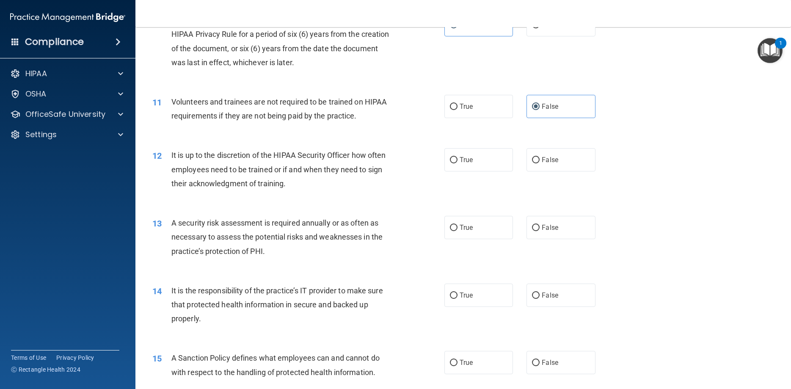
scroll to position [723, 0]
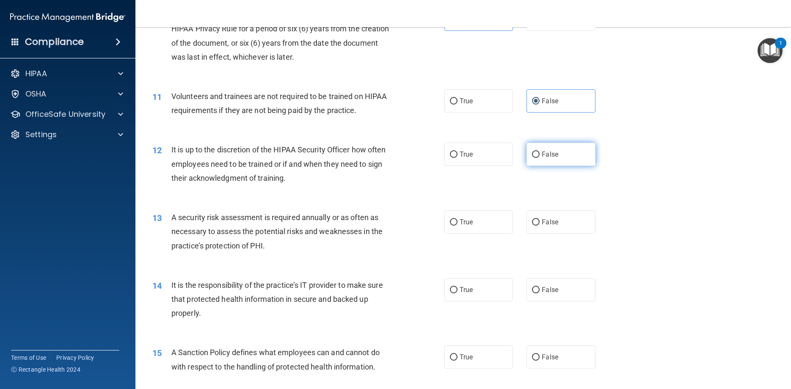
click at [534, 158] on input "False" at bounding box center [536, 154] width 8 height 6
radio input "true"
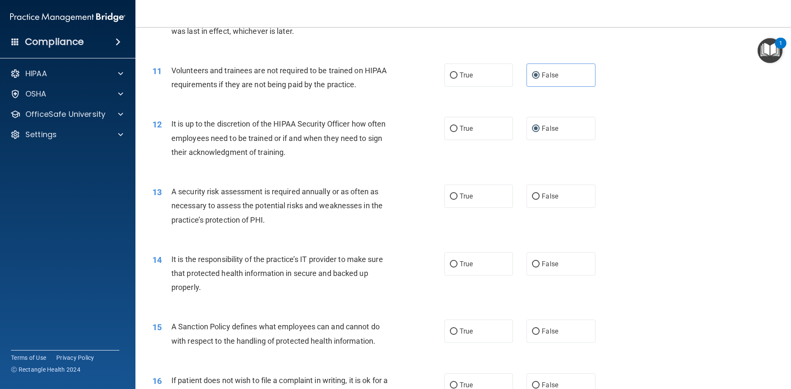
scroll to position [762, 0]
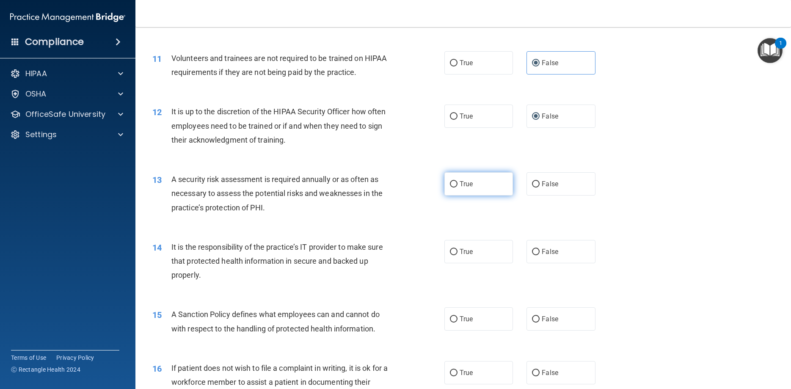
click at [456, 187] on input "True" at bounding box center [454, 184] width 8 height 6
radio input "true"
click at [534, 255] on input "False" at bounding box center [536, 252] width 8 height 6
radio input "true"
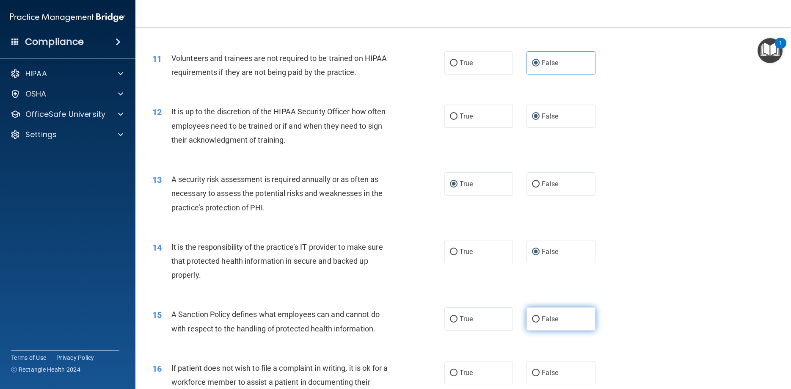
click at [535, 322] on input "False" at bounding box center [536, 319] width 8 height 6
radio input "true"
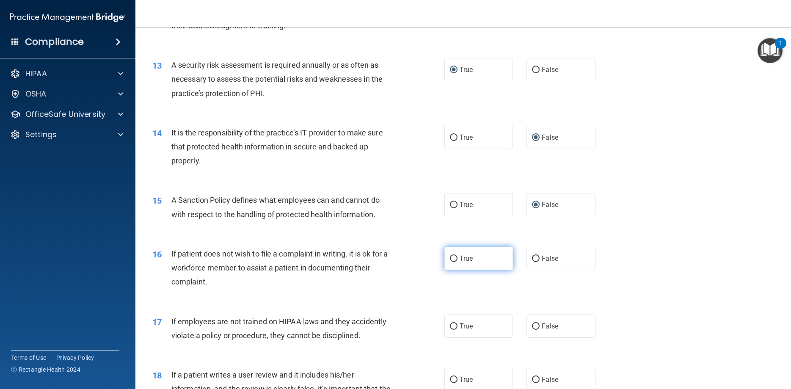
click at [456, 262] on input "True" at bounding box center [454, 259] width 8 height 6
radio input "true"
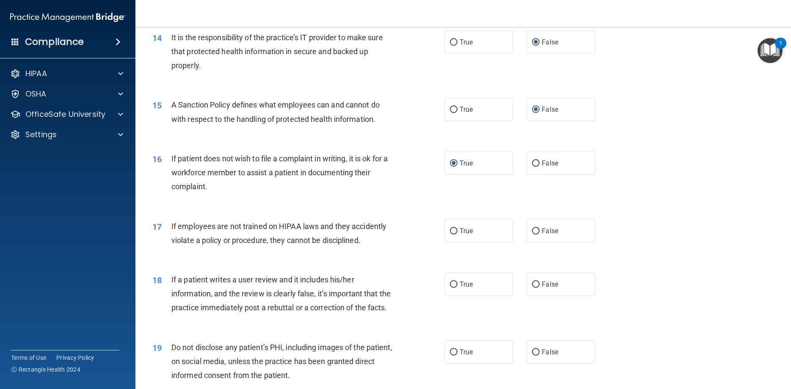
scroll to position [1028, 0]
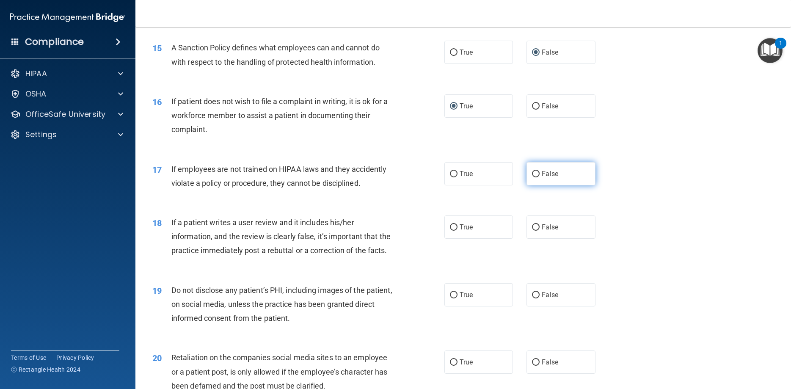
click at [531, 185] on label "False" at bounding box center [560, 173] width 69 height 23
click at [532, 177] on input "False" at bounding box center [536, 174] width 8 height 6
radio input "true"
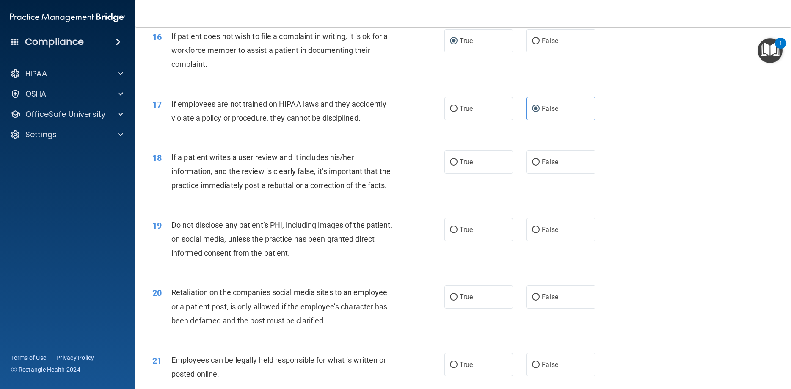
scroll to position [1104, 0]
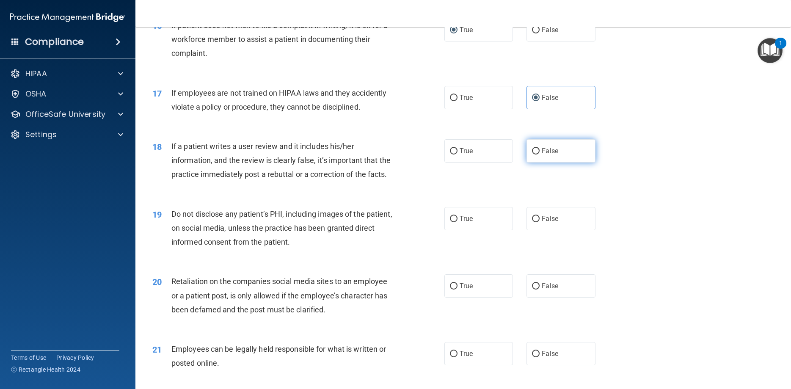
click at [538, 162] on label "False" at bounding box center [560, 150] width 69 height 23
click at [538, 154] on input "False" at bounding box center [536, 151] width 8 height 6
radio input "true"
click at [449, 230] on label "True" at bounding box center [478, 218] width 69 height 23
click at [450, 222] on input "True" at bounding box center [454, 219] width 8 height 6
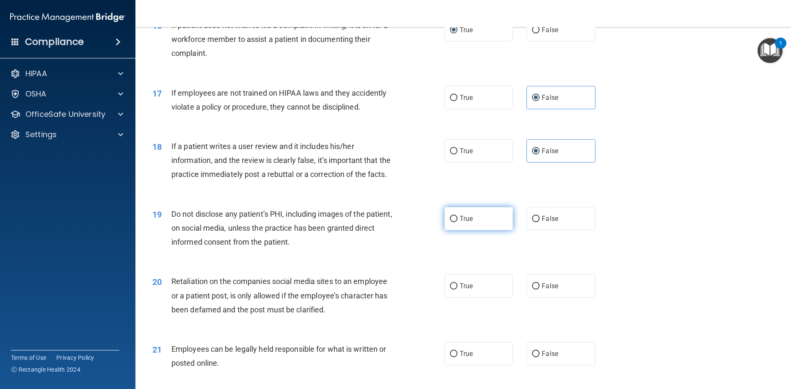
radio input "true"
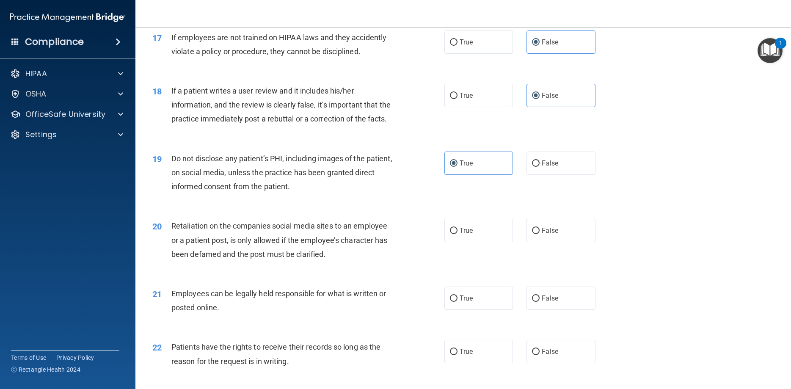
scroll to position [1218, 0]
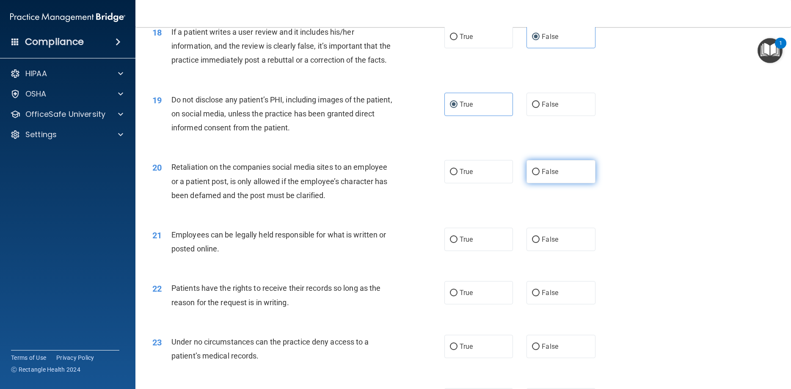
click at [538, 175] on input "False" at bounding box center [536, 172] width 8 height 6
radio input "true"
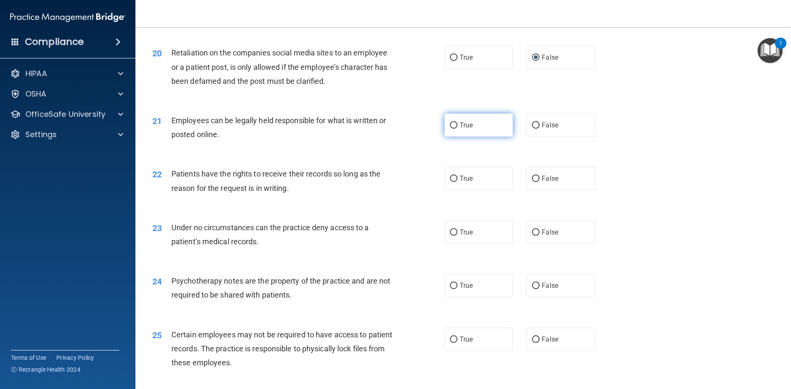
click at [459, 137] on label "True" at bounding box center [478, 124] width 69 height 23
click at [457, 129] on input "True" at bounding box center [454, 125] width 8 height 6
radio input "true"
click at [542, 182] on span "False" at bounding box center [550, 178] width 16 height 8
click at [539, 182] on input "False" at bounding box center [536, 179] width 8 height 6
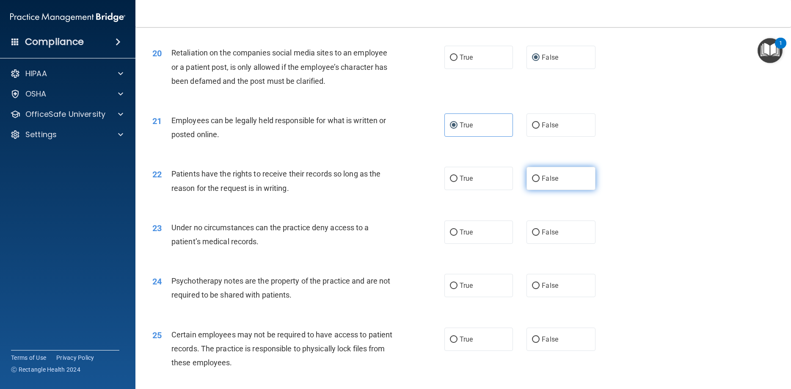
radio input "true"
click at [535, 236] on input "False" at bounding box center [536, 232] width 8 height 6
radio input "true"
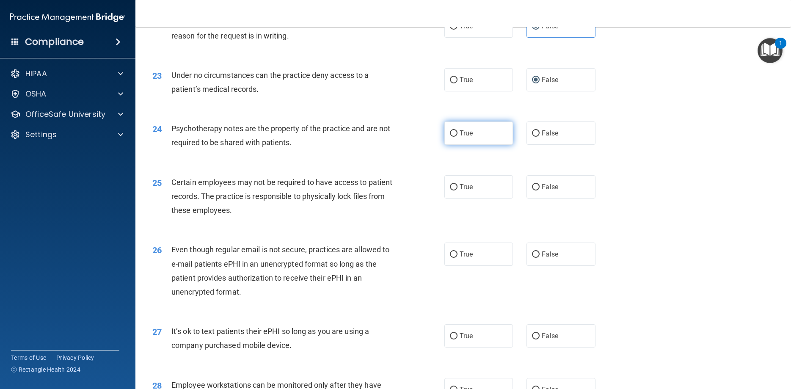
click at [456, 137] on input "True" at bounding box center [454, 133] width 8 height 6
radio input "true"
click at [455, 198] on label "True" at bounding box center [478, 186] width 69 height 23
click at [455, 190] on input "True" at bounding box center [454, 187] width 8 height 6
radio input "true"
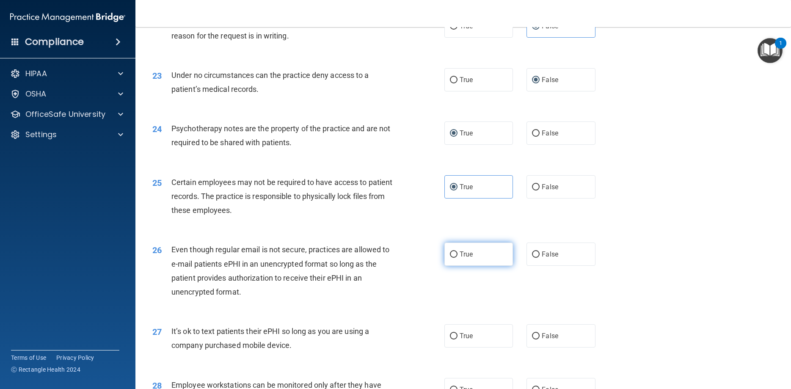
click at [453, 266] on label "True" at bounding box center [478, 253] width 69 height 23
click at [453, 258] on input "True" at bounding box center [454, 254] width 8 height 6
radio input "true"
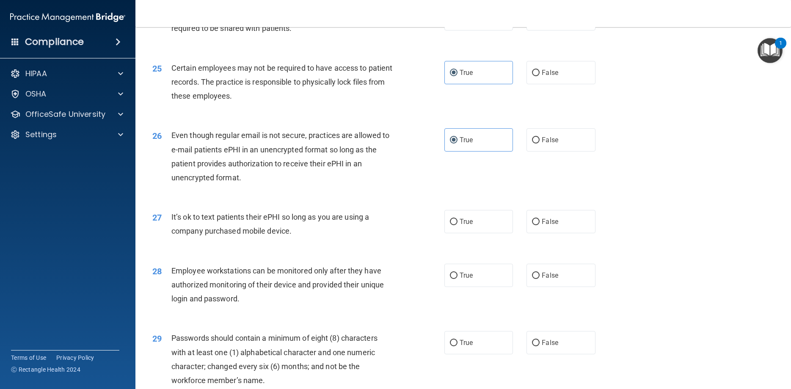
scroll to position [1637, 0]
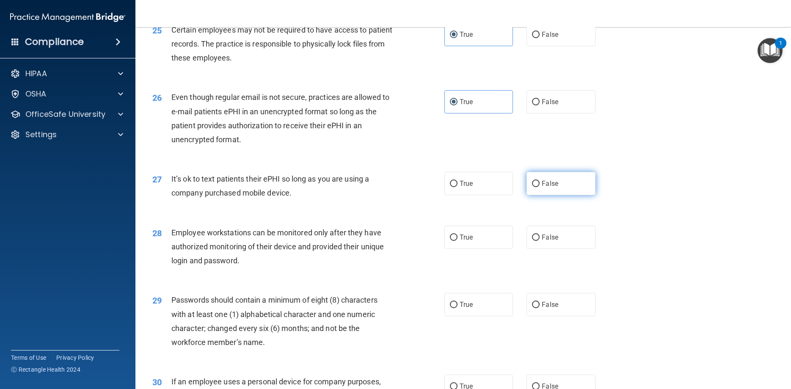
click at [538, 187] on input "False" at bounding box center [536, 184] width 8 height 6
radio input "true"
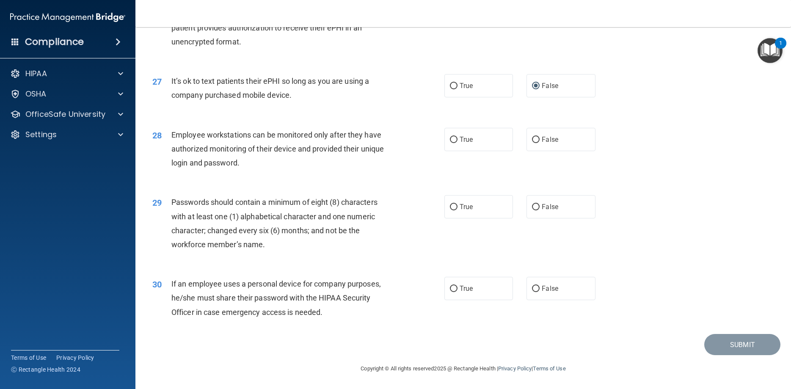
scroll to position [1752, 0]
click at [538, 143] on input "False" at bounding box center [536, 140] width 8 height 6
radio input "true"
click at [452, 210] on input "True" at bounding box center [454, 207] width 8 height 6
radio input "true"
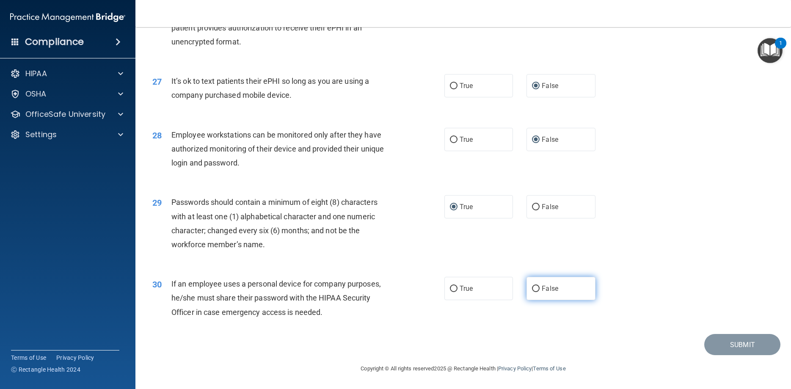
click at [537, 292] on input "False" at bounding box center [536, 289] width 8 height 6
radio input "true"
click at [726, 355] on button "Submit" at bounding box center [742, 345] width 76 height 22
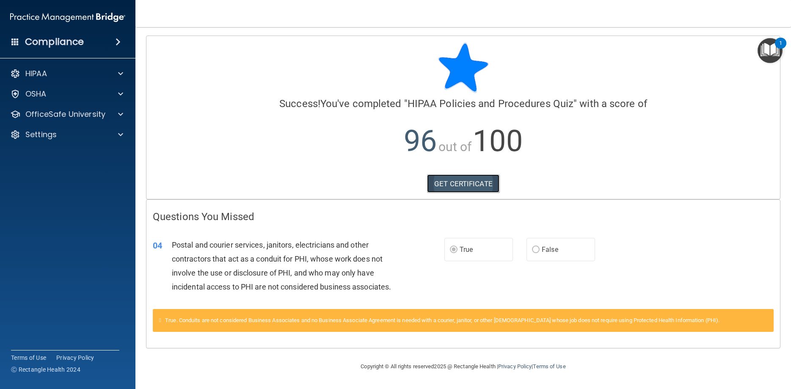
click at [487, 184] on link "GET CERTIFICATE" at bounding box center [463, 183] width 72 height 19
click at [110, 108] on div "OfficeSafe University" at bounding box center [68, 114] width 136 height 17
click at [109, 114] on div at bounding box center [119, 114] width 21 height 10
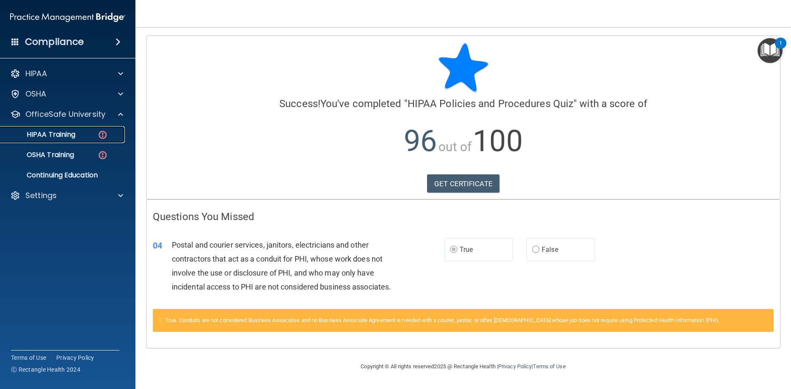
click at [102, 130] on img at bounding box center [102, 134] width 11 height 11
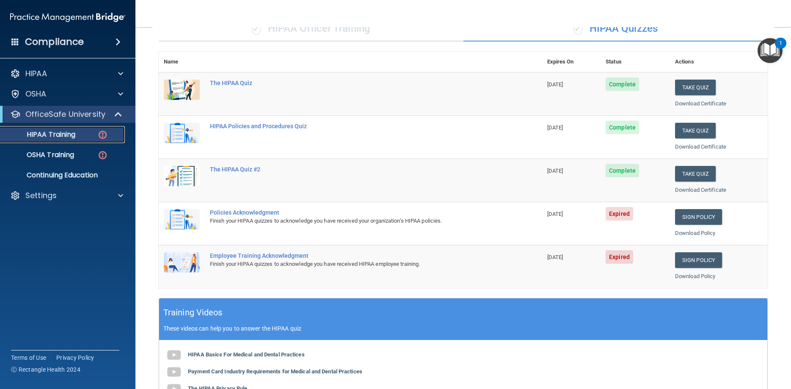
scroll to position [76, 0]
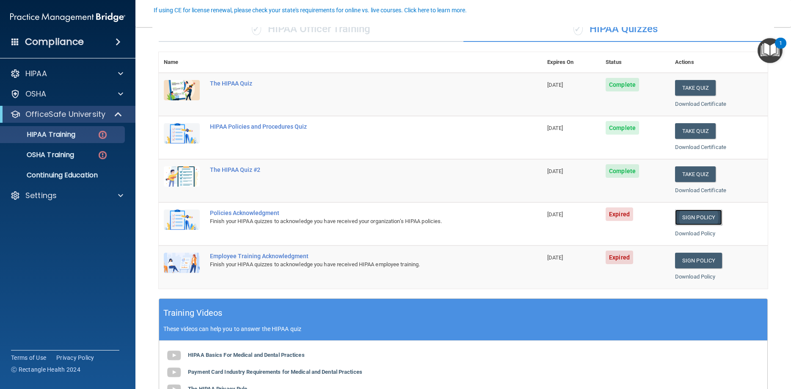
click at [690, 214] on link "Sign Policy" at bounding box center [698, 217] width 47 height 16
click at [691, 261] on link "Sign Policy" at bounding box center [698, 261] width 47 height 16
click at [116, 193] on div at bounding box center [119, 195] width 21 height 10
click at [60, 231] on link "Sign Out" at bounding box center [58, 236] width 133 height 17
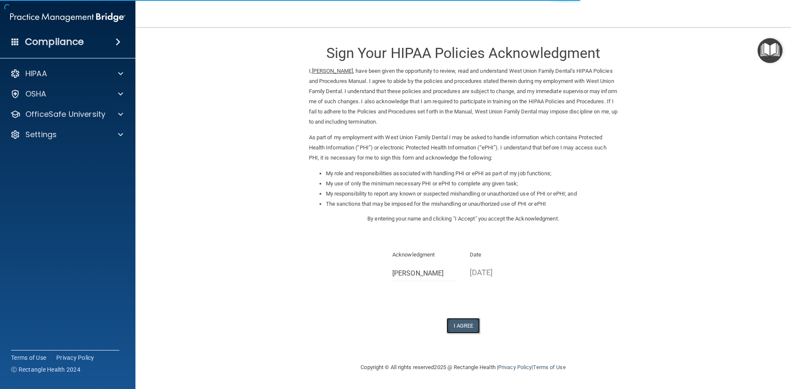
click at [468, 322] on button "I Agree" at bounding box center [463, 326] width 34 height 16
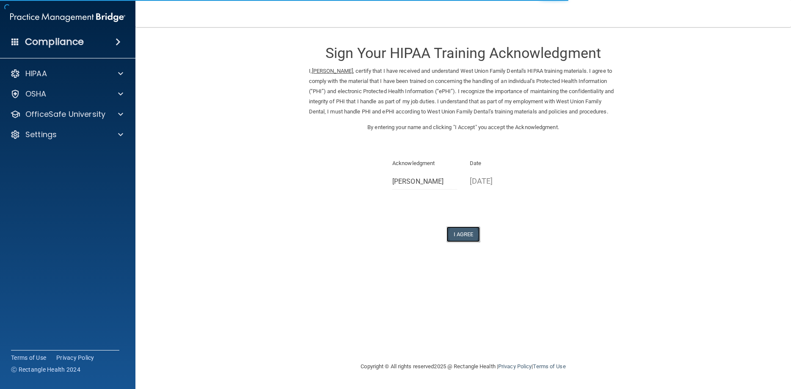
click at [466, 239] on button "I Agree" at bounding box center [463, 234] width 34 height 16
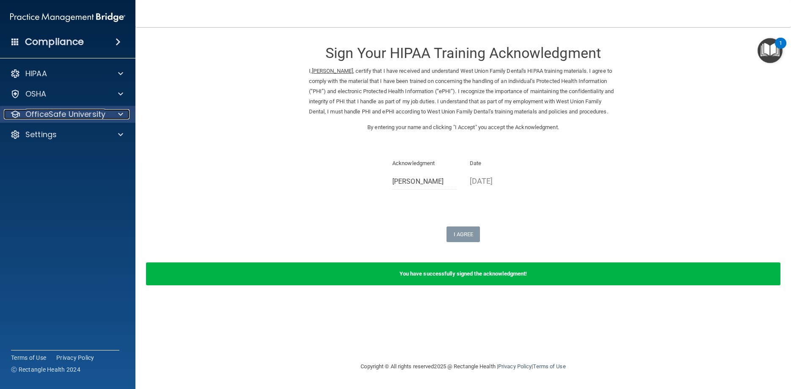
click at [111, 112] on div at bounding box center [119, 114] width 21 height 10
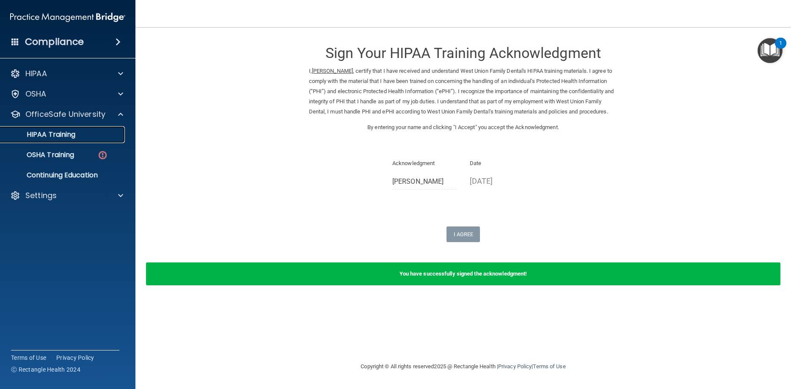
click at [112, 131] on div "HIPAA Training" at bounding box center [62, 134] width 115 height 8
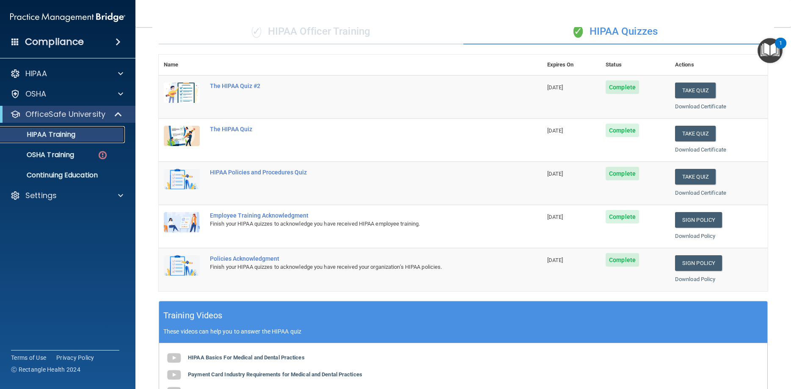
scroll to position [20, 0]
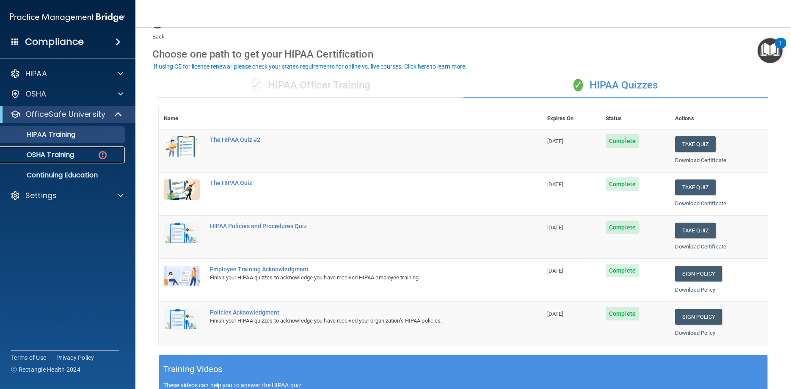
click at [49, 153] on p "OSHA Training" at bounding box center [39, 155] width 69 height 8
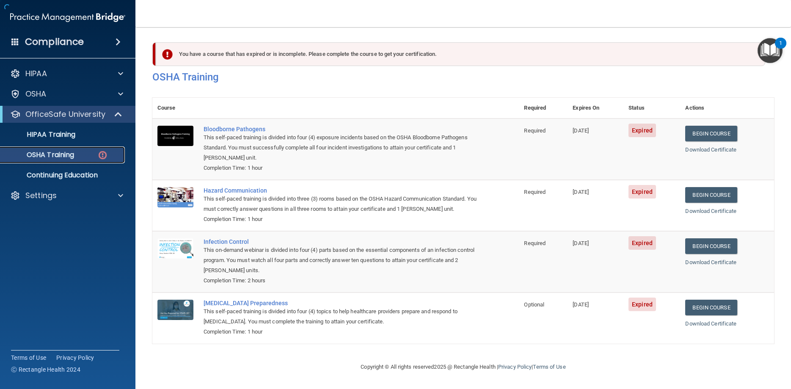
scroll to position [0, 0]
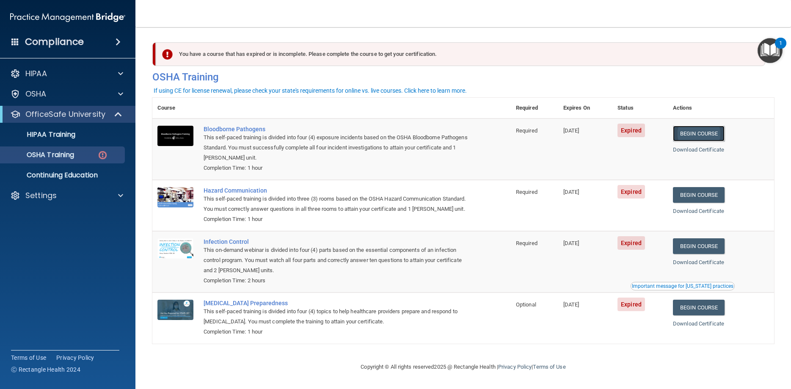
click at [704, 133] on link "Begin Course" at bounding box center [699, 134] width 52 height 16
click at [219, 126] on div "Bloodborne Pathogens" at bounding box center [335, 129] width 265 height 7
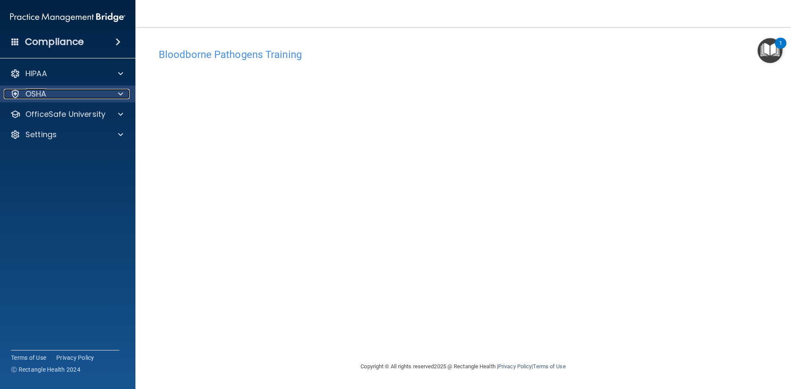
click at [95, 94] on div "OSHA" at bounding box center [56, 94] width 105 height 10
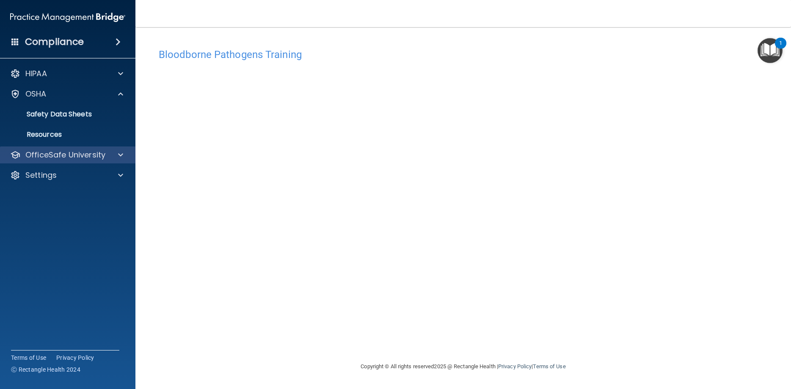
click at [119, 148] on div "OfficeSafe University" at bounding box center [68, 154] width 136 height 17
click at [104, 155] on p "OfficeSafe University" at bounding box center [65, 155] width 80 height 10
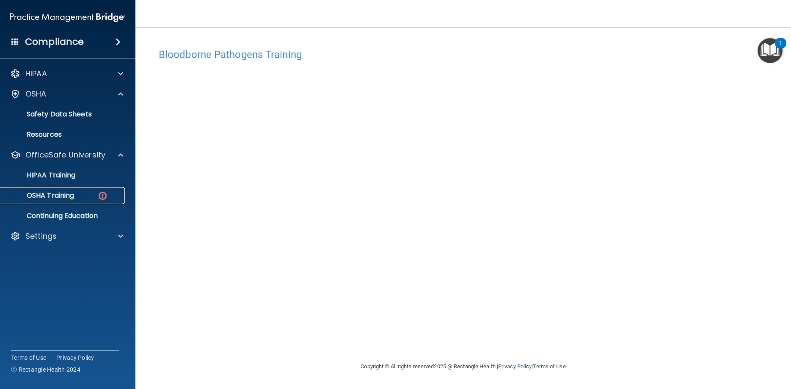
click at [99, 190] on link "OSHA Training" at bounding box center [58, 195] width 133 height 17
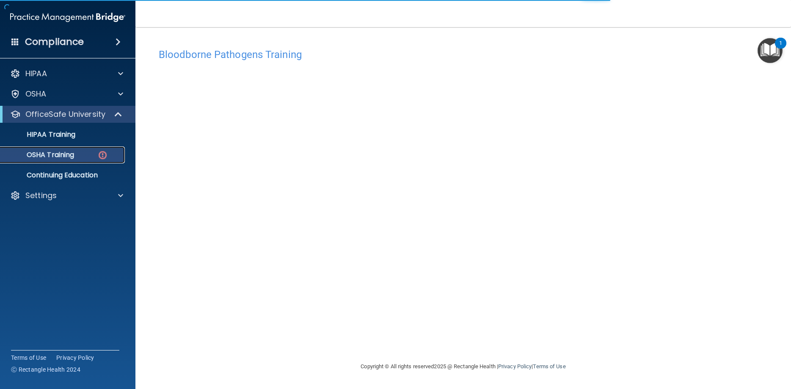
click at [103, 153] on img at bounding box center [102, 155] width 11 height 11
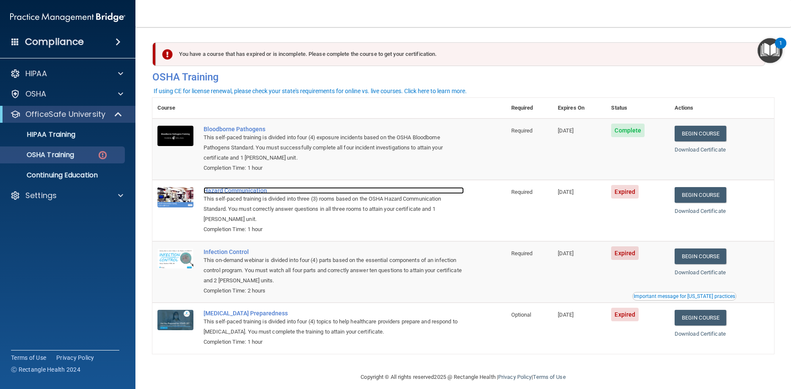
click at [210, 188] on div "Hazard Communication" at bounding box center [333, 190] width 260 height 7
click at [708, 193] on link "Begin Course" at bounding box center [700, 195] width 52 height 16
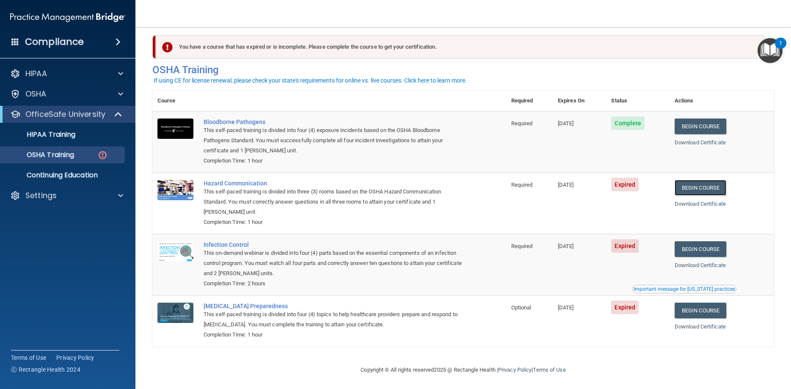
scroll to position [11, 0]
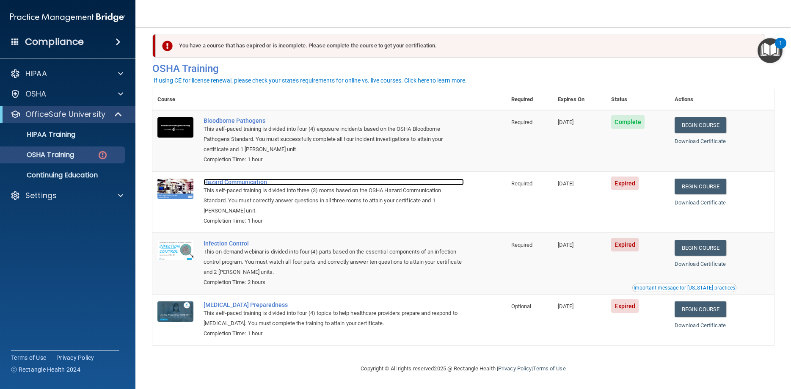
click at [212, 179] on div "Hazard Communication" at bounding box center [333, 182] width 260 height 7
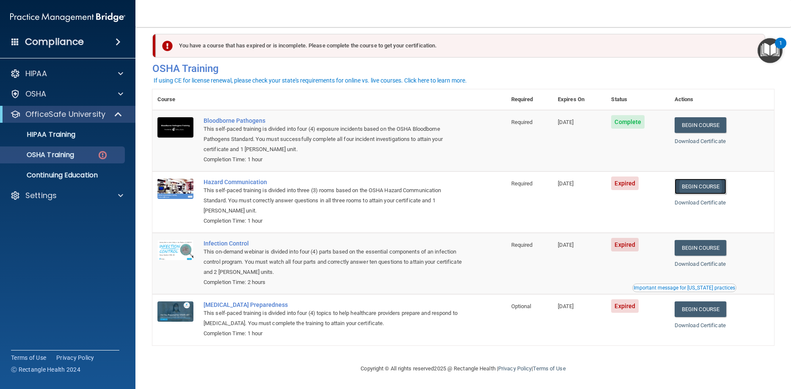
click at [708, 183] on link "Begin Course" at bounding box center [700, 187] width 52 height 16
click at [231, 240] on div "Infection Control" at bounding box center [333, 243] width 260 height 7
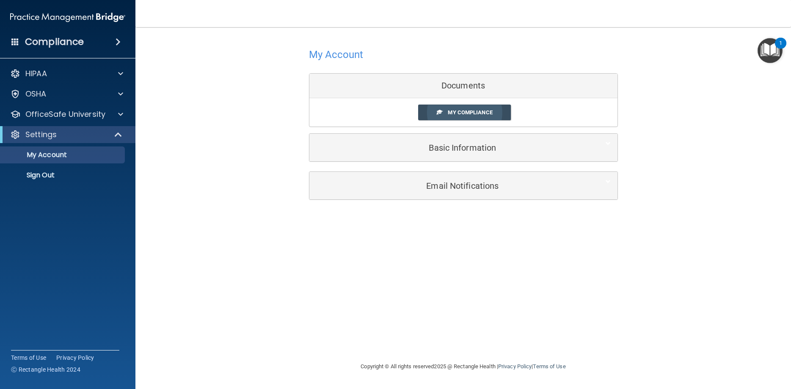
click at [493, 112] on link "My Compliance" at bounding box center [464, 112] width 93 height 16
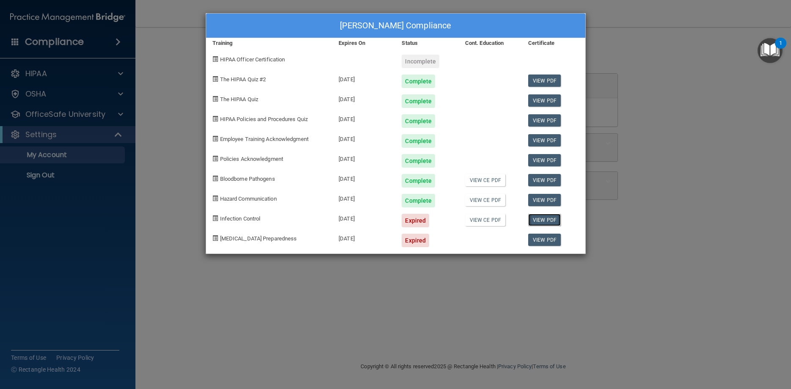
click at [555, 218] on link "View PDF" at bounding box center [544, 220] width 33 height 12
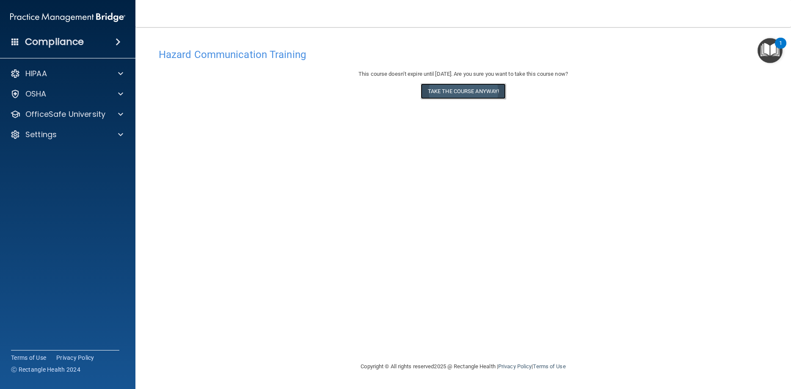
click at [456, 90] on button "Take the course anyway!" at bounding box center [463, 91] width 85 height 16
click at [434, 93] on button "Take the course anyway!" at bounding box center [463, 91] width 85 height 16
click at [494, 91] on button "Take the course anyway!" at bounding box center [463, 91] width 85 height 16
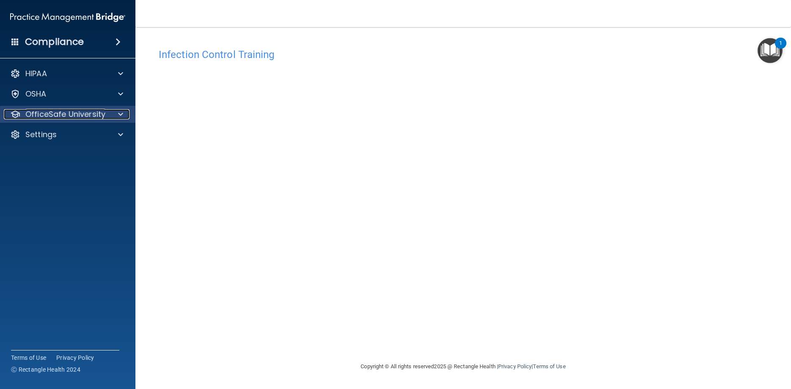
click at [102, 113] on p "OfficeSafe University" at bounding box center [65, 114] width 80 height 10
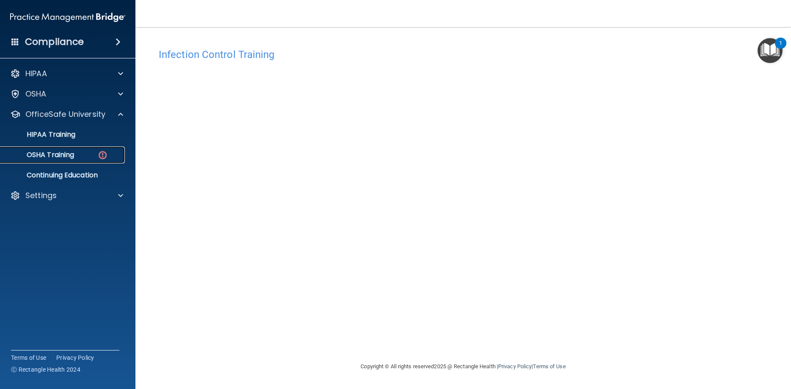
click at [99, 151] on img at bounding box center [102, 155] width 11 height 11
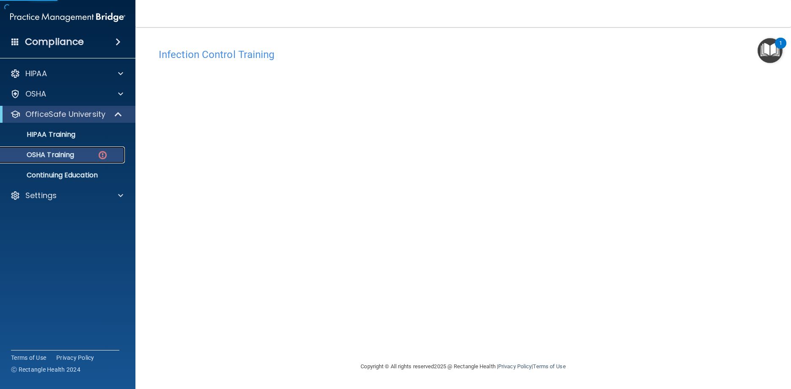
click at [99, 151] on div "OSHA Training" at bounding box center [62, 155] width 115 height 8
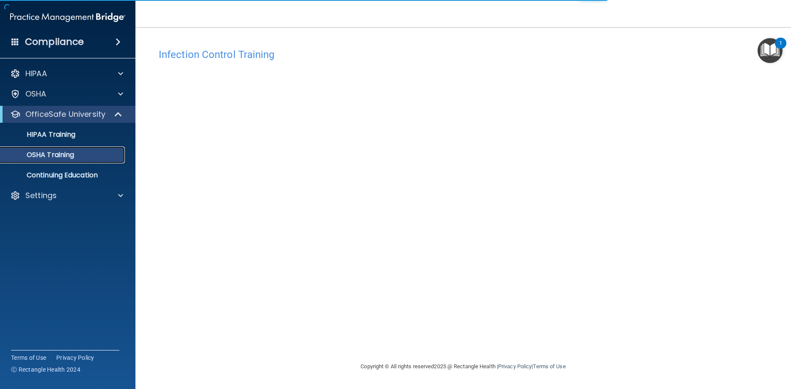
click at [99, 151] on div "OSHA Training" at bounding box center [62, 155] width 115 height 8
click at [104, 157] on div "OSHA Training" at bounding box center [62, 155] width 115 height 8
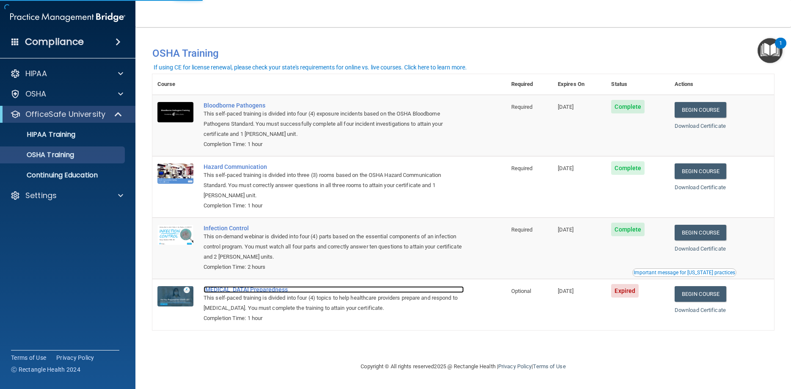
click at [245, 291] on div "[MEDICAL_DATA] Preparedness" at bounding box center [333, 289] width 260 height 7
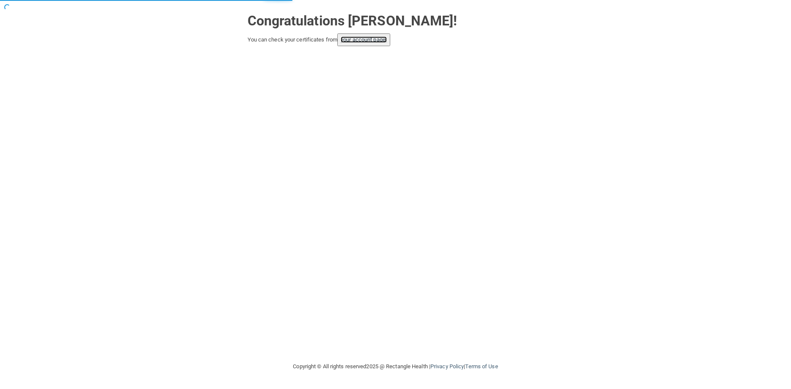
click at [358, 40] on link "your account page!" at bounding box center [364, 39] width 46 height 6
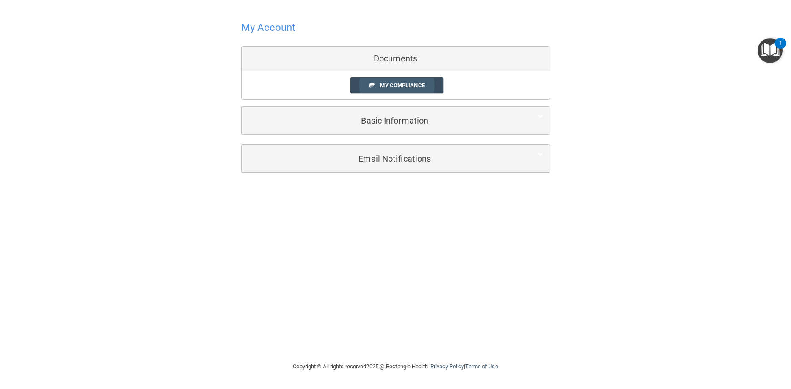
click at [403, 85] on span "My Compliance" at bounding box center [402, 85] width 44 height 6
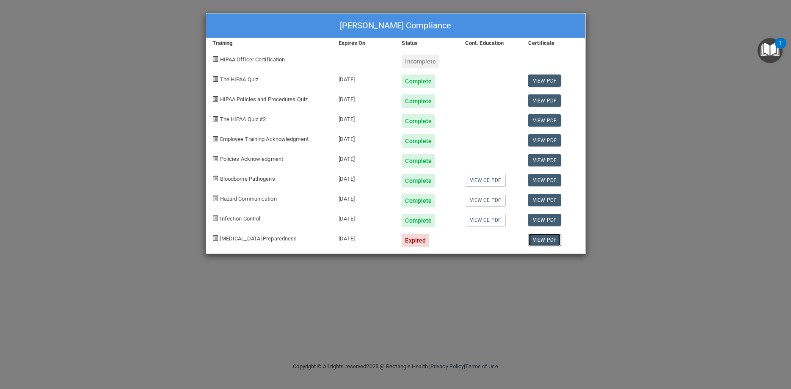
click at [549, 239] on link "View PDF" at bounding box center [544, 240] width 33 height 12
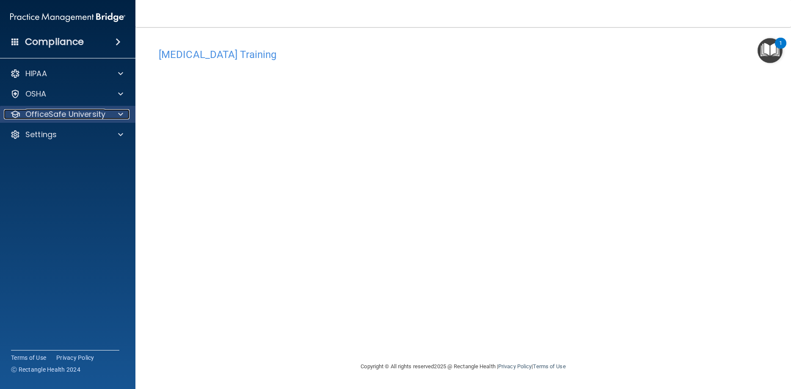
click at [93, 112] on p "OfficeSafe University" at bounding box center [65, 114] width 80 height 10
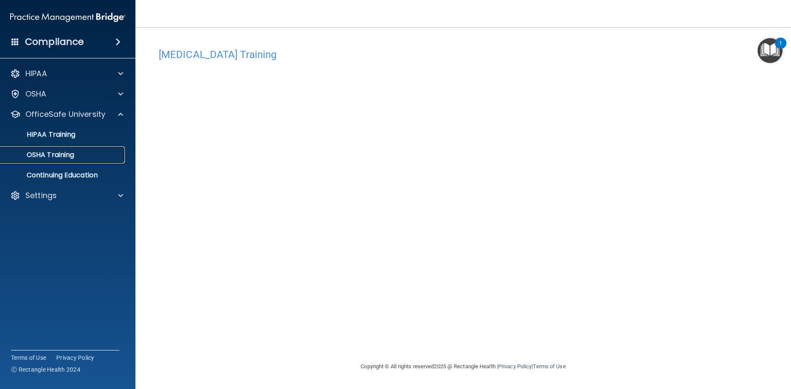
click at [74, 152] on p "OSHA Training" at bounding box center [39, 155] width 69 height 8
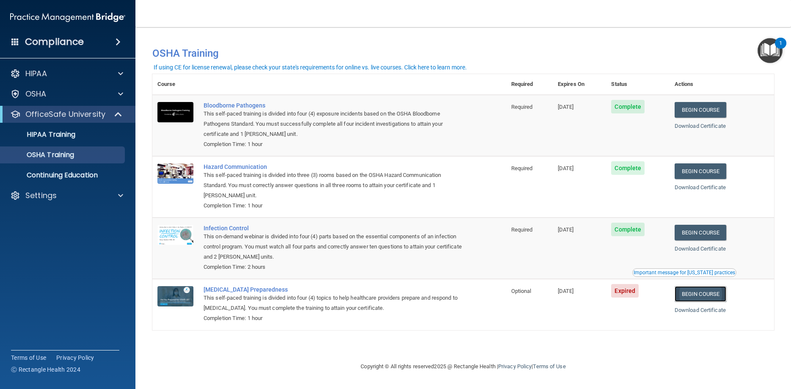
click at [715, 295] on link "Begin Course" at bounding box center [700, 294] width 52 height 16
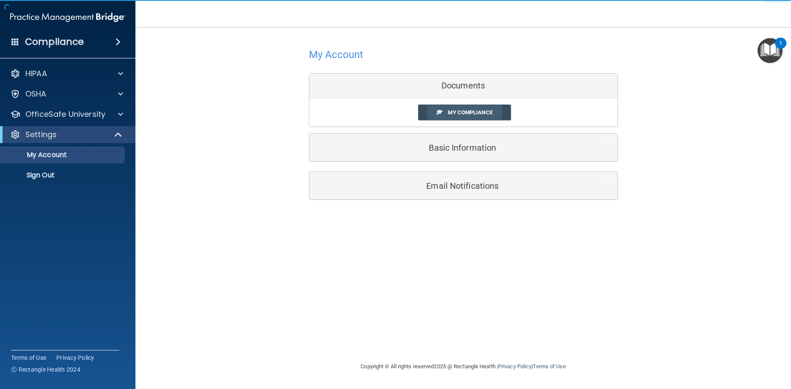
click at [451, 107] on link "My Compliance" at bounding box center [464, 112] width 93 height 16
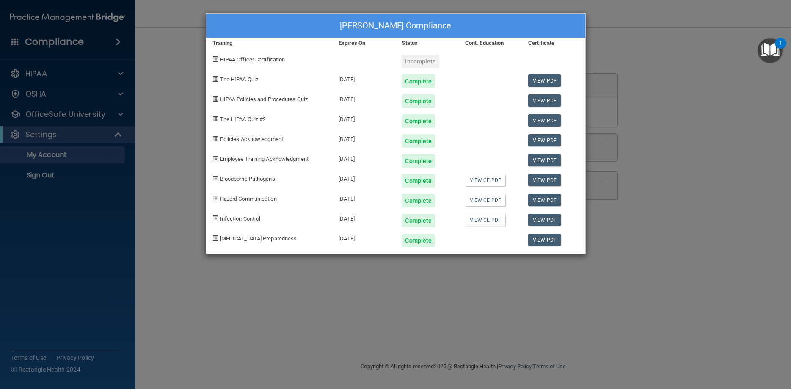
click at [214, 56] on span at bounding box center [214, 58] width 5 height 5
click at [113, 112] on div "[PERSON_NAME] Compliance Training Expires On Status Cont. Education Certificate…" at bounding box center [395, 194] width 791 height 389
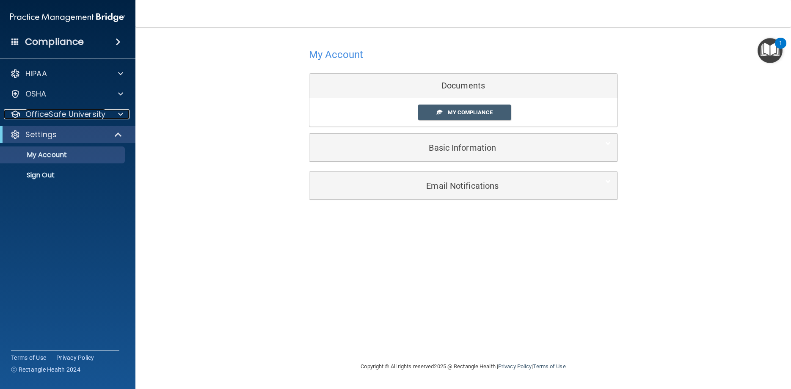
click at [113, 112] on div at bounding box center [119, 114] width 21 height 10
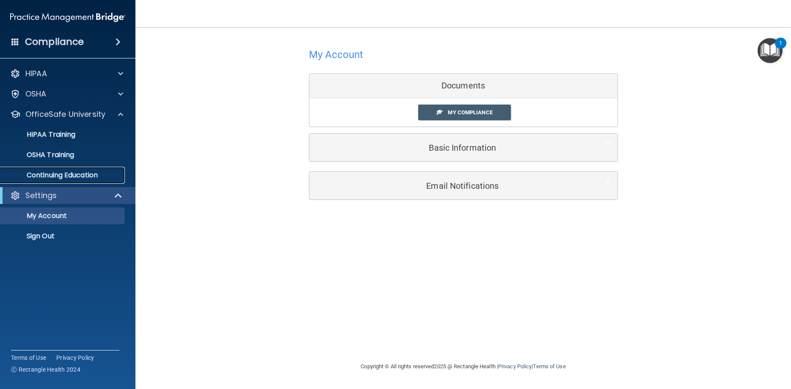
click at [98, 171] on p "Continuing Education" at bounding box center [62, 175] width 115 height 8
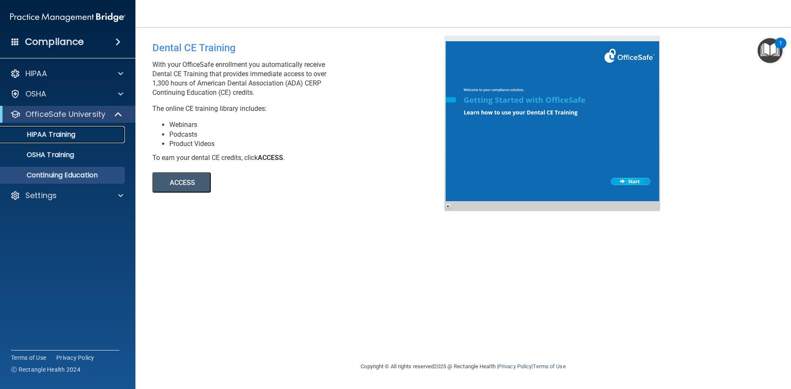
click at [85, 130] on div "HIPAA Training" at bounding box center [62, 134] width 115 height 8
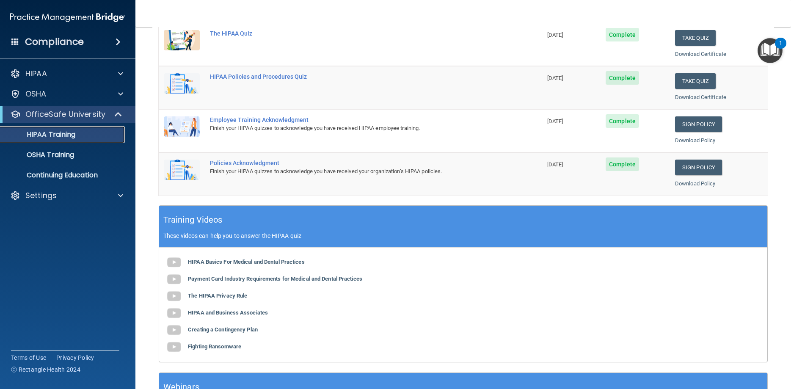
scroll to position [152, 0]
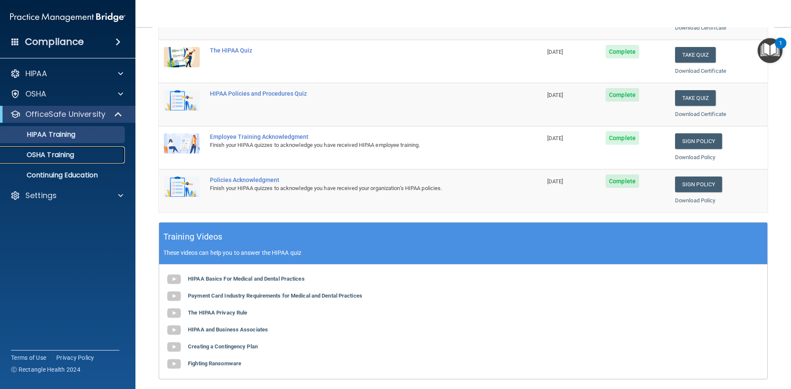
click at [66, 151] on p "OSHA Training" at bounding box center [39, 155] width 69 height 8
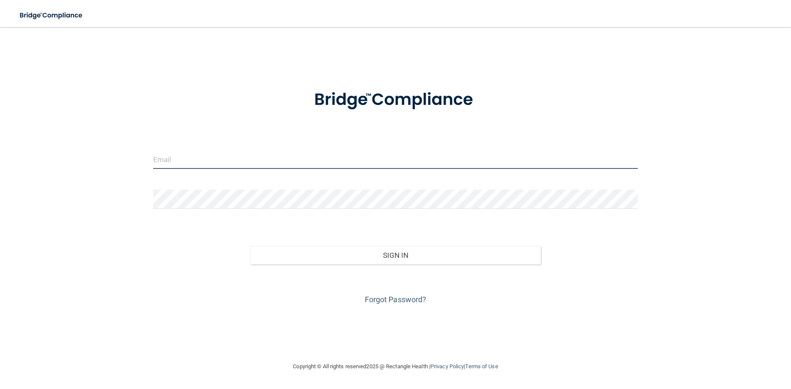
click at [187, 165] on input "email" at bounding box center [395, 159] width 484 height 19
type input "[EMAIL_ADDRESS][DOMAIN_NAME]"
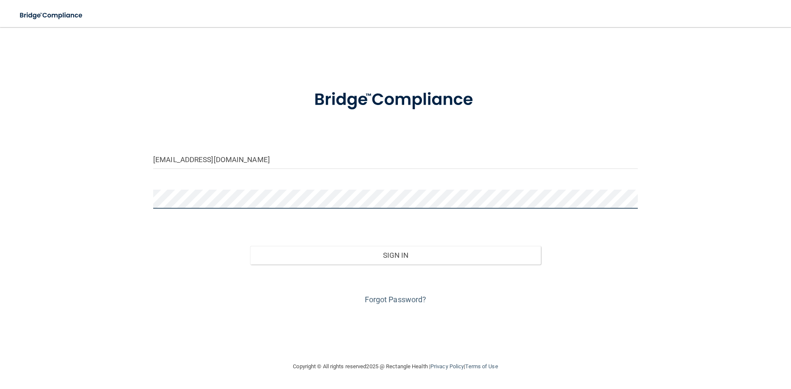
click at [250, 246] on button "Sign In" at bounding box center [395, 255] width 291 height 19
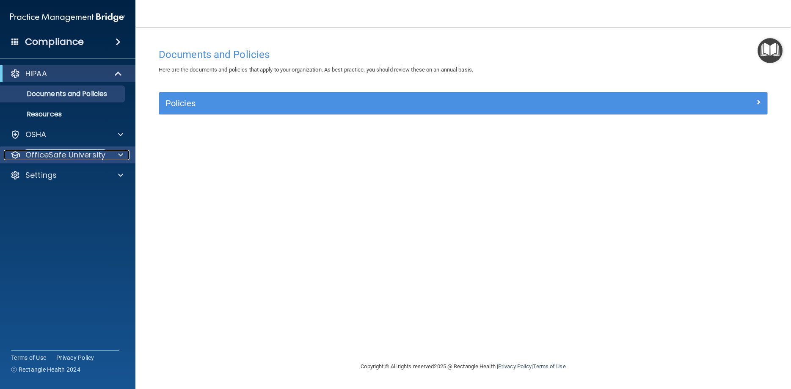
click at [121, 155] on span at bounding box center [120, 155] width 5 height 10
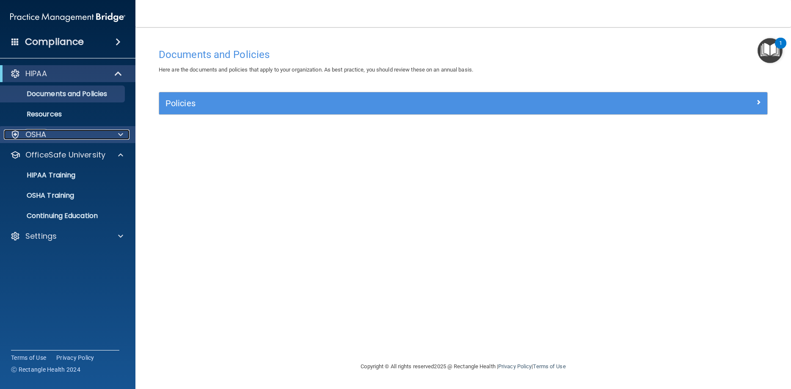
click at [121, 133] on span at bounding box center [120, 134] width 5 height 10
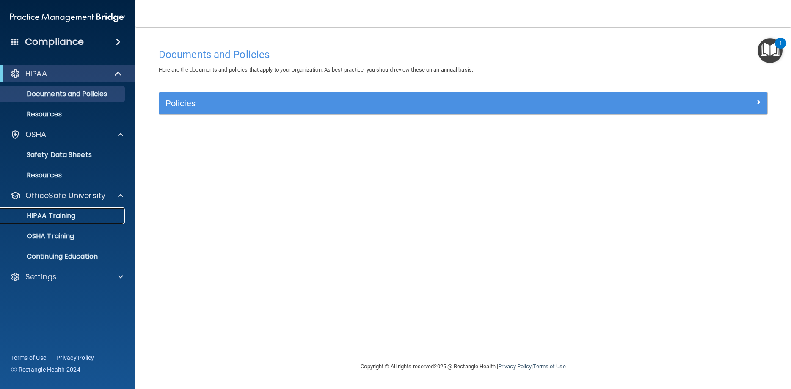
click at [109, 217] on div "HIPAA Training" at bounding box center [62, 216] width 115 height 8
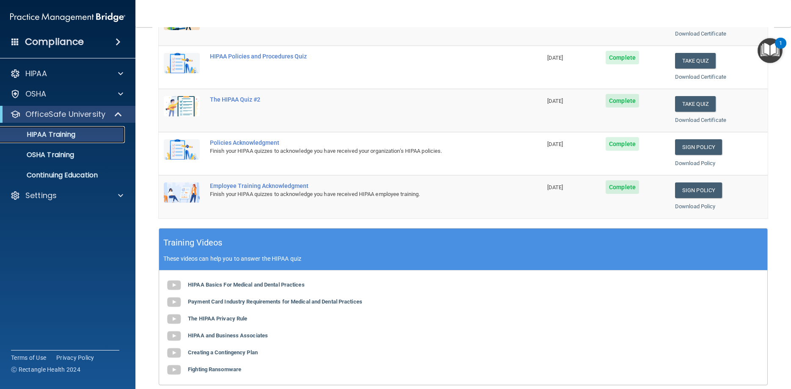
scroll to position [152, 0]
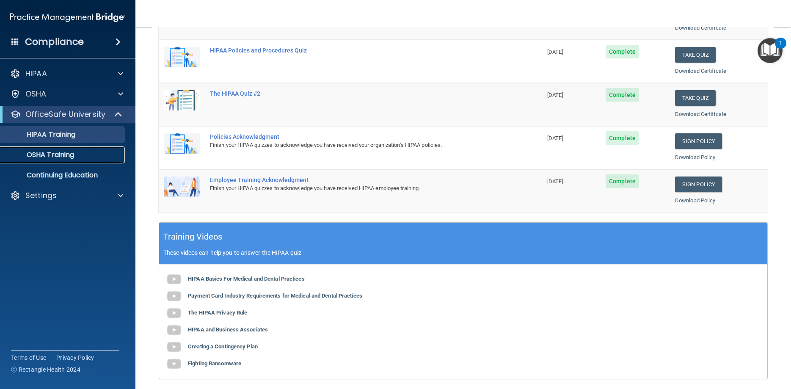
click at [83, 151] on div "OSHA Training" at bounding box center [62, 155] width 115 height 8
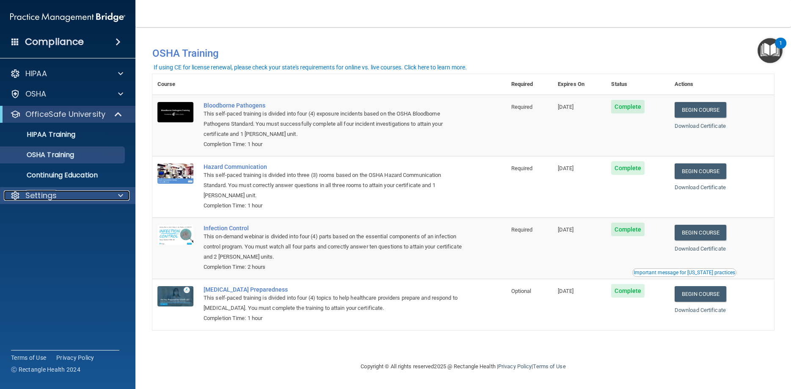
click at [121, 193] on span at bounding box center [120, 195] width 5 height 10
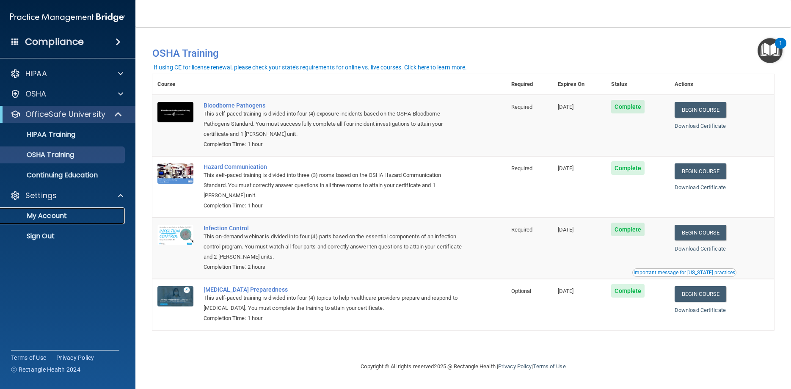
click at [67, 213] on p "My Account" at bounding box center [62, 216] width 115 height 8
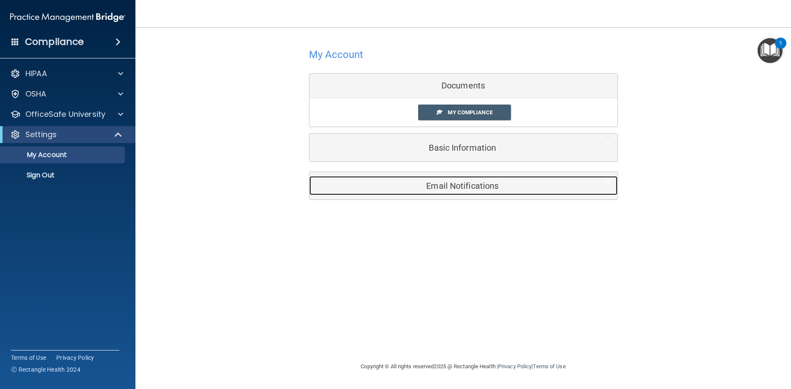
click at [460, 183] on h5 "Email Notifications" at bounding box center [450, 185] width 269 height 9
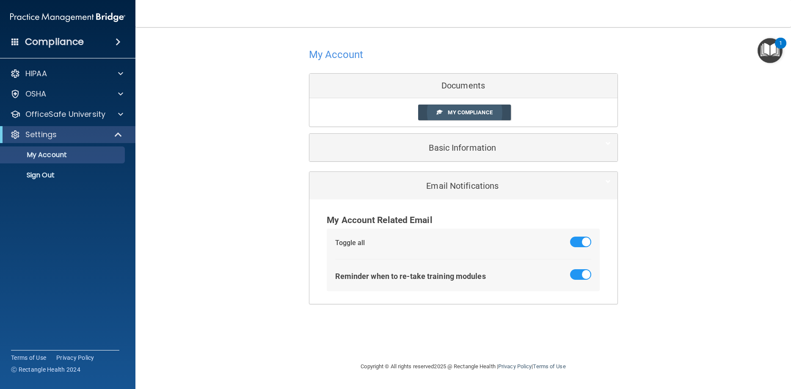
click at [453, 113] on span "My Compliance" at bounding box center [470, 112] width 44 height 6
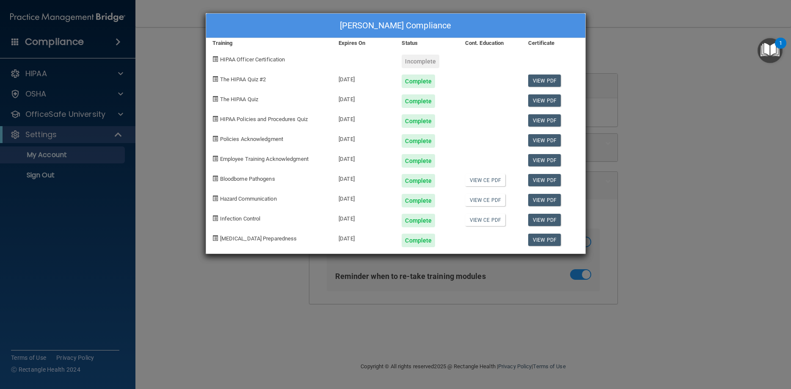
click at [215, 56] on span at bounding box center [214, 58] width 5 height 5
click at [174, 70] on div "[PERSON_NAME] Compliance Training Expires On Status Cont. Education Certificate…" at bounding box center [395, 194] width 791 height 389
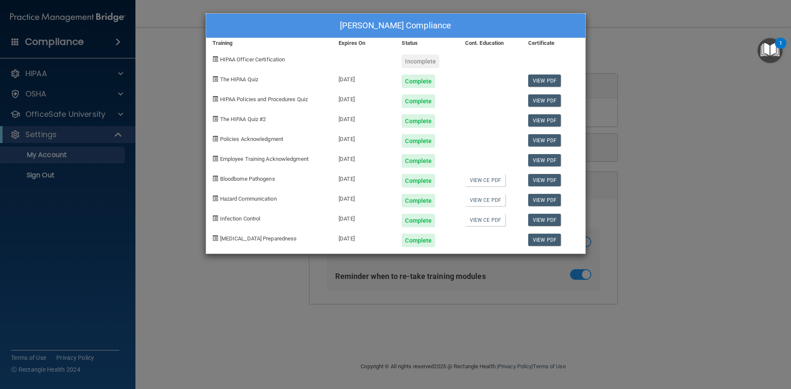
click at [174, 70] on div "[PERSON_NAME] Compliance Training Expires On Status Cont. Education Certificate…" at bounding box center [395, 194] width 791 height 389
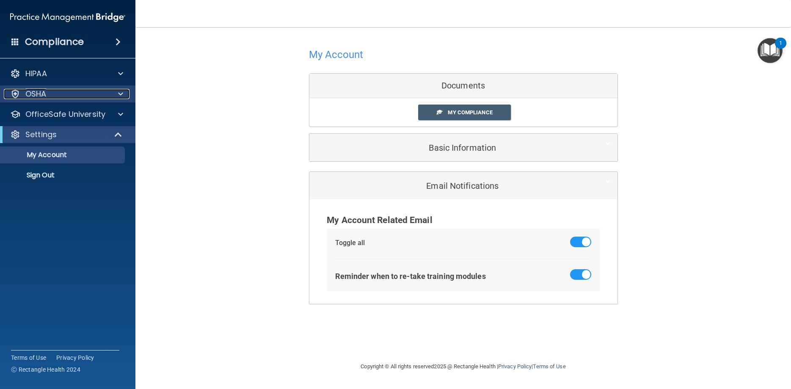
click at [106, 94] on div "OSHA" at bounding box center [56, 94] width 105 height 10
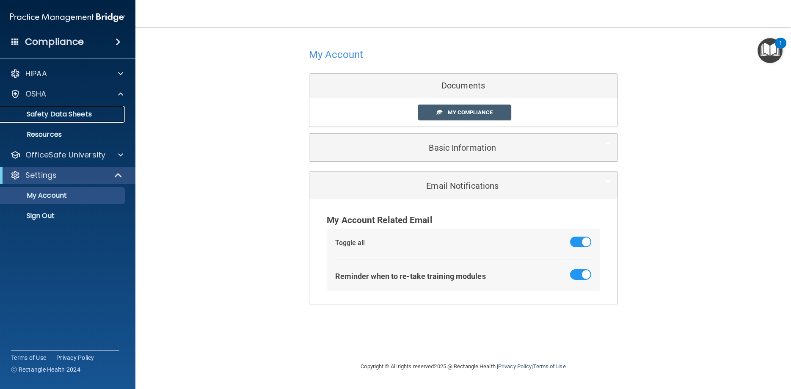
click at [103, 111] on p "Safety Data Sheets" at bounding box center [62, 114] width 115 height 8
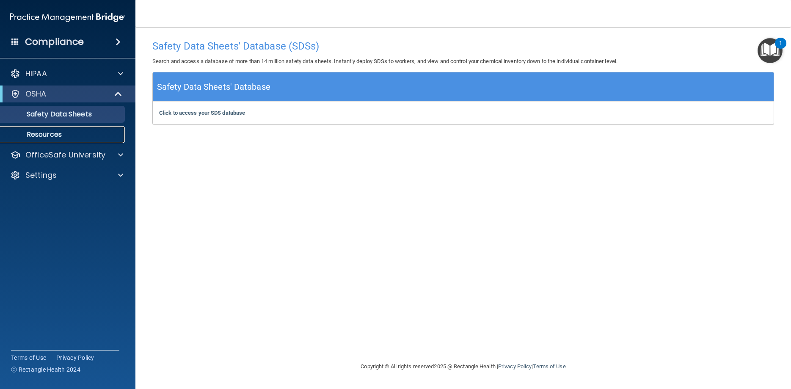
click at [99, 127] on link "Resources" at bounding box center [58, 134] width 133 height 17
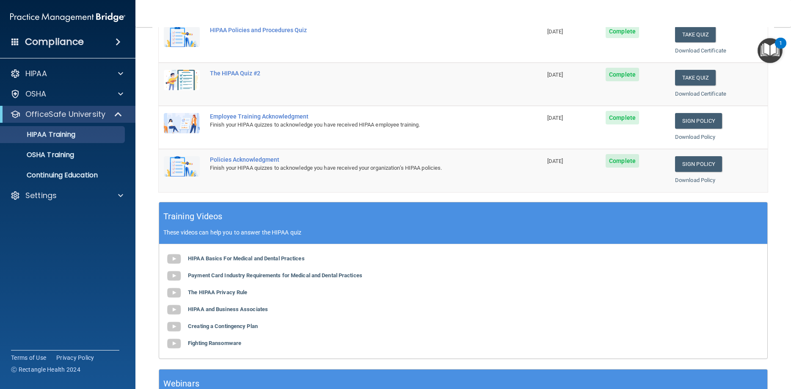
scroll to position [172, 0]
click at [64, 151] on p "OSHA Training" at bounding box center [39, 155] width 69 height 8
